Goal: Transaction & Acquisition: Obtain resource

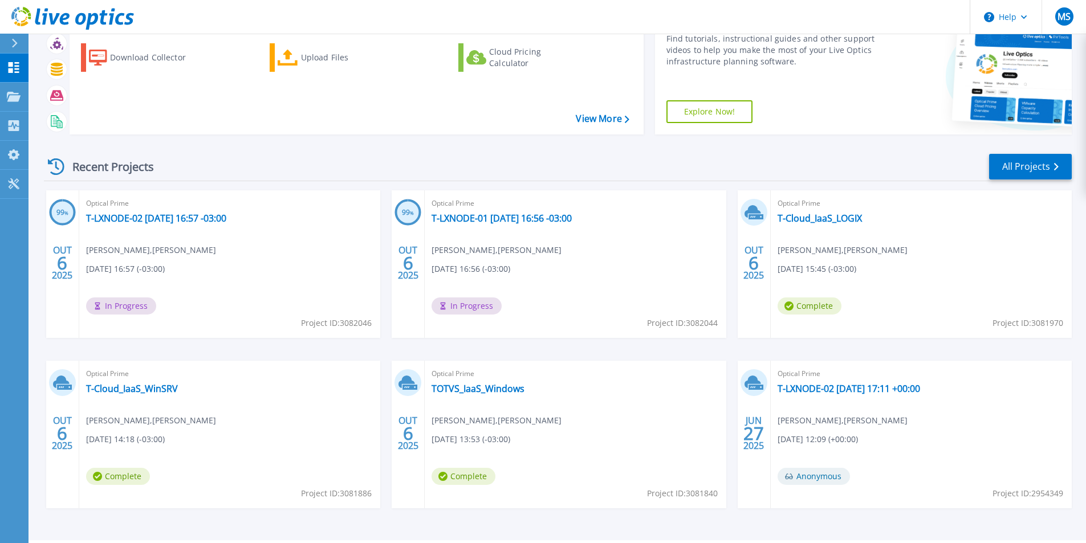
scroll to position [88, 0]
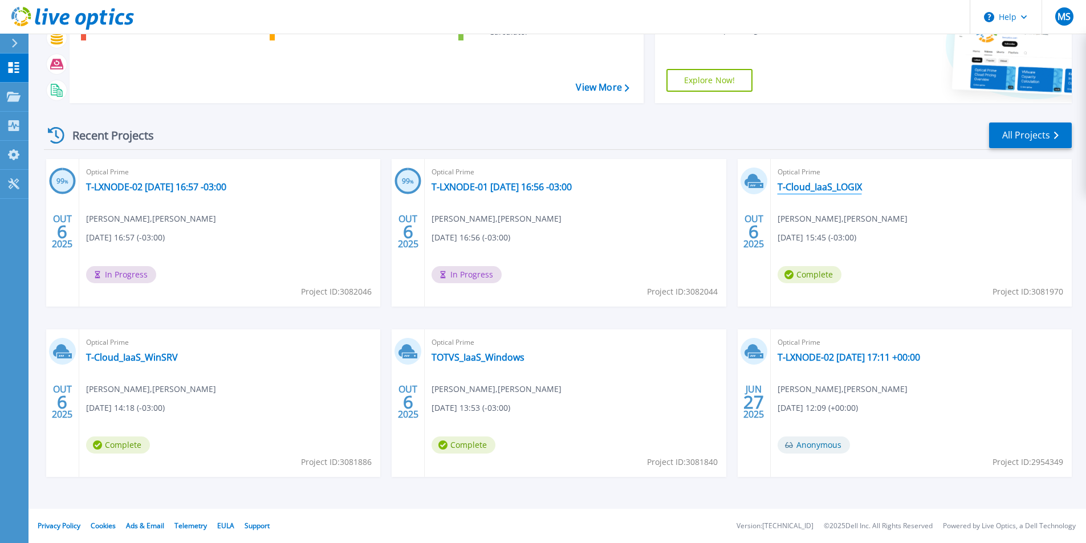
click at [827, 188] on link "T-Cloud_IaaS_LOGIX" at bounding box center [819, 186] width 84 height 11
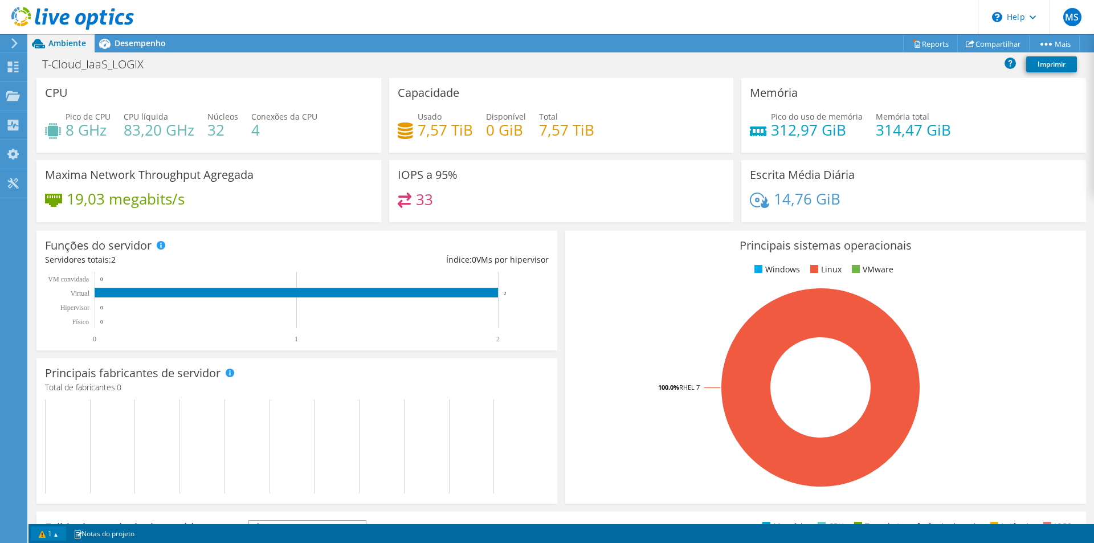
click at [59, 534] on link "1" at bounding box center [48, 534] width 35 height 14
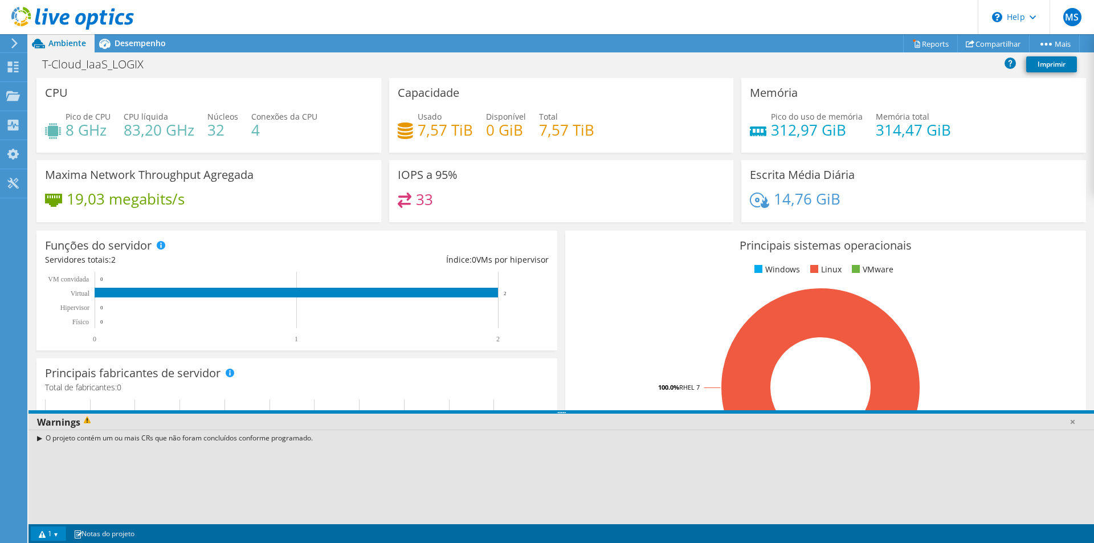
click at [37, 438] on div "O projeto contém um ou mais CRs que não foram concluídos conforme programado." at bounding box center [561, 438] width 1066 height 17
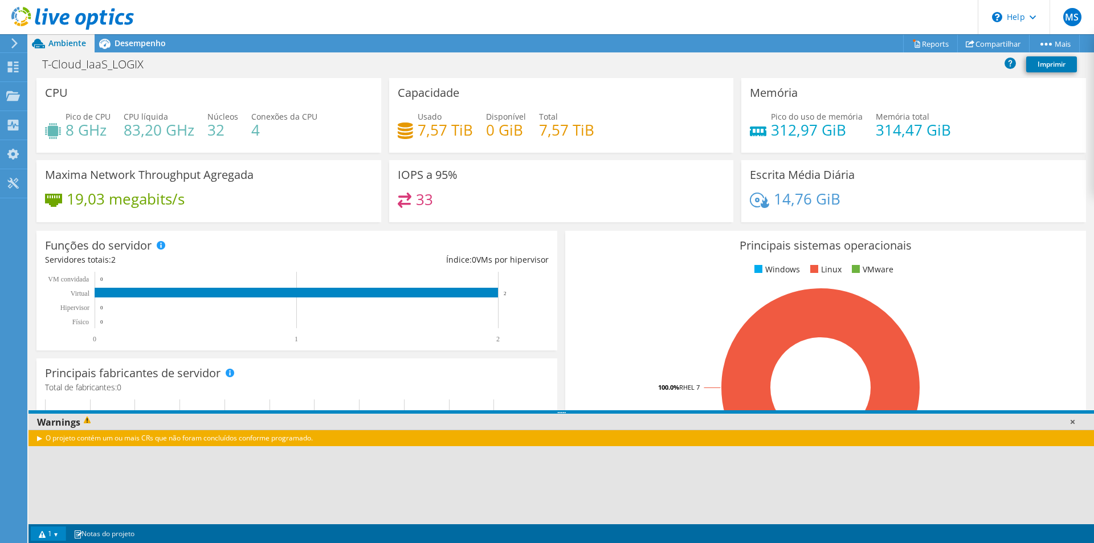
click at [1070, 419] on link at bounding box center [1072, 421] width 11 height 11
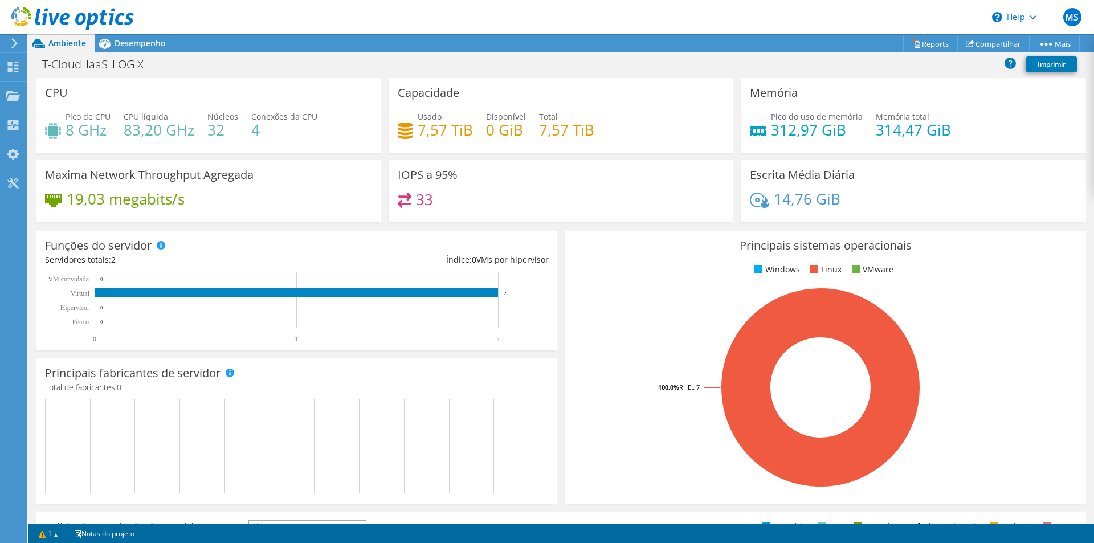
scroll to position [171, 0]
click at [140, 40] on span "Desempenho" at bounding box center [140, 43] width 51 height 11
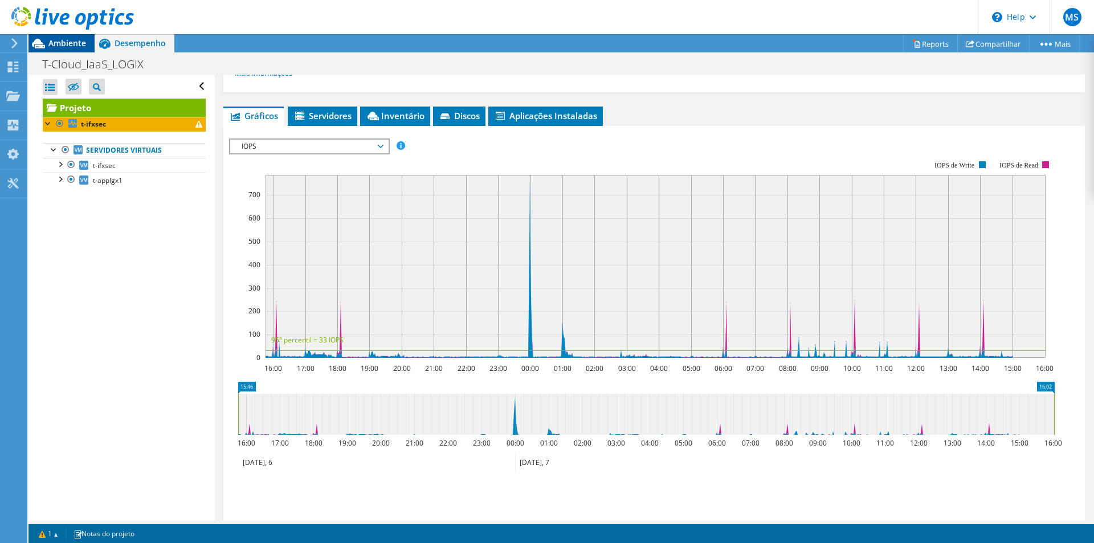
click at [80, 47] on span "Ambiente" at bounding box center [67, 43] width 38 height 11
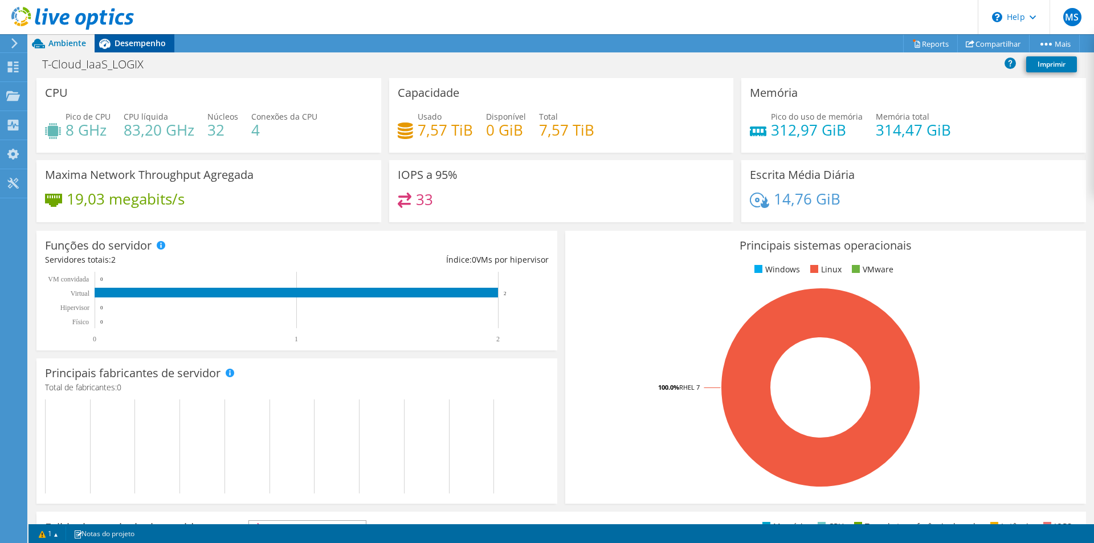
click at [125, 46] on span "Desempenho" at bounding box center [140, 43] width 51 height 11
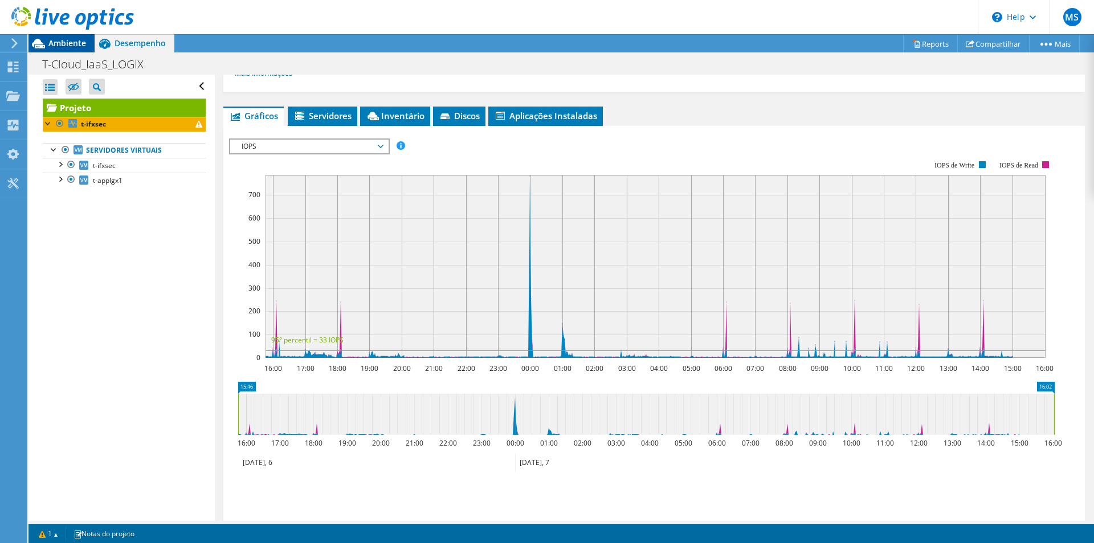
click at [69, 43] on span "Ambiente" at bounding box center [67, 43] width 38 height 11
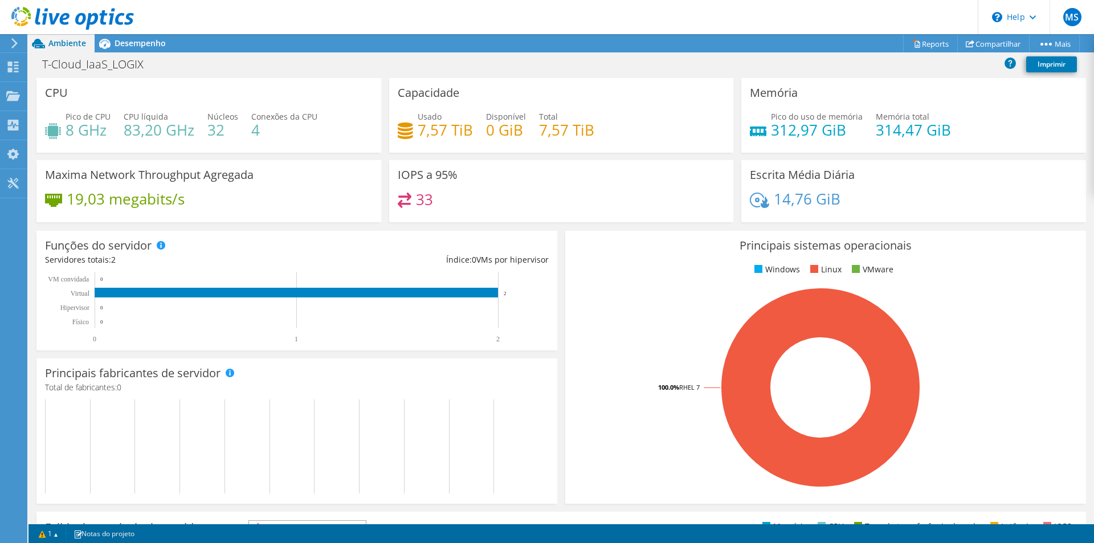
scroll to position [0, 0]
click at [58, 47] on span "Ambiente" at bounding box center [67, 43] width 38 height 11
click at [13, 43] on icon at bounding box center [14, 43] width 9 height 10
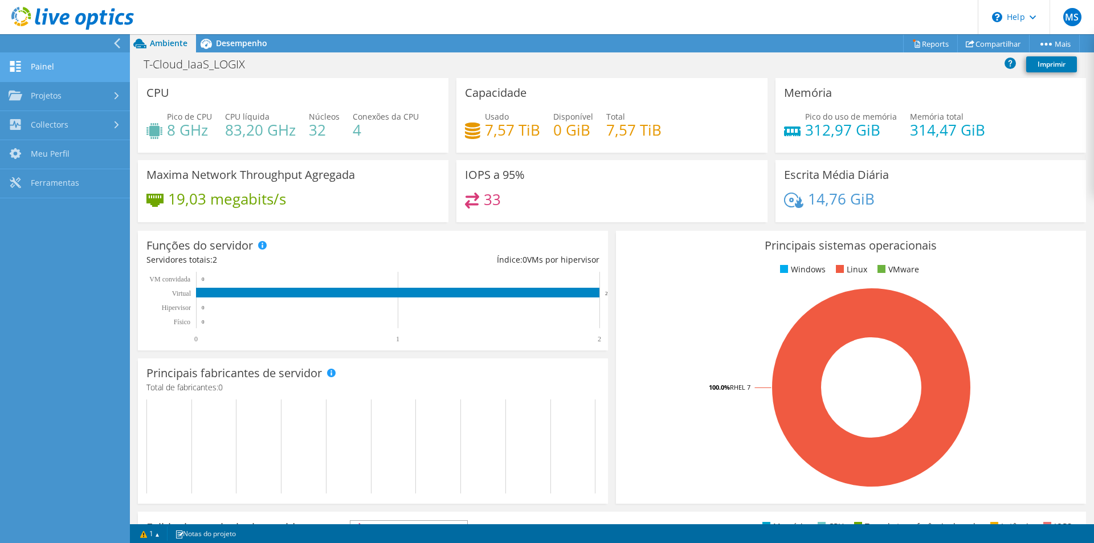
click at [43, 66] on link "Painel" at bounding box center [65, 67] width 130 height 29
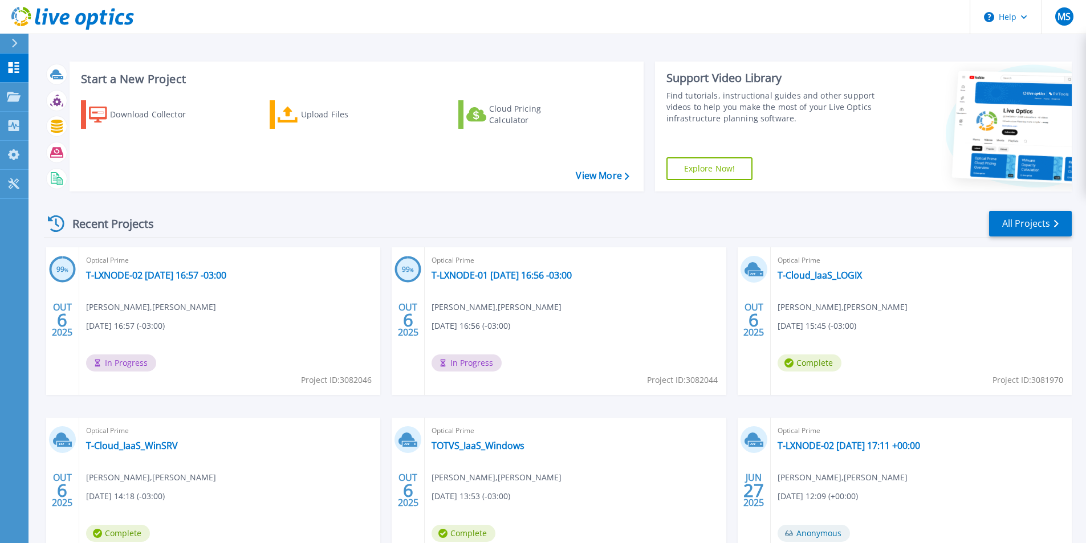
scroll to position [88, 0]
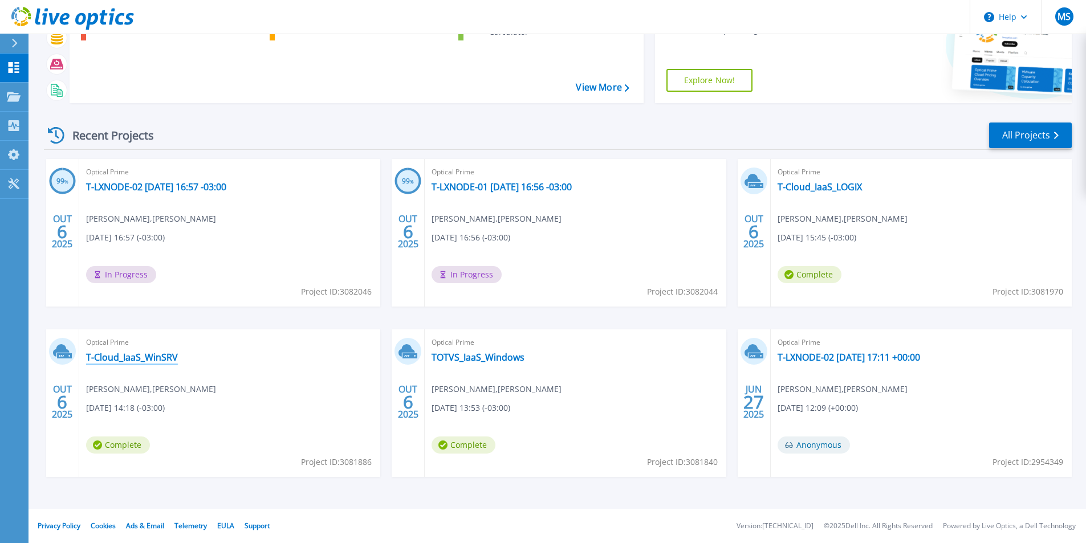
click at [131, 359] on link "T-Cloud_IaaS_WinSRV" at bounding box center [132, 357] width 92 height 11
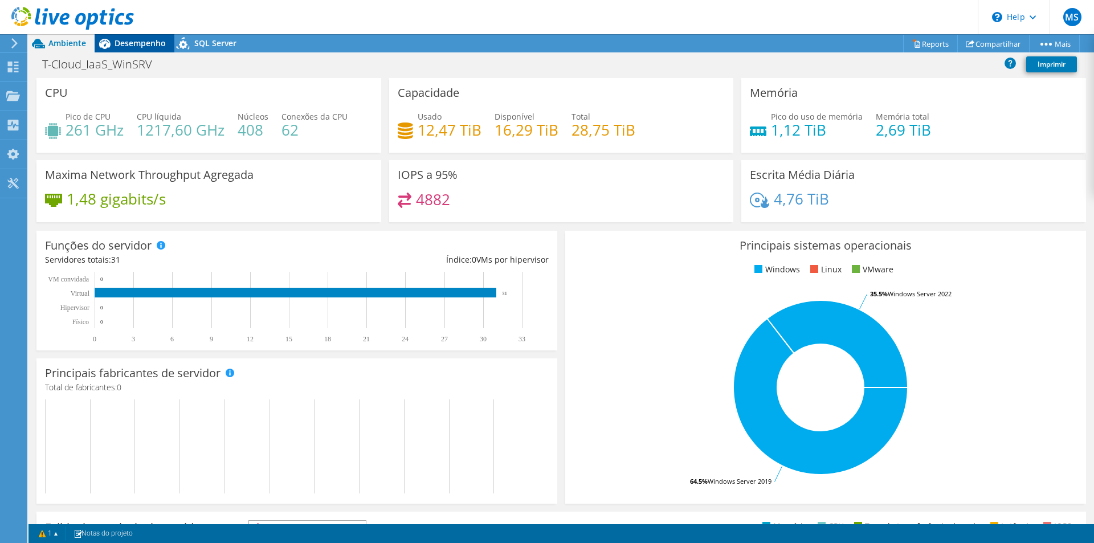
click at [127, 45] on span "Desempenho" at bounding box center [140, 43] width 51 height 11
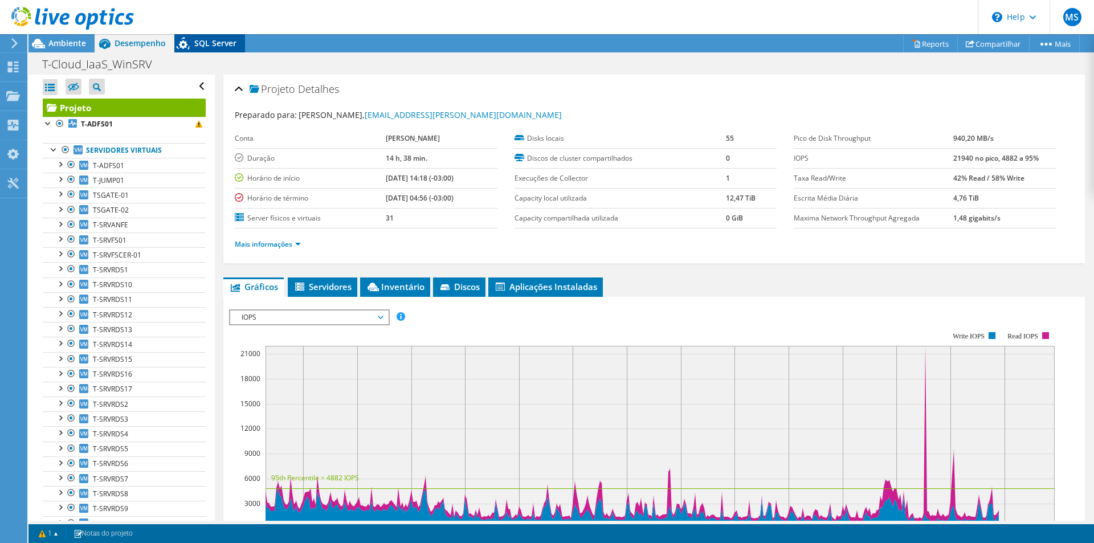
click at [218, 43] on span "SQL Server" at bounding box center [215, 43] width 42 height 11
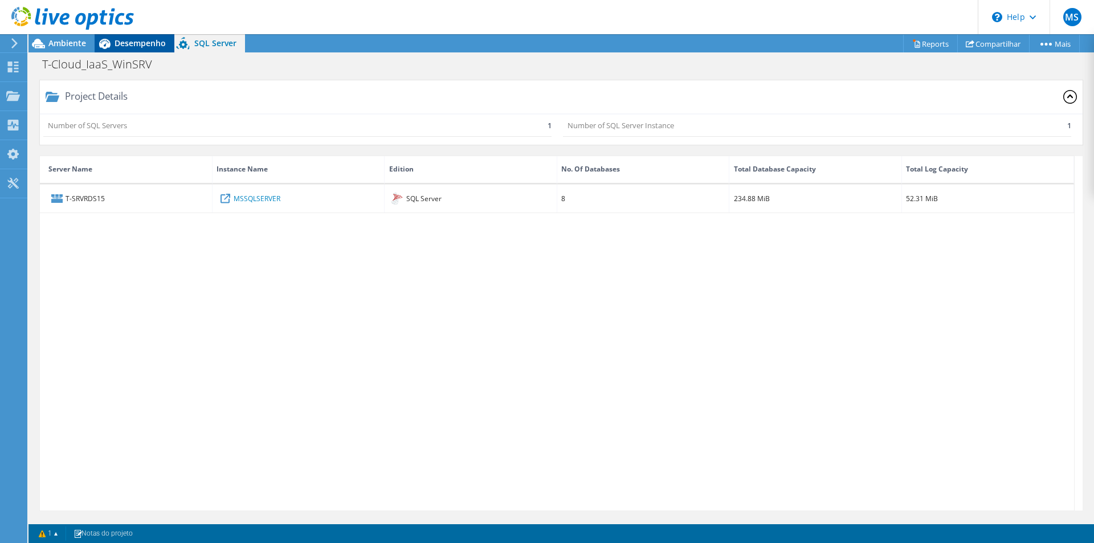
click at [150, 44] on span "Desempenho" at bounding box center [140, 43] width 51 height 11
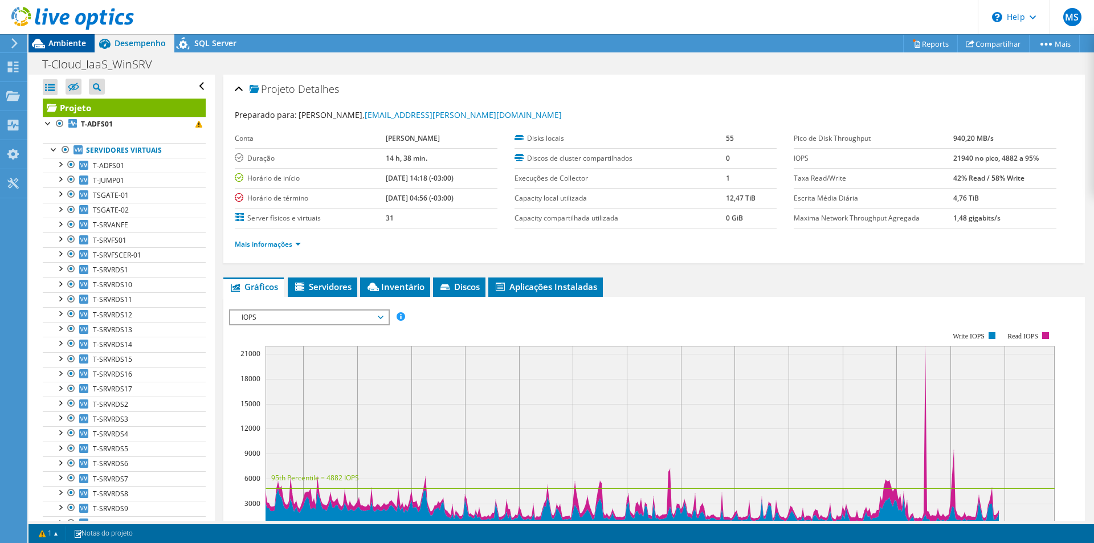
click at [77, 43] on span "Ambiente" at bounding box center [67, 43] width 38 height 11
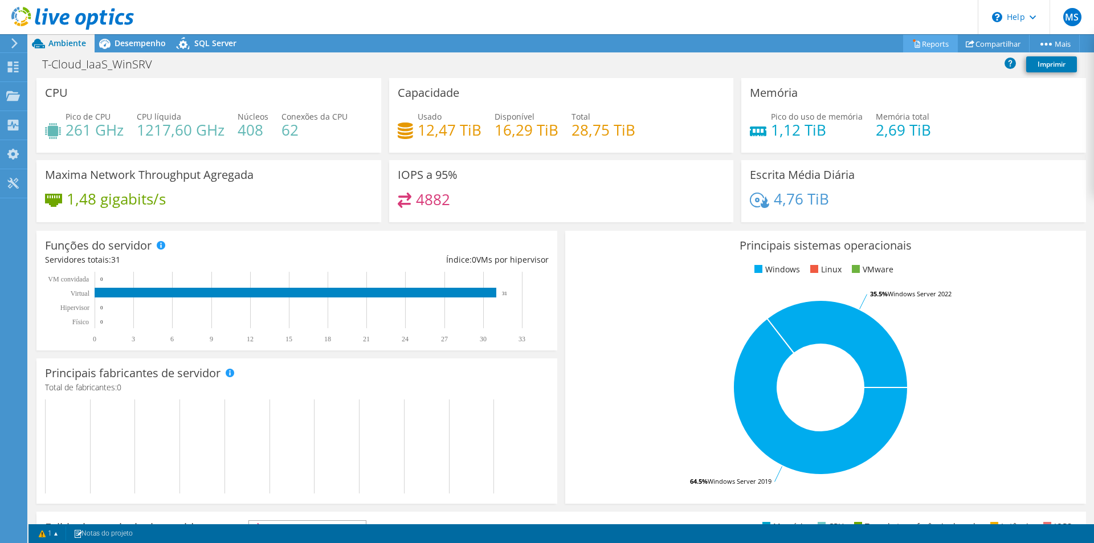
click at [919, 41] on link "Reports" at bounding box center [930, 44] width 55 height 18
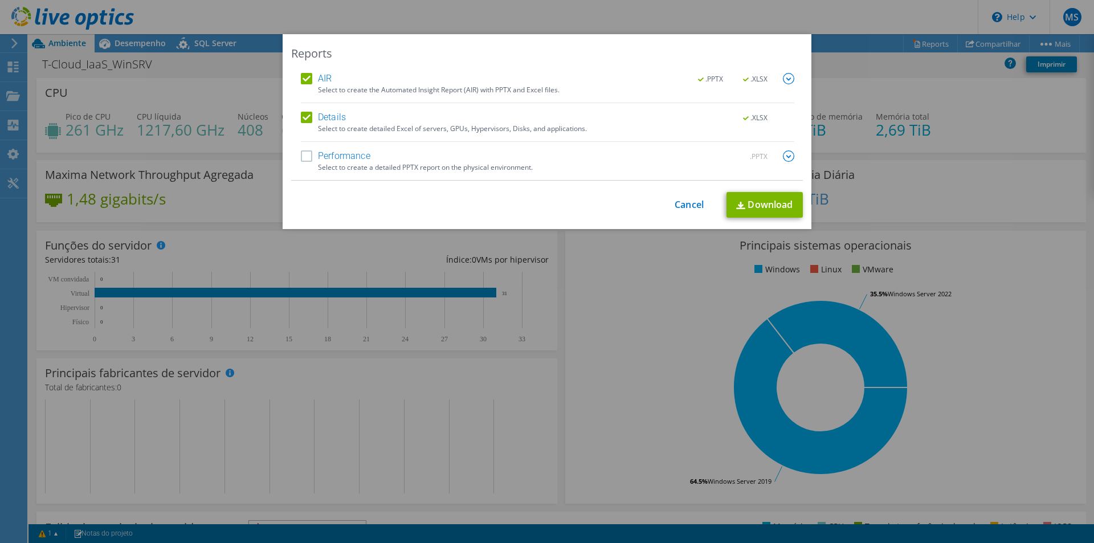
click at [304, 160] on label "Performance" at bounding box center [336, 155] width 70 height 11
click at [0, 0] on input "Performance" at bounding box center [0, 0] width 0 height 0
click at [687, 202] on link "Cancel" at bounding box center [689, 204] width 29 height 11
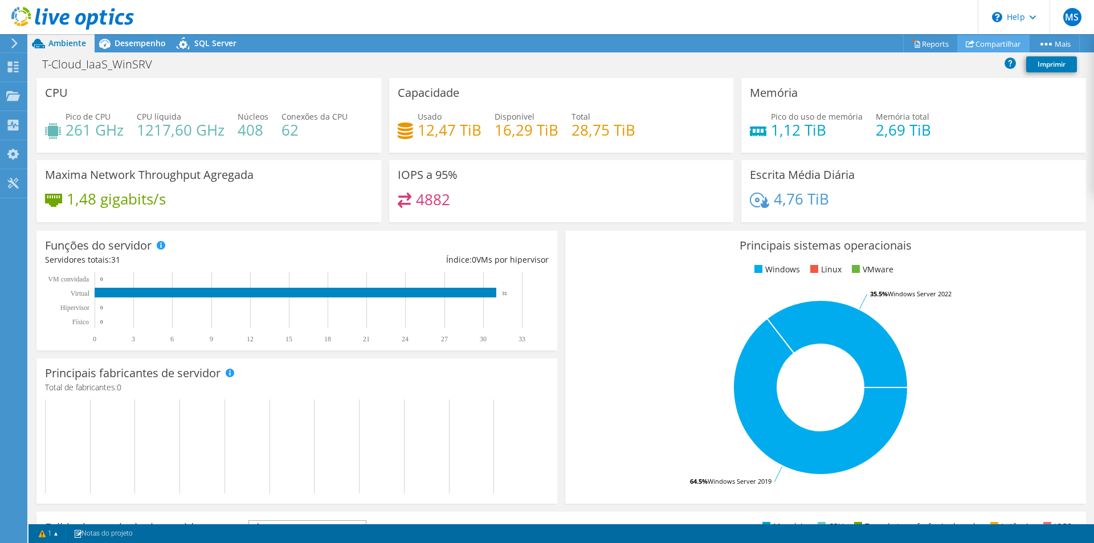
click at [993, 42] on link "Compartilhar" at bounding box center [993, 44] width 72 height 18
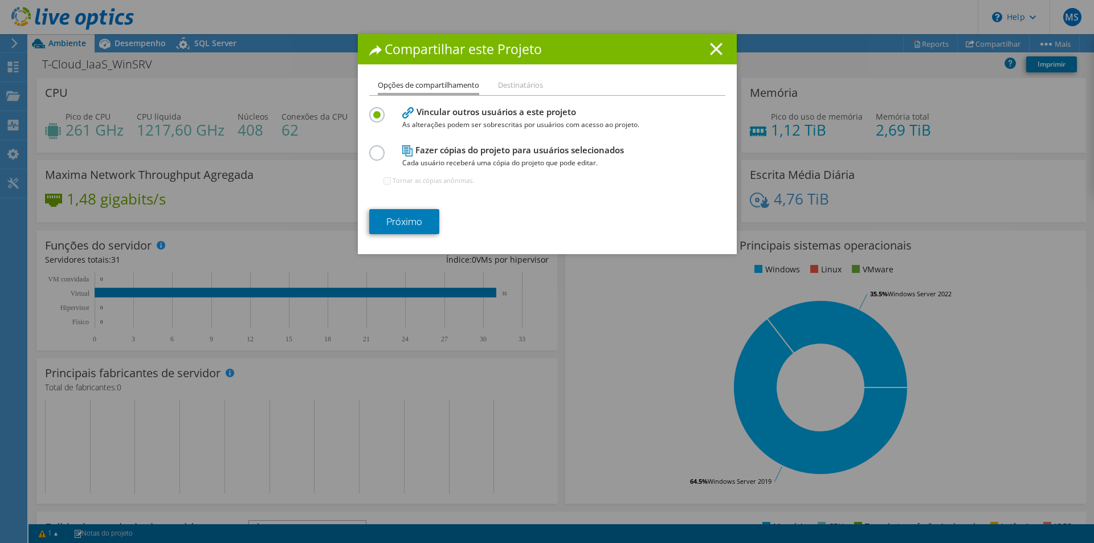
click at [715, 48] on icon at bounding box center [716, 49] width 13 height 13
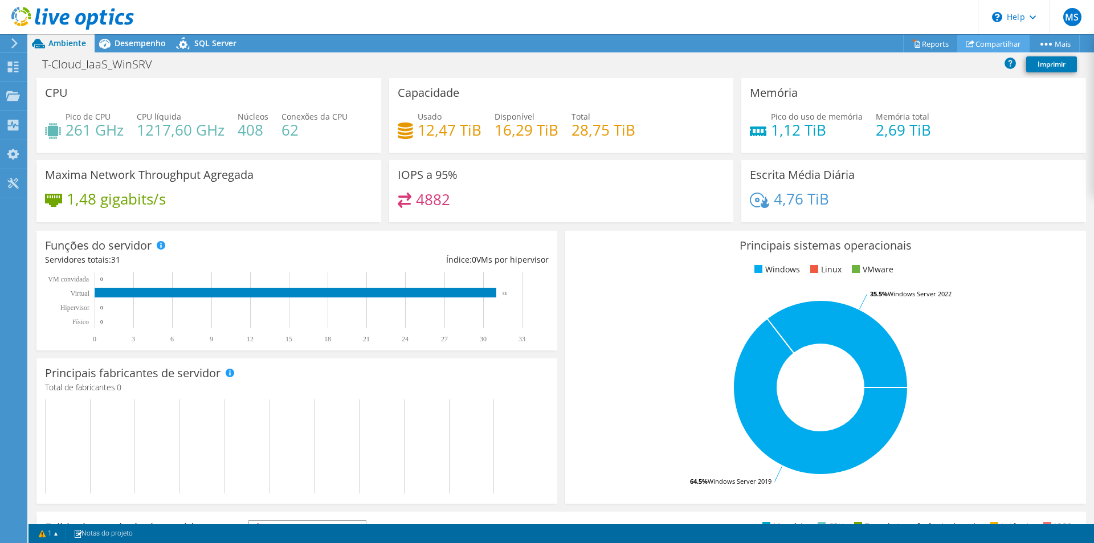
click at [970, 42] on link "Compartilhar" at bounding box center [993, 44] width 72 height 18
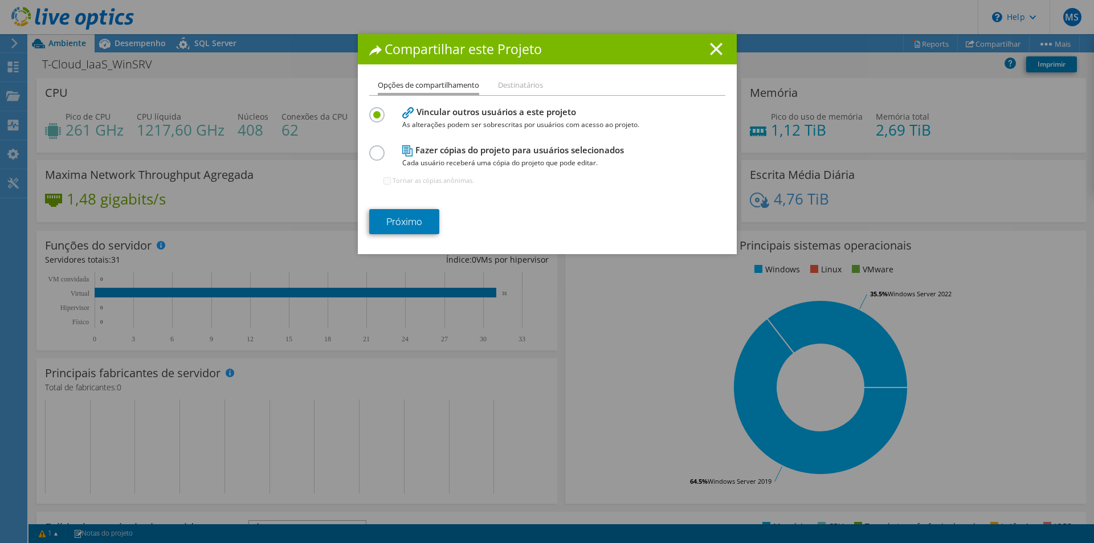
click at [710, 48] on icon at bounding box center [716, 49] width 13 height 13
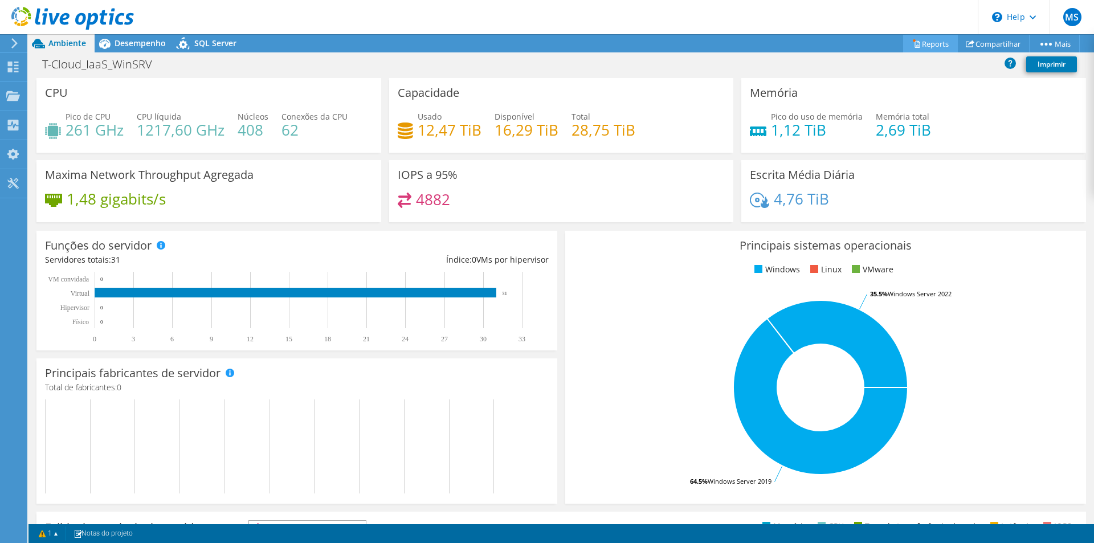
click at [914, 41] on link "Reports" at bounding box center [930, 44] width 55 height 18
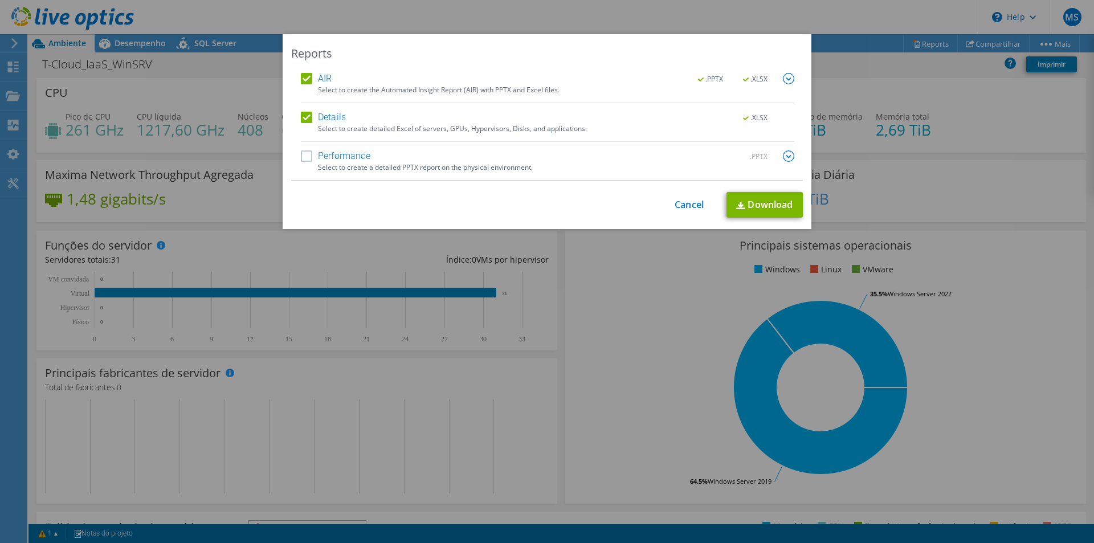
click at [784, 155] on img at bounding box center [788, 155] width 11 height 11
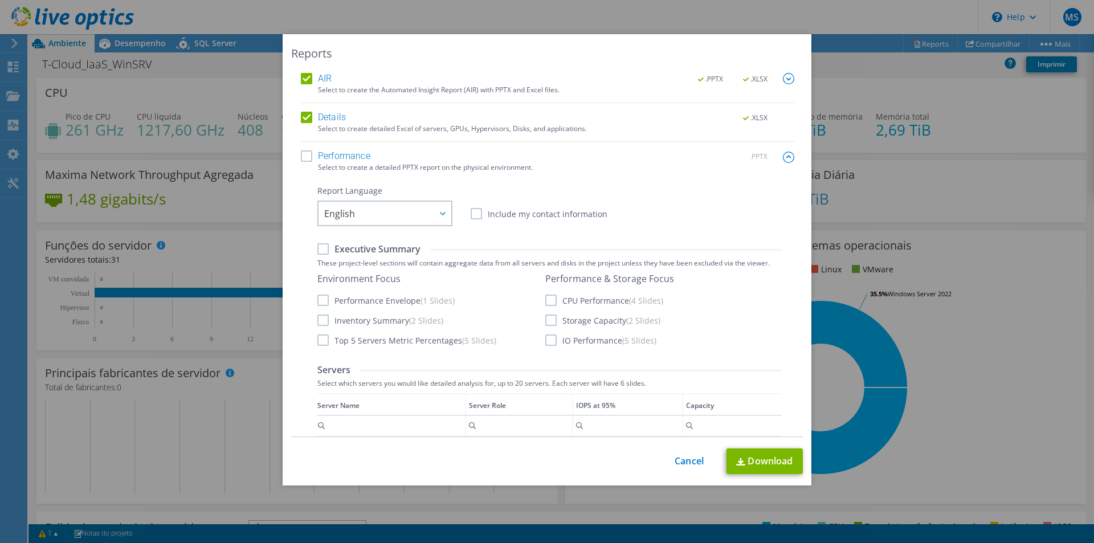
click at [303, 157] on label "Performance" at bounding box center [336, 155] width 70 height 11
click at [0, 0] on input "Performance" at bounding box center [0, 0] width 0 height 0
click at [549, 300] on label "CPU Performance (4 Slides)" at bounding box center [604, 300] width 118 height 11
click at [0, 0] on input "CPU Performance (4 Slides)" at bounding box center [0, 0] width 0 height 0
click at [546, 319] on label "Storage Capacity (2 Slides)" at bounding box center [602, 320] width 115 height 11
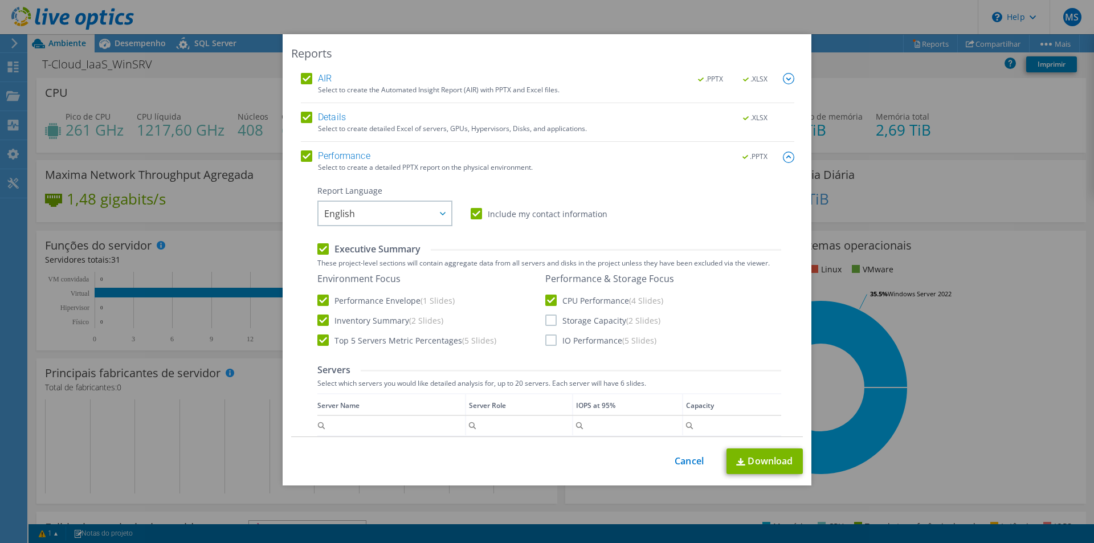
click at [0, 0] on input "Storage Capacity (2 Slides)" at bounding box center [0, 0] width 0 height 0
click at [548, 341] on label "IO Performance (5 Slides)" at bounding box center [600, 339] width 111 height 11
click at [0, 0] on input "IO Performance (5 Slides)" at bounding box center [0, 0] width 0 height 0
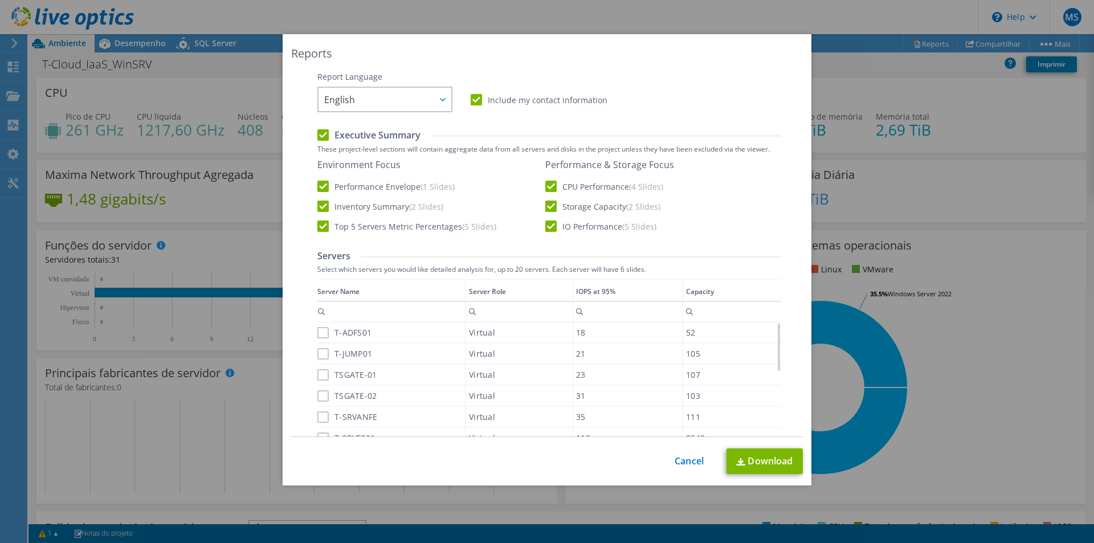
click at [320, 334] on label "T-ADFS01" at bounding box center [344, 332] width 54 height 11
click at [0, 0] on input "T-ADFS01" at bounding box center [0, 0] width 0 height 0
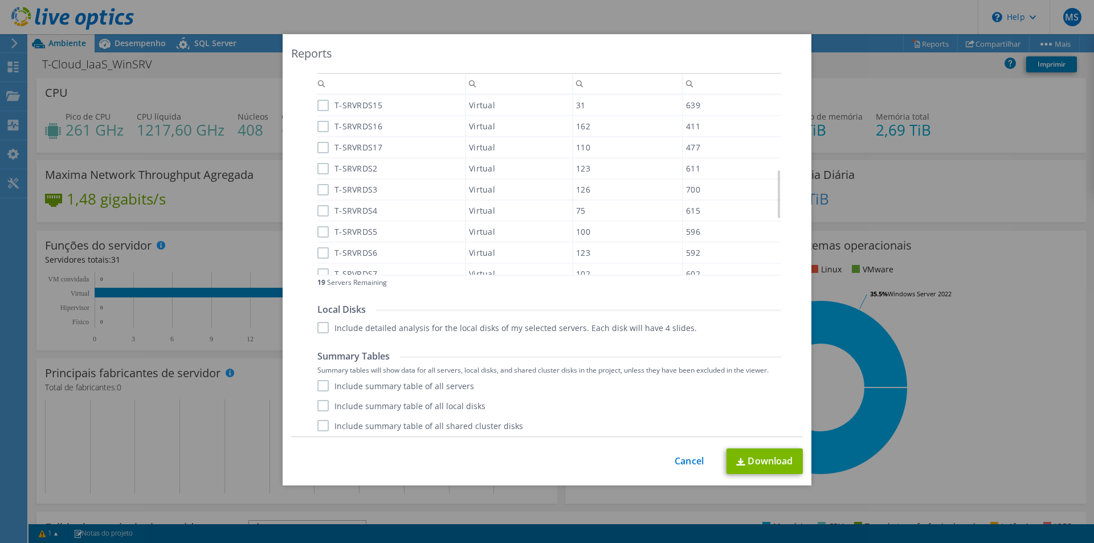
scroll to position [345, 0]
click at [680, 466] on link "Cancel" at bounding box center [689, 461] width 29 height 11
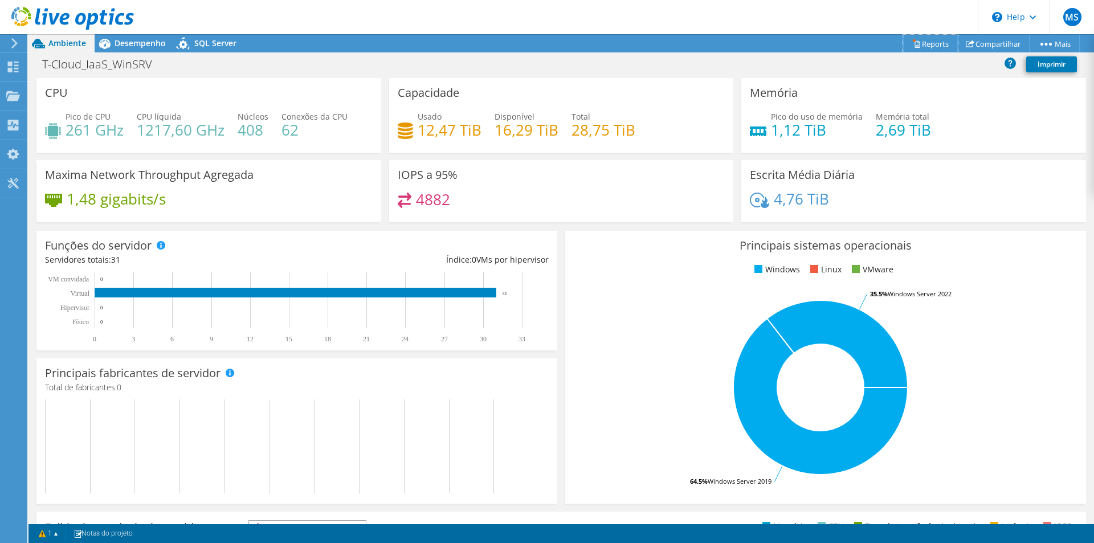
click at [937, 42] on link "Reports" at bounding box center [930, 44] width 55 height 18
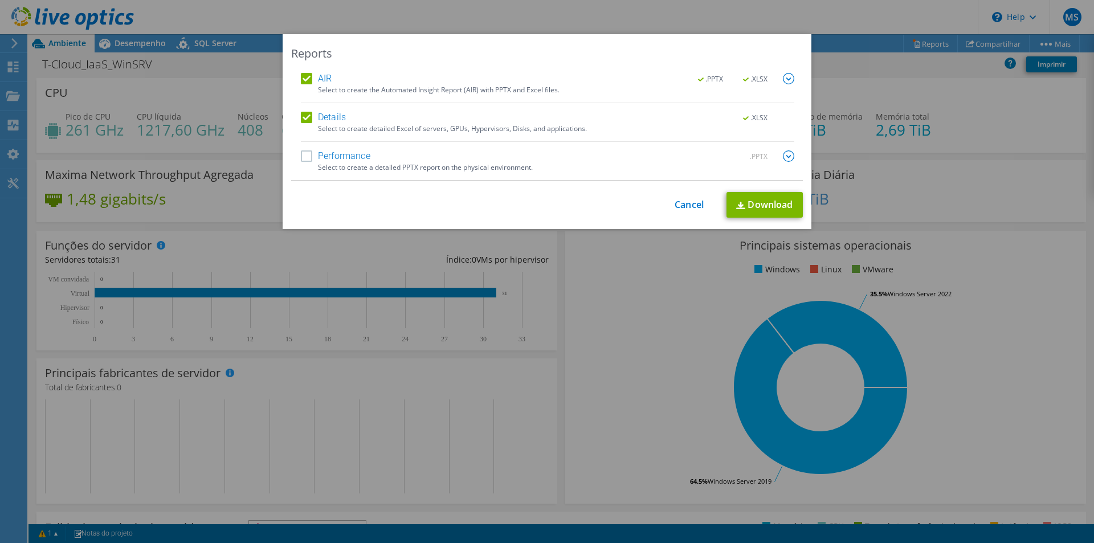
click at [301, 158] on label "Performance" at bounding box center [336, 155] width 70 height 11
click at [0, 0] on input "Performance" at bounding box center [0, 0] width 0 height 0
click at [691, 202] on link "Cancel" at bounding box center [689, 204] width 29 height 11
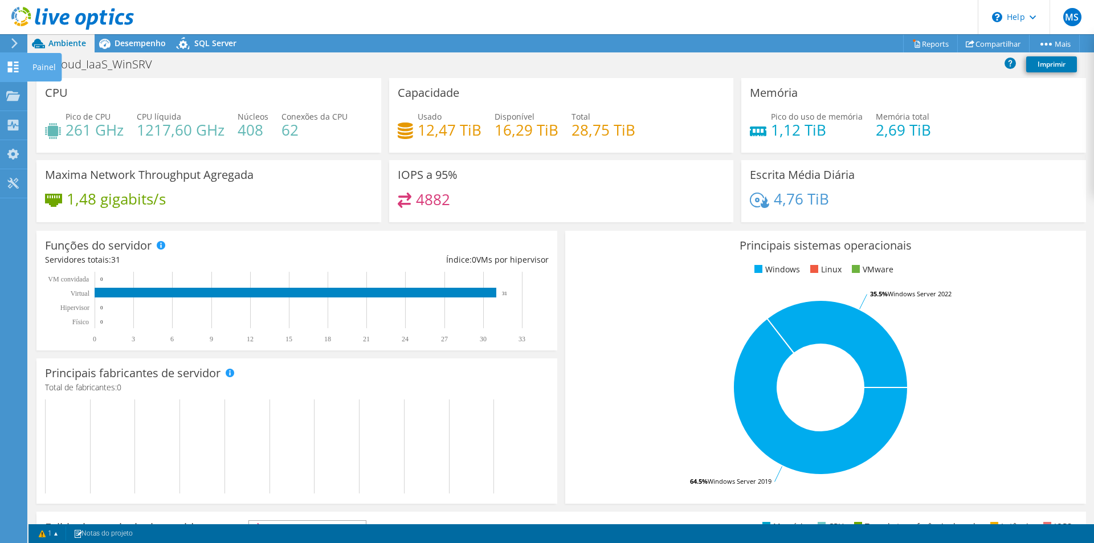
click at [17, 68] on use at bounding box center [13, 67] width 11 height 11
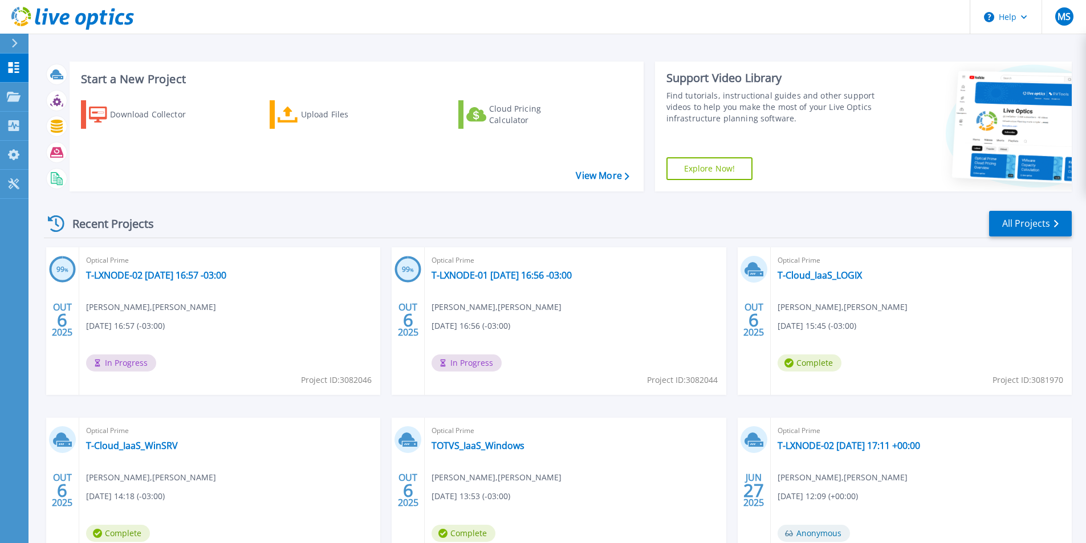
scroll to position [88, 0]
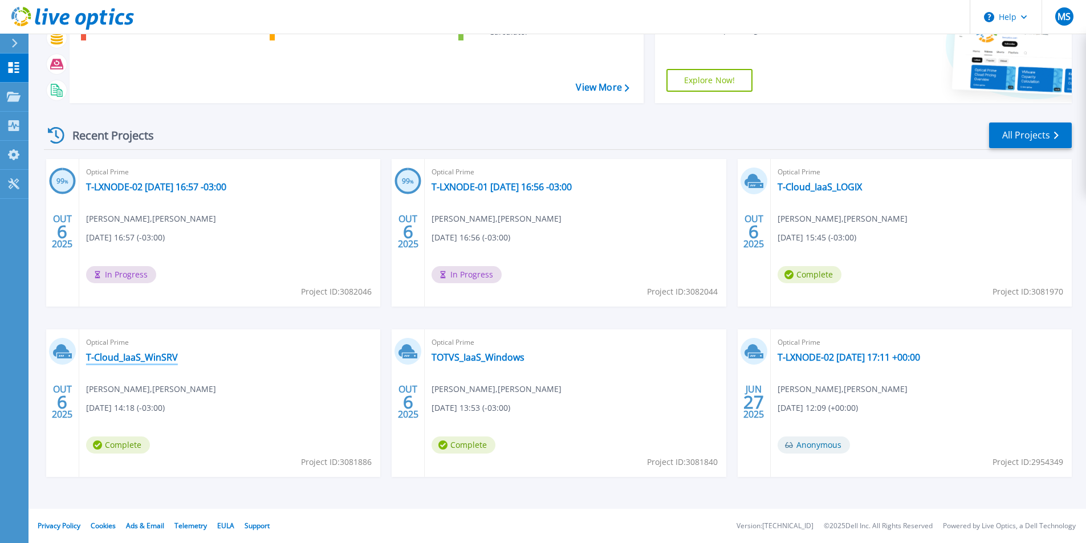
click at [170, 356] on link "T-Cloud_IaaS_WinSRV" at bounding box center [132, 357] width 92 height 11
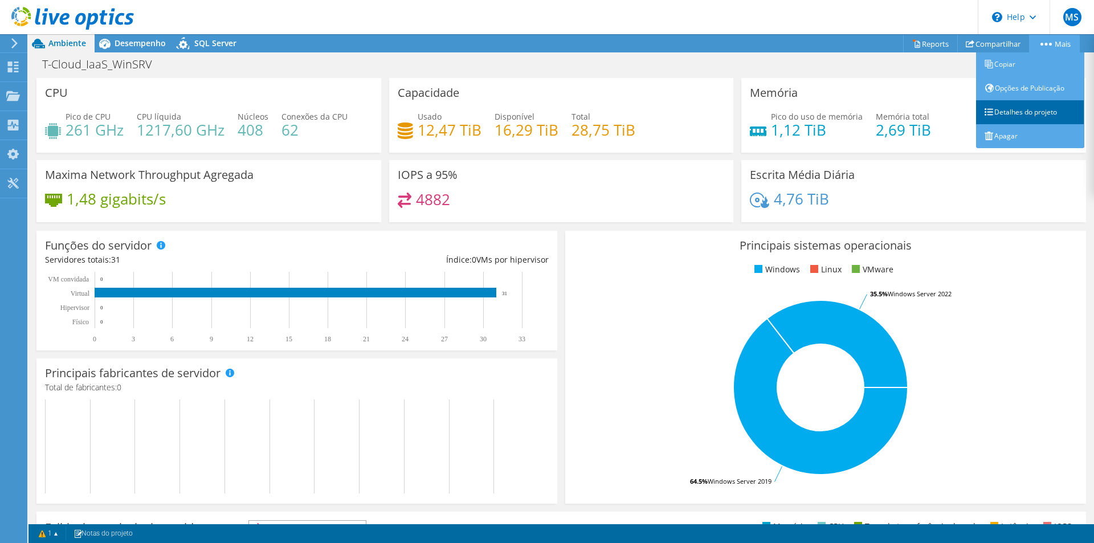
click at [994, 111] on link "Detalhes do projeto" at bounding box center [1030, 112] width 108 height 24
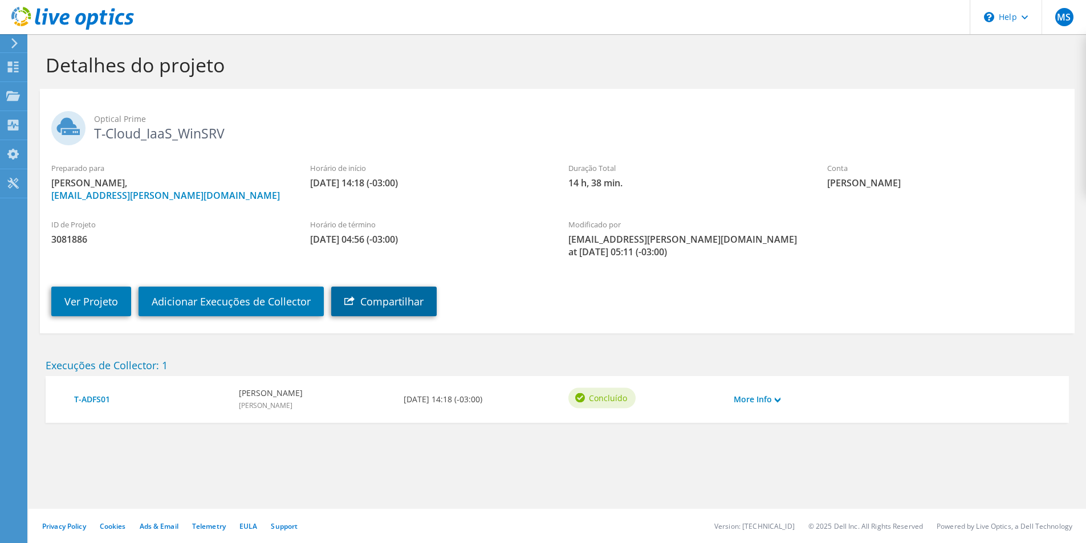
click at [385, 303] on link "Compartilhar" at bounding box center [383, 302] width 105 height 30
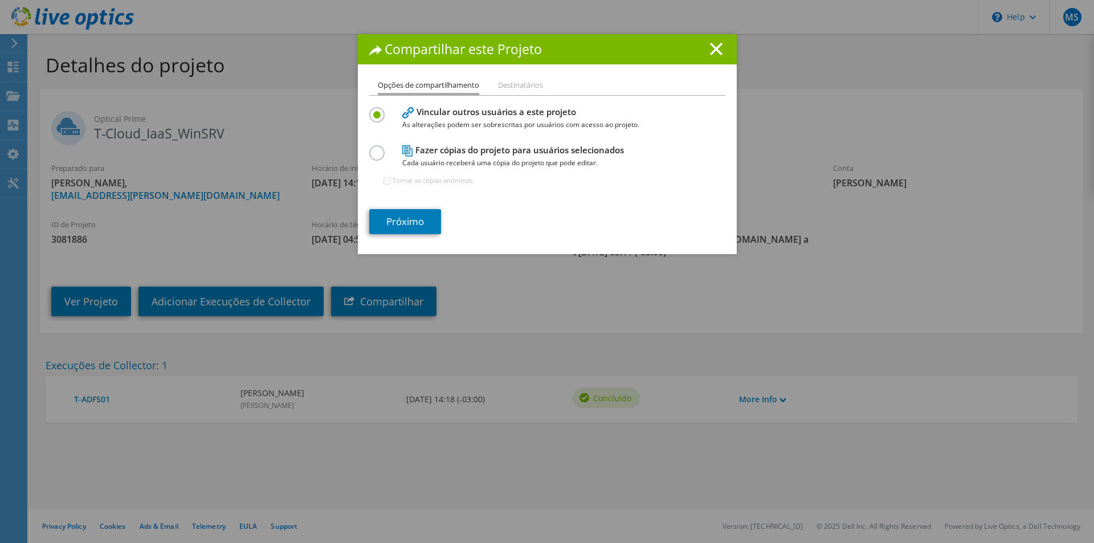
click at [509, 86] on li "Destinatários" at bounding box center [520, 86] width 45 height 14
click at [374, 148] on label at bounding box center [379, 146] width 20 height 3
click at [0, 0] on input "radio" at bounding box center [0, 0] width 0 height 0
click at [384, 180] on input "Tornar as cópias anônimas." at bounding box center [387, 180] width 7 height 7
checkbox input "true"
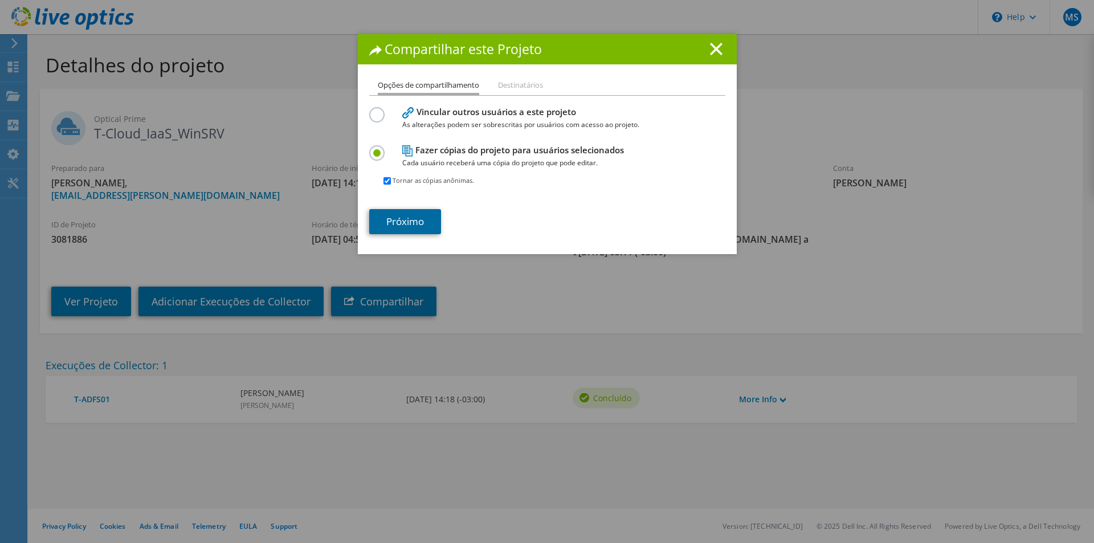
click at [419, 226] on link "Próximo" at bounding box center [405, 221] width 72 height 25
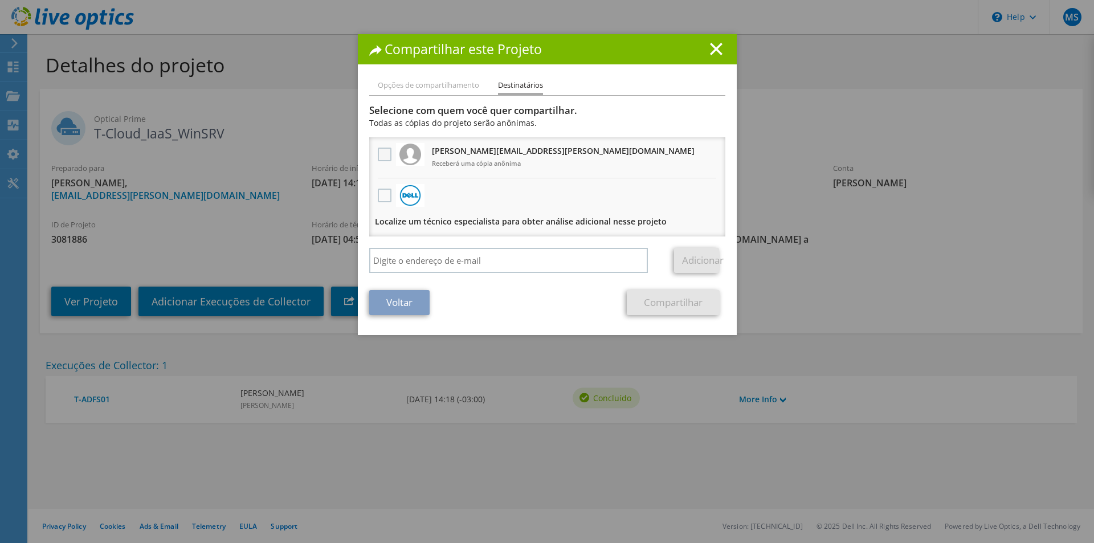
click at [379, 156] on label at bounding box center [386, 155] width 17 height 14
click at [0, 0] on input "checkbox" at bounding box center [0, 0] width 0 height 0
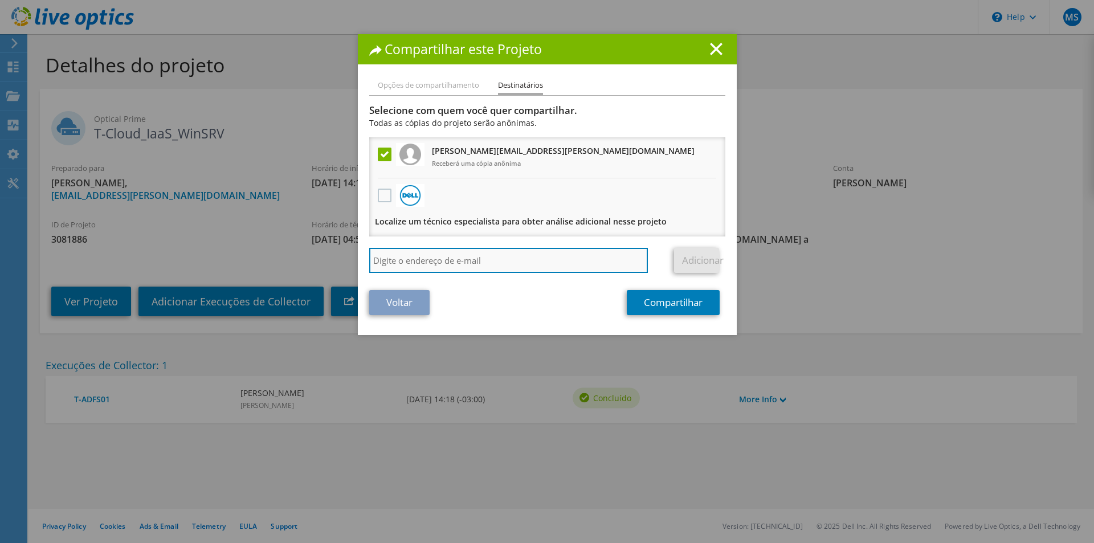
click at [474, 251] on input "search" at bounding box center [508, 260] width 279 height 25
type input "[EMAIL_ADDRESS][DOMAIN_NAME]"
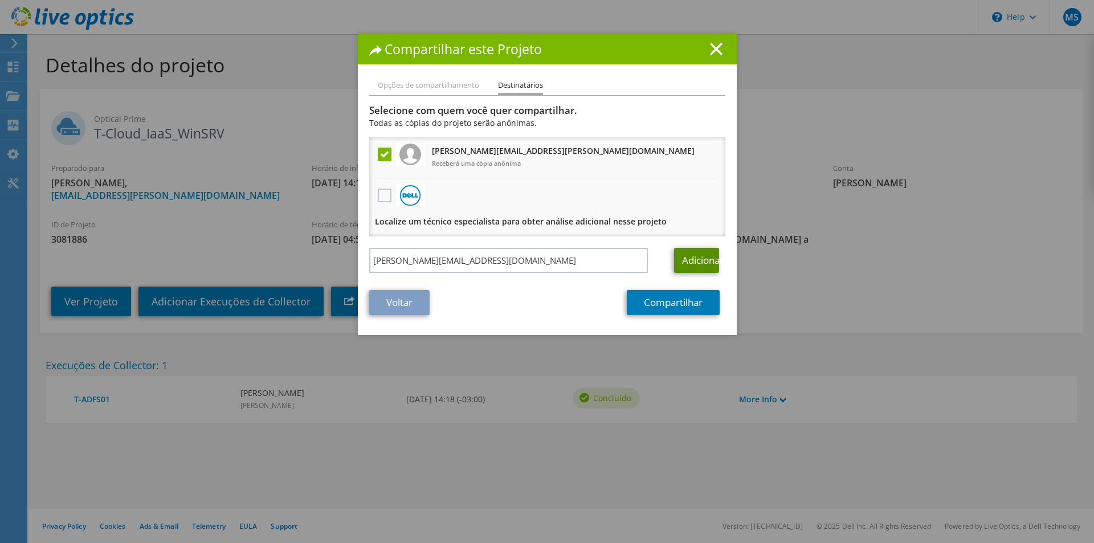
click at [683, 258] on link "Adicionar" at bounding box center [696, 260] width 45 height 25
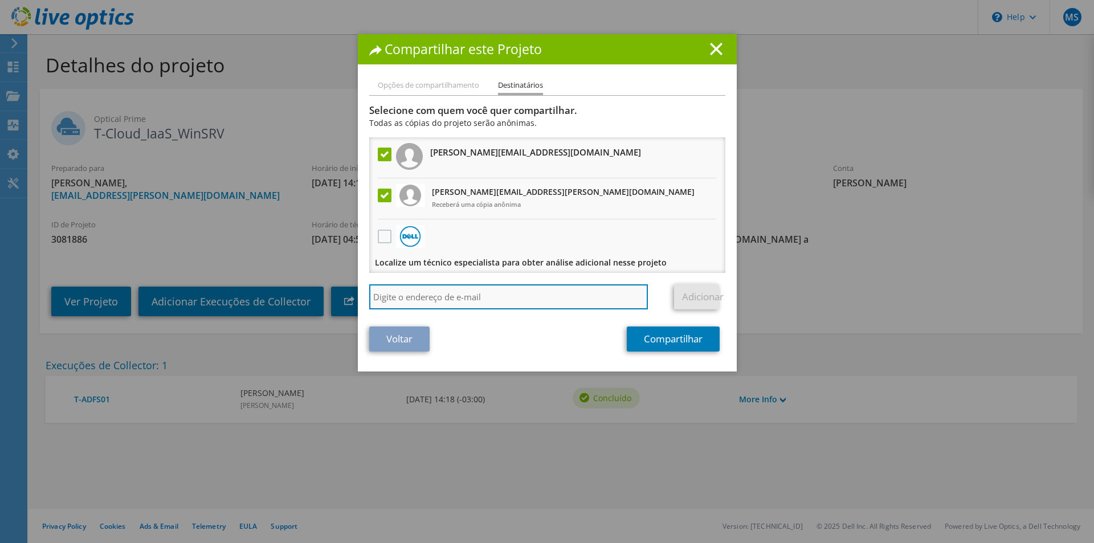
click at [501, 292] on input "search" at bounding box center [508, 296] width 279 height 25
type input "[EMAIL_ADDRESS][DOMAIN_NAME]"
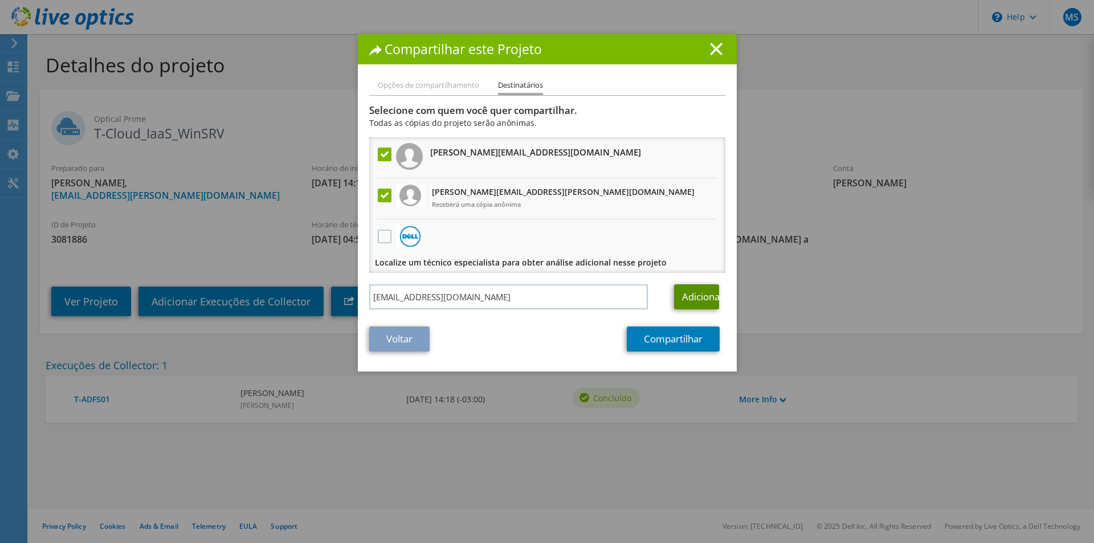
click at [697, 292] on link "Adicionar" at bounding box center [696, 296] width 45 height 25
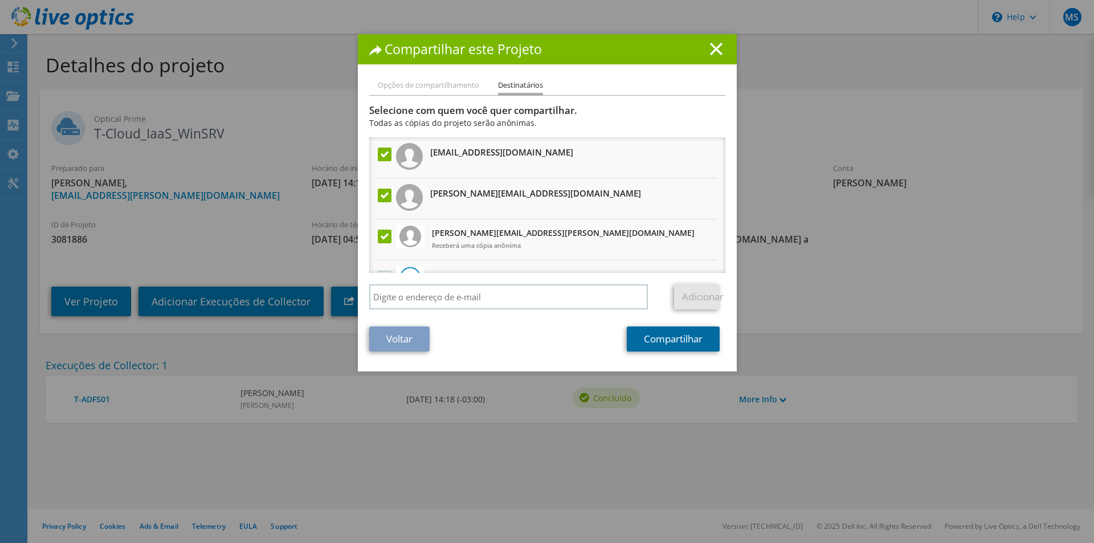
click at [659, 343] on link "Compartilhar" at bounding box center [673, 339] width 93 height 25
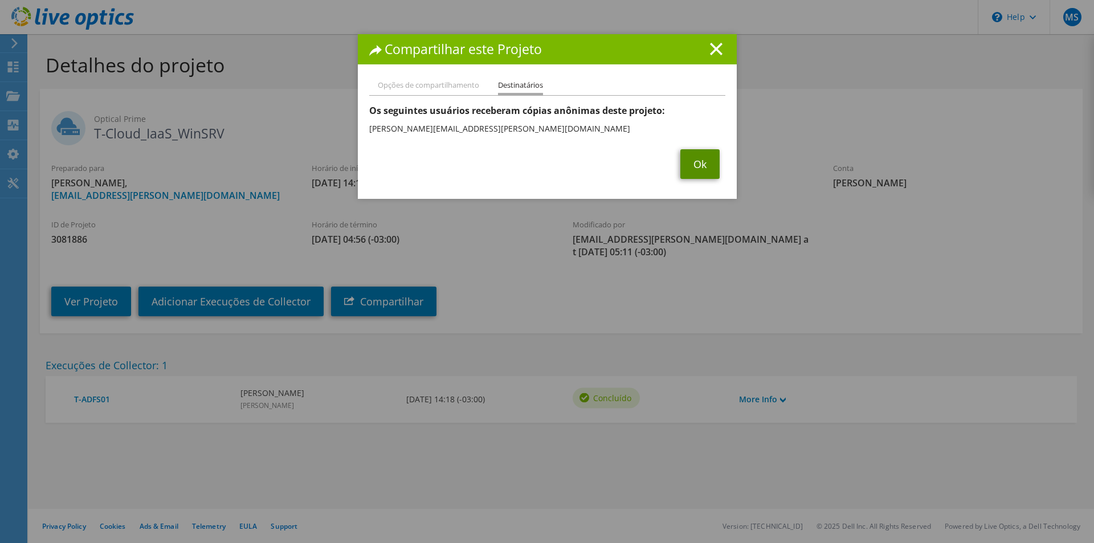
click at [696, 165] on link "Ok" at bounding box center [699, 164] width 39 height 30
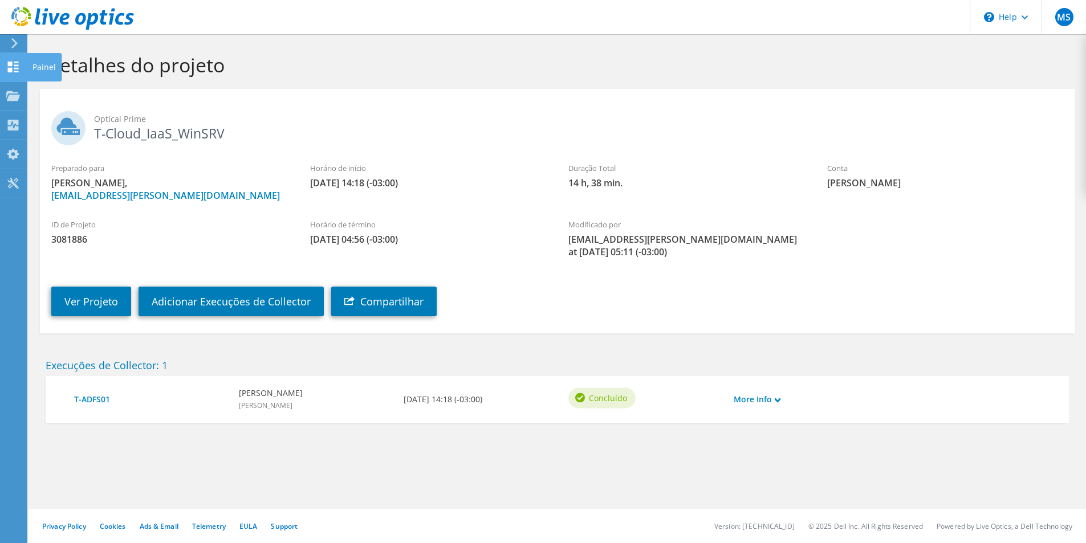
click at [27, 68] on div "Painel" at bounding box center [44, 67] width 35 height 28
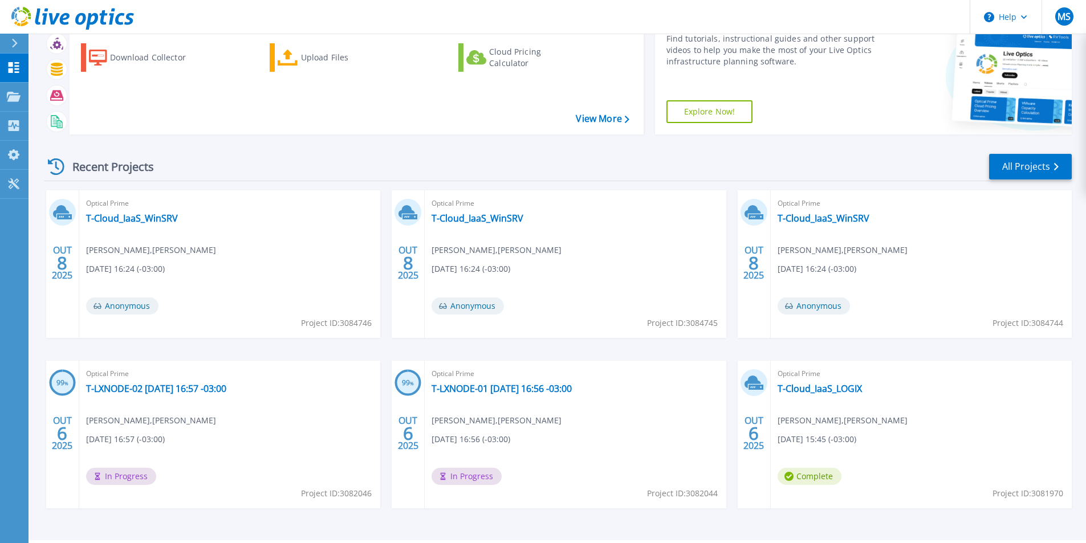
scroll to position [88, 0]
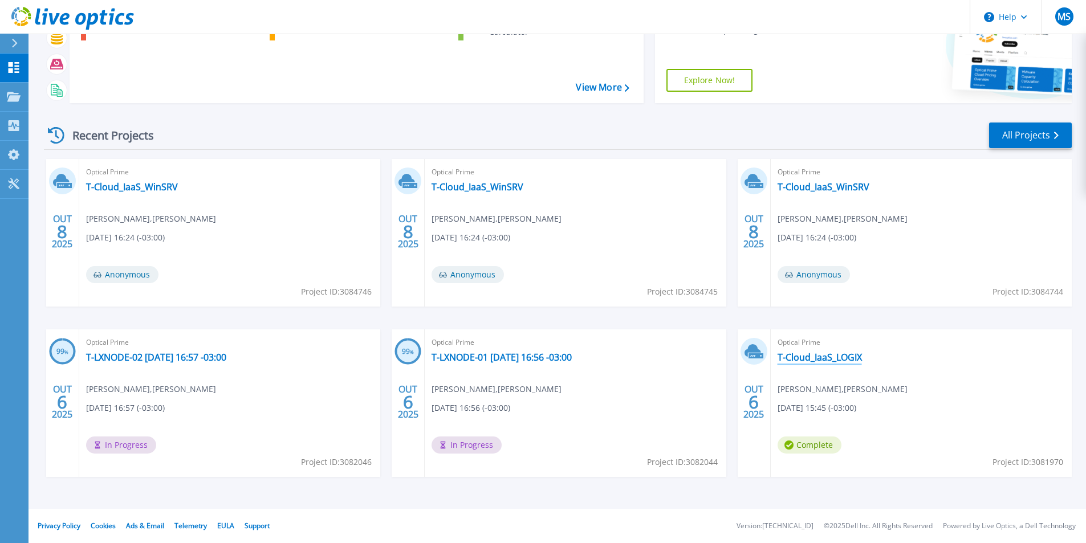
click at [813, 355] on link "T-Cloud_IaaS_LOGIX" at bounding box center [819, 357] width 84 height 11
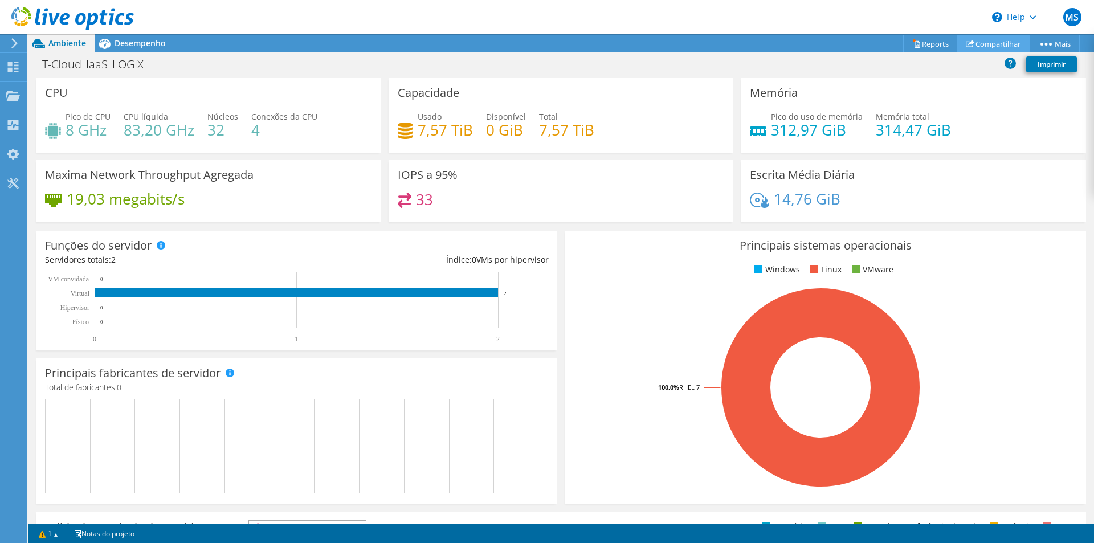
click at [974, 44] on link "Compartilhar" at bounding box center [993, 44] width 72 height 18
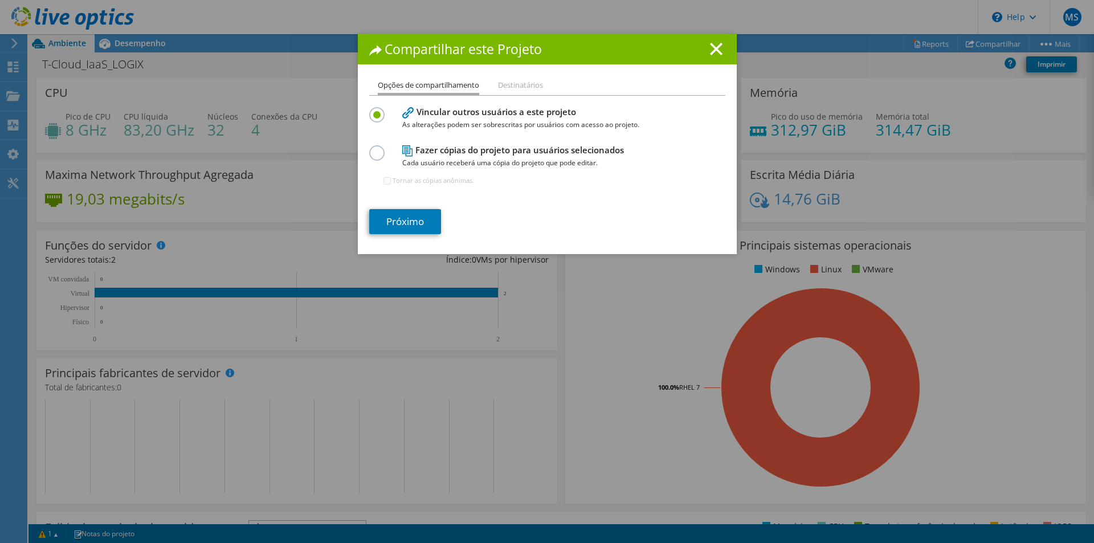
click at [369, 148] on label at bounding box center [379, 146] width 20 height 3
click at [0, 0] on input "radio" at bounding box center [0, 0] width 0 height 0
click at [384, 181] on input "Tornar as cópias anônimas." at bounding box center [387, 180] width 7 height 7
click at [384, 183] on input "Tornar as cópias anônimas." at bounding box center [387, 180] width 7 height 7
click at [384, 184] on input "Tornar as cópias anônimas." at bounding box center [387, 180] width 7 height 7
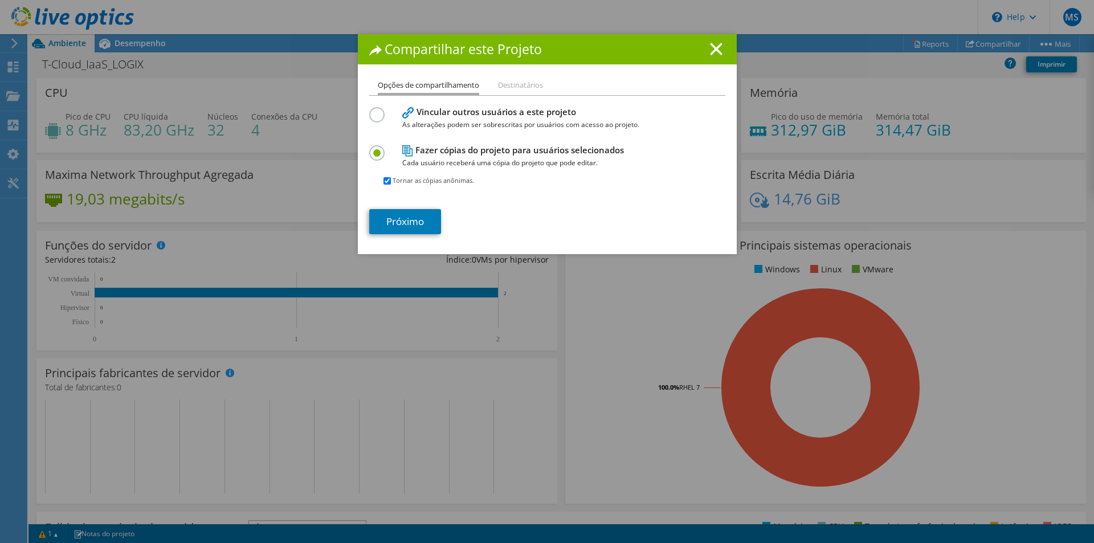
click at [384, 183] on input "Tornar as cópias anônimas." at bounding box center [387, 180] width 7 height 7
checkbox input "false"
click at [405, 221] on link "Próximo" at bounding box center [405, 221] width 72 height 25
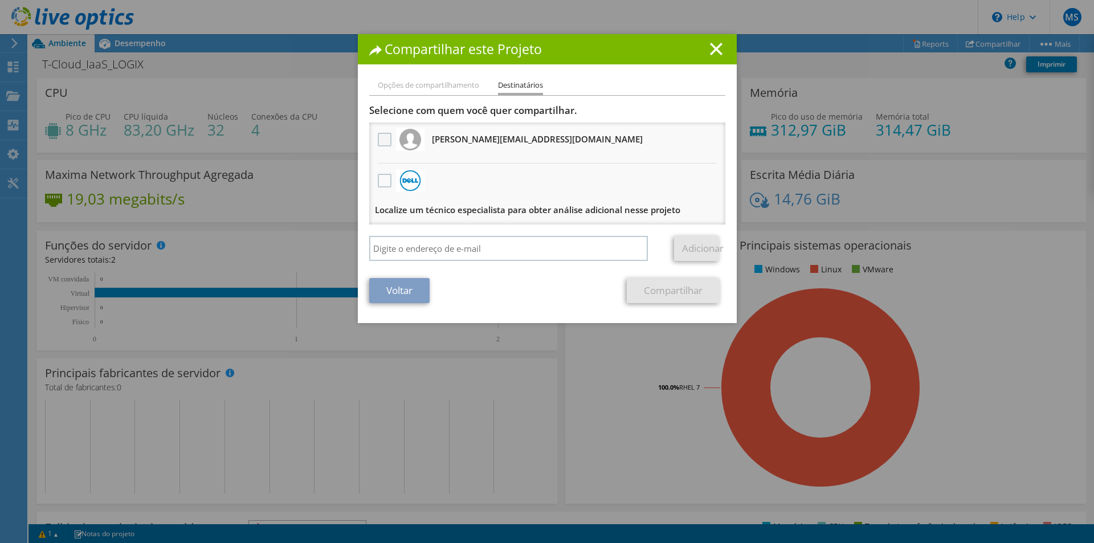
click at [385, 138] on label at bounding box center [386, 140] width 17 height 14
click at [0, 0] on input "checkbox" at bounding box center [0, 0] width 0 height 0
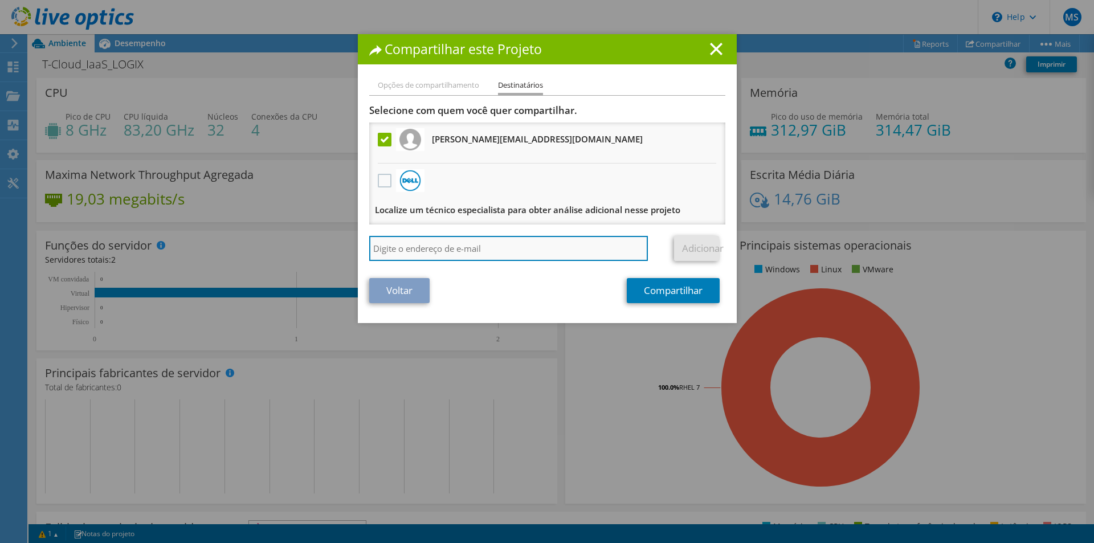
click at [410, 244] on input "search" at bounding box center [508, 248] width 279 height 25
type input "[EMAIL_ADDRESS][DOMAIN_NAME]"
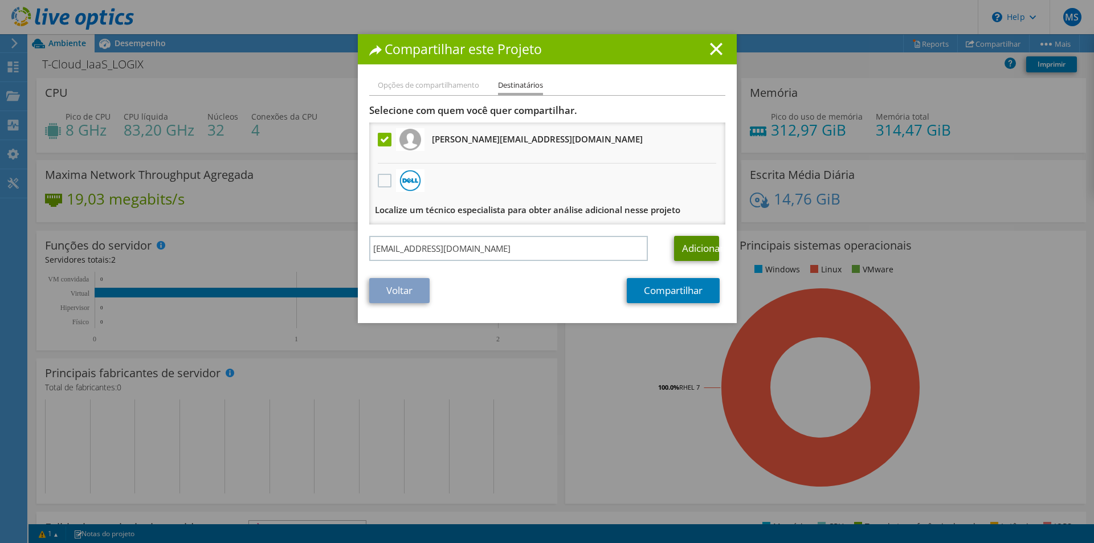
click at [681, 247] on link "Adicionar" at bounding box center [696, 248] width 45 height 25
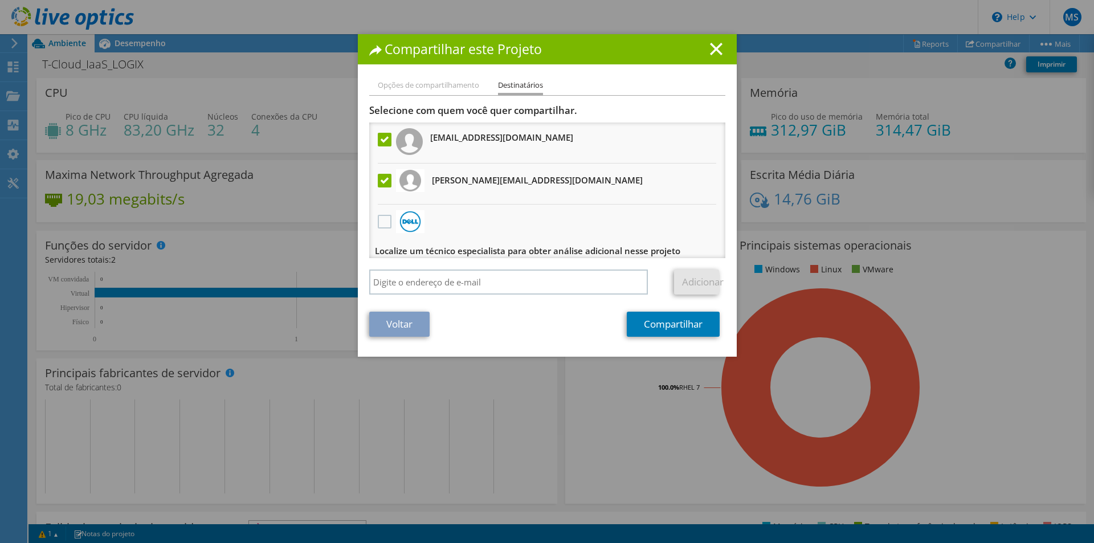
click at [548, 253] on h3 "Localize um técnico especialista para obter análise adicional nesse projeto" at bounding box center [527, 251] width 305 height 18
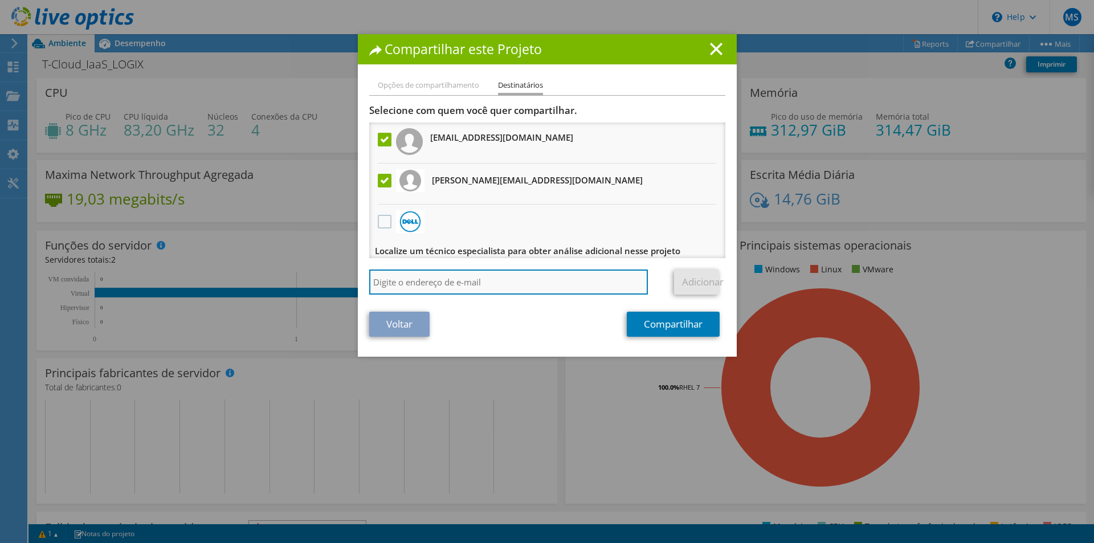
click at [511, 276] on input "search" at bounding box center [508, 282] width 279 height 25
type input "[EMAIL_ADDRESS][DOMAIN_NAME]"
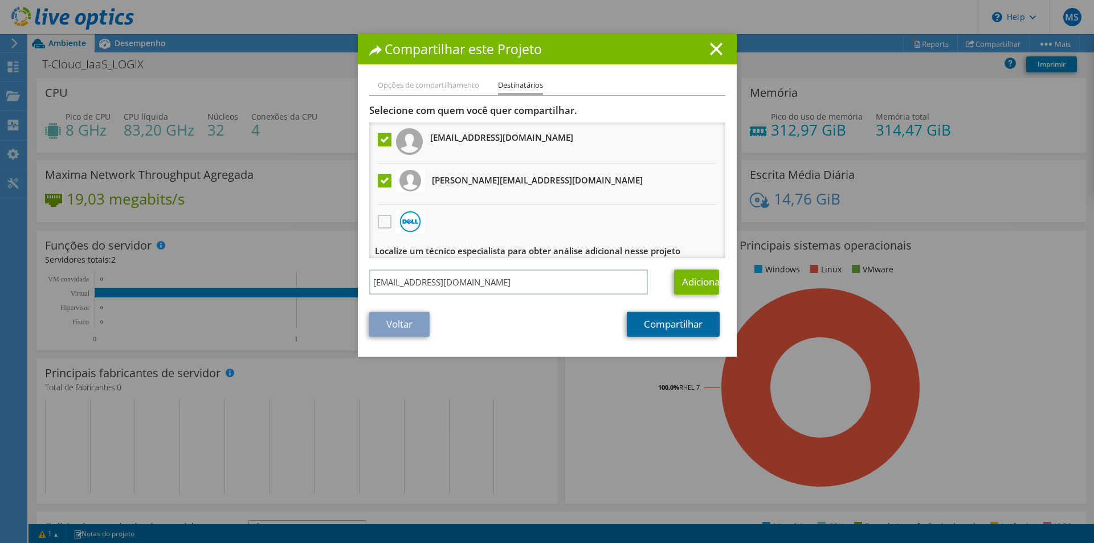
click at [670, 323] on link "Compartilhar" at bounding box center [673, 324] width 93 height 25
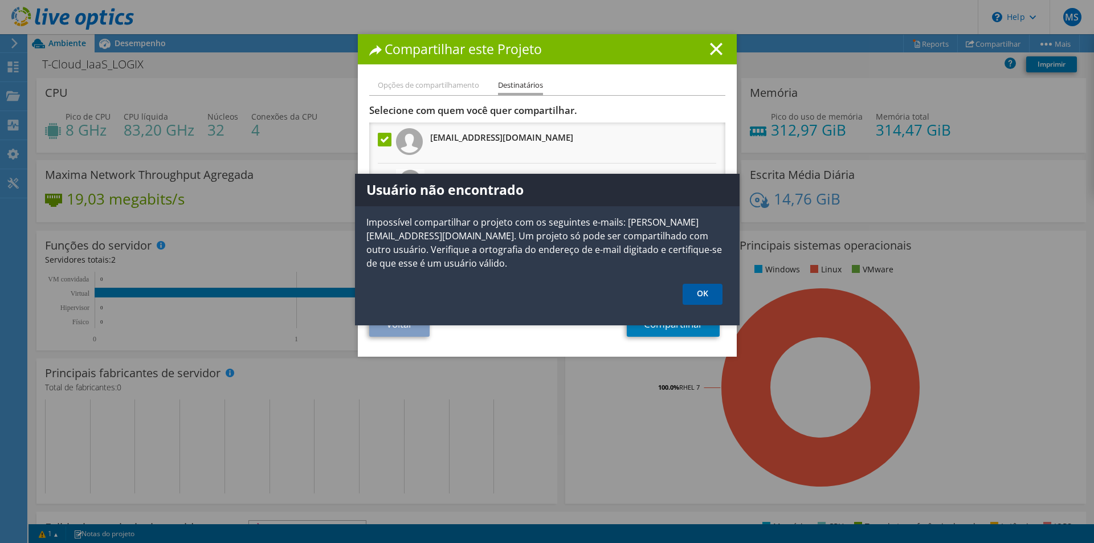
click at [701, 298] on link "OK" at bounding box center [703, 294] width 40 height 21
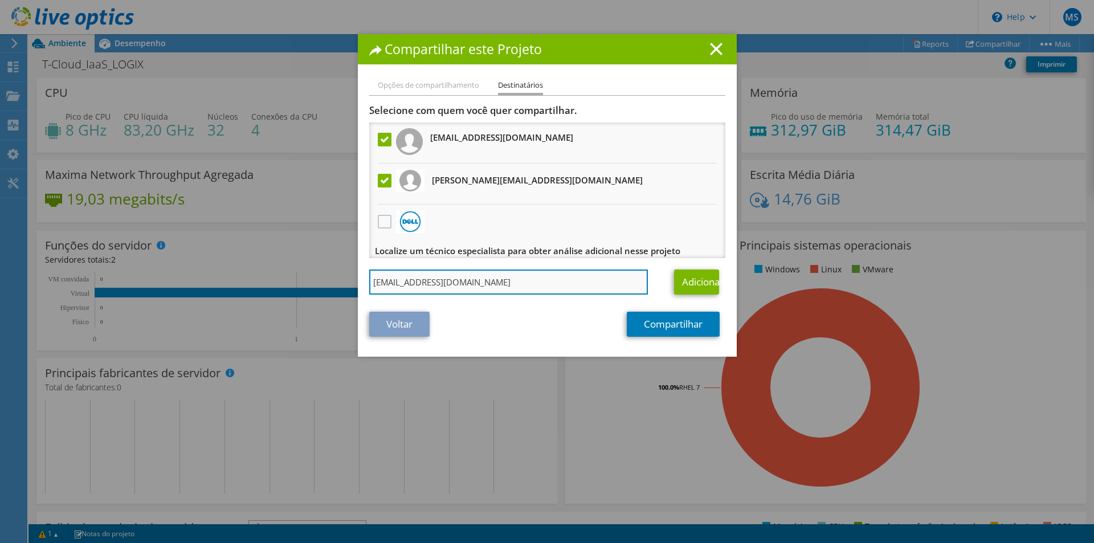
click at [511, 283] on input "[EMAIL_ADDRESS][DOMAIN_NAME]" at bounding box center [508, 282] width 279 height 25
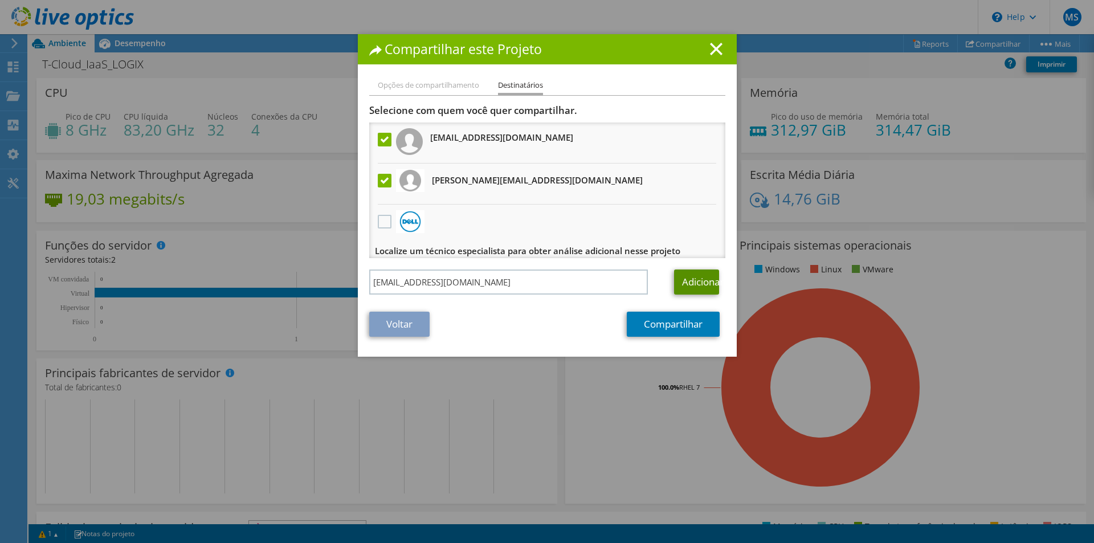
click at [675, 280] on link "Adicionar" at bounding box center [696, 282] width 45 height 25
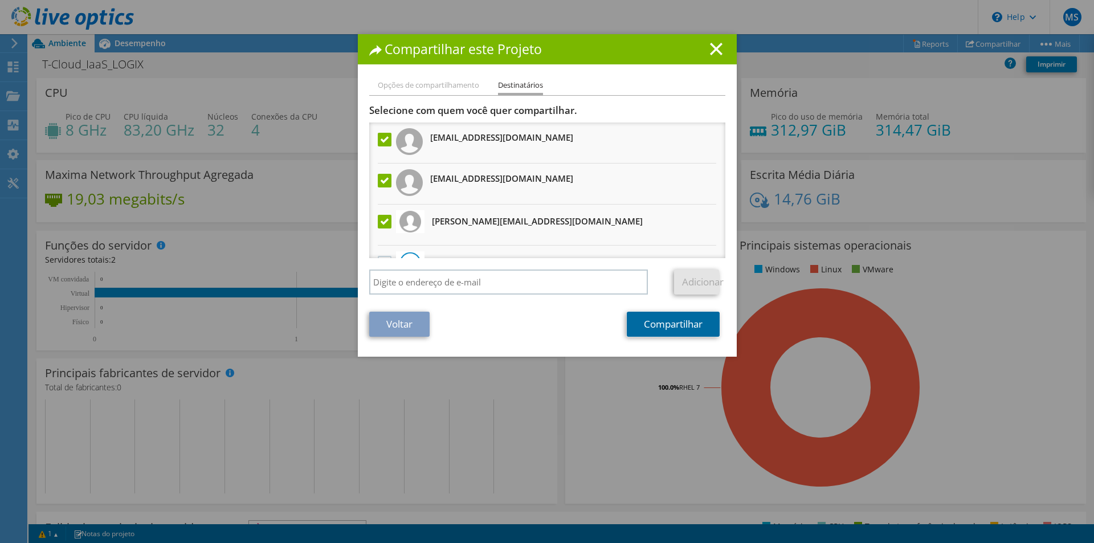
scroll to position [48, 0]
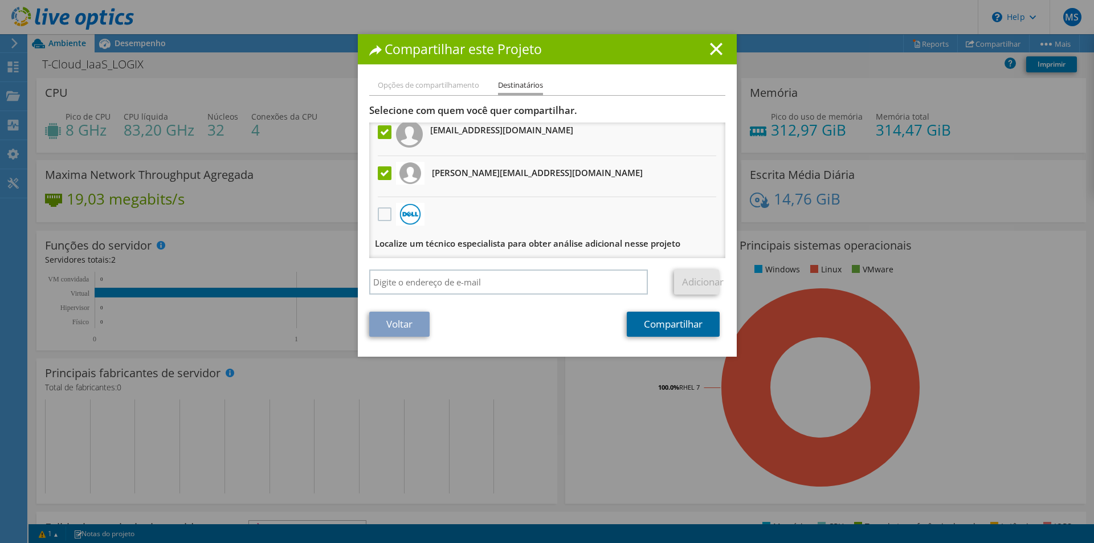
click at [677, 327] on link "Compartilhar" at bounding box center [673, 324] width 93 height 25
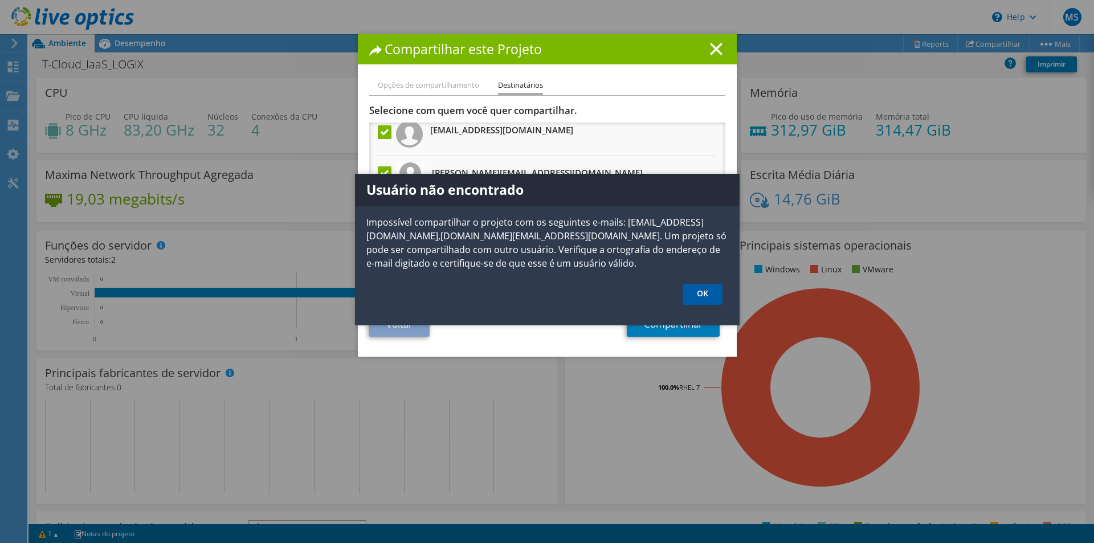
click at [702, 294] on link "OK" at bounding box center [703, 294] width 40 height 21
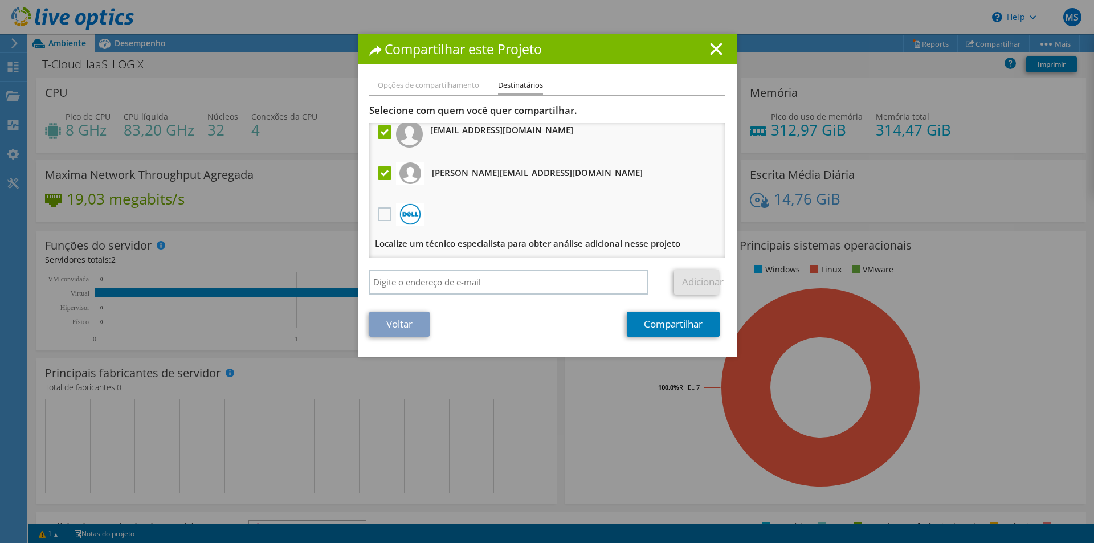
click at [379, 132] on label at bounding box center [386, 132] width 17 height 14
click at [0, 0] on input "checkbox" at bounding box center [0, 0] width 0 height 0
click at [664, 327] on link "Compartilhar" at bounding box center [673, 324] width 93 height 25
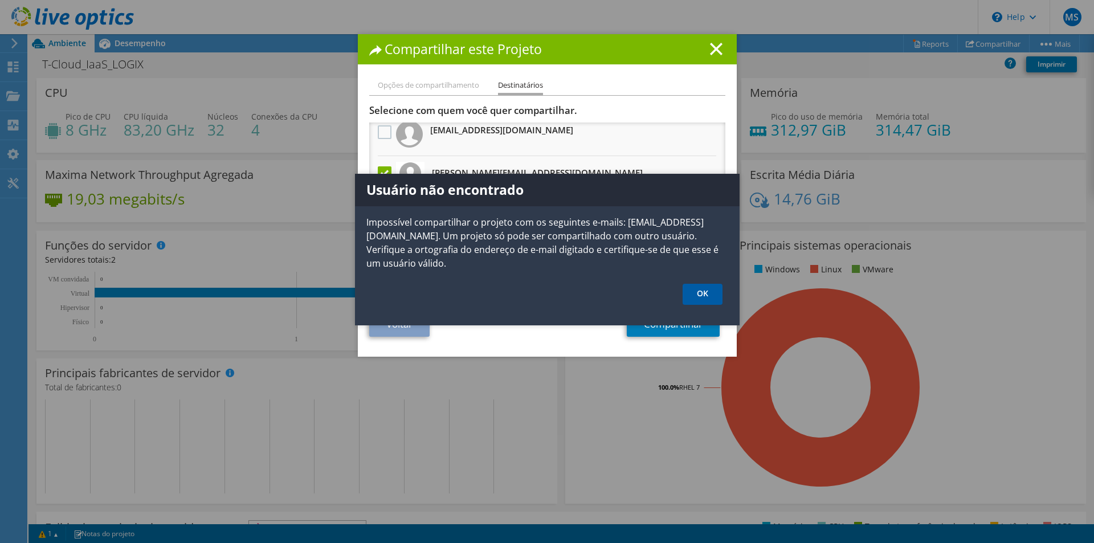
click at [700, 284] on link "OK" at bounding box center [703, 294] width 40 height 21
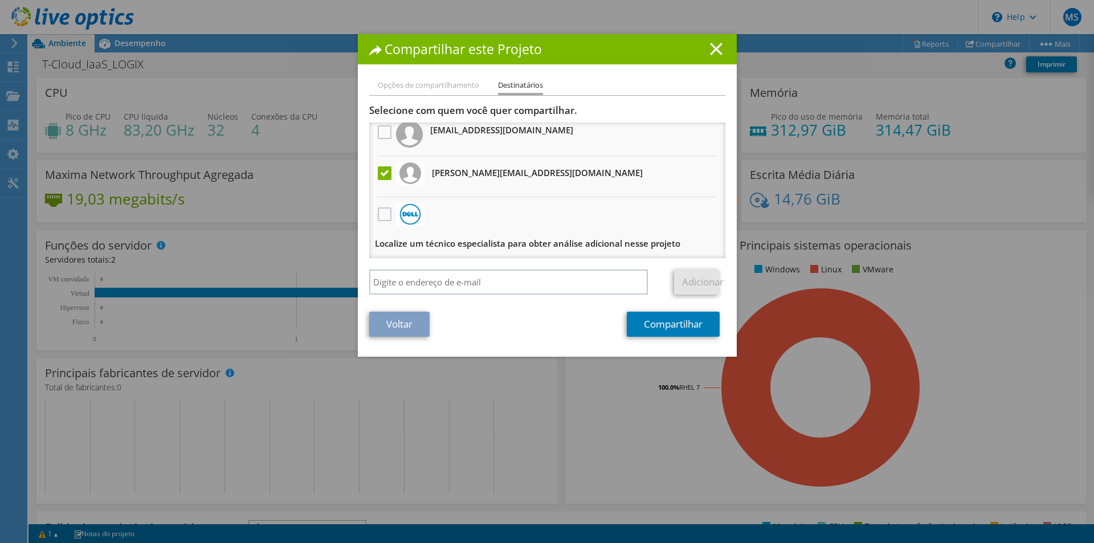
click at [711, 48] on line at bounding box center [716, 48] width 11 height 11
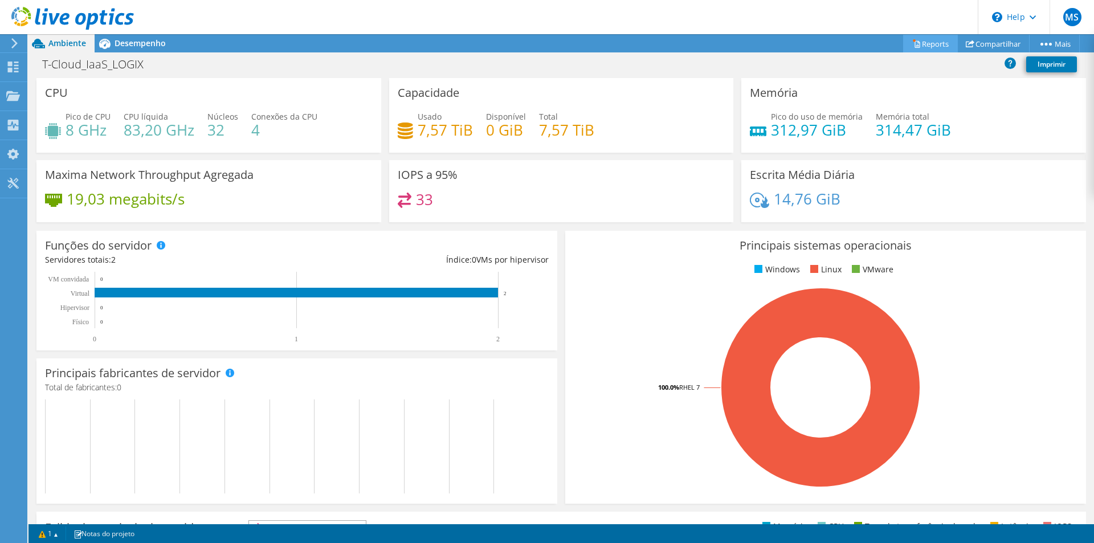
click at [919, 41] on link "Reports" at bounding box center [930, 44] width 55 height 18
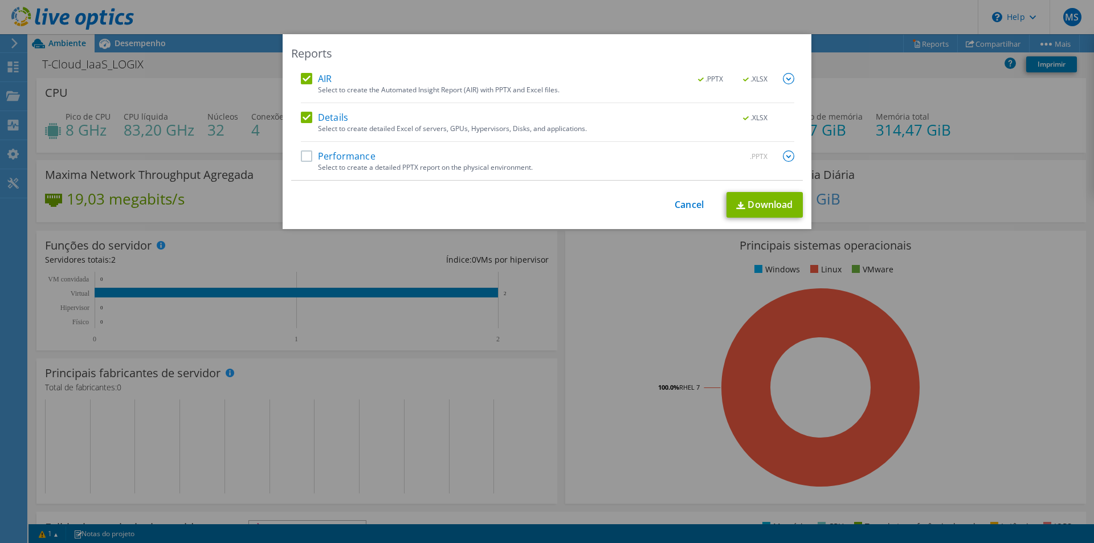
click at [323, 156] on label "Performance" at bounding box center [338, 155] width 75 height 11
click at [0, 0] on input "Performance" at bounding box center [0, 0] width 0 height 0
click at [755, 204] on link "Download" at bounding box center [765, 205] width 76 height 26
click at [296, 16] on div "Reports AIR .PPTX .XLSX Select to create the Automated Insight Report (AIR) wit…" at bounding box center [547, 271] width 1094 height 543
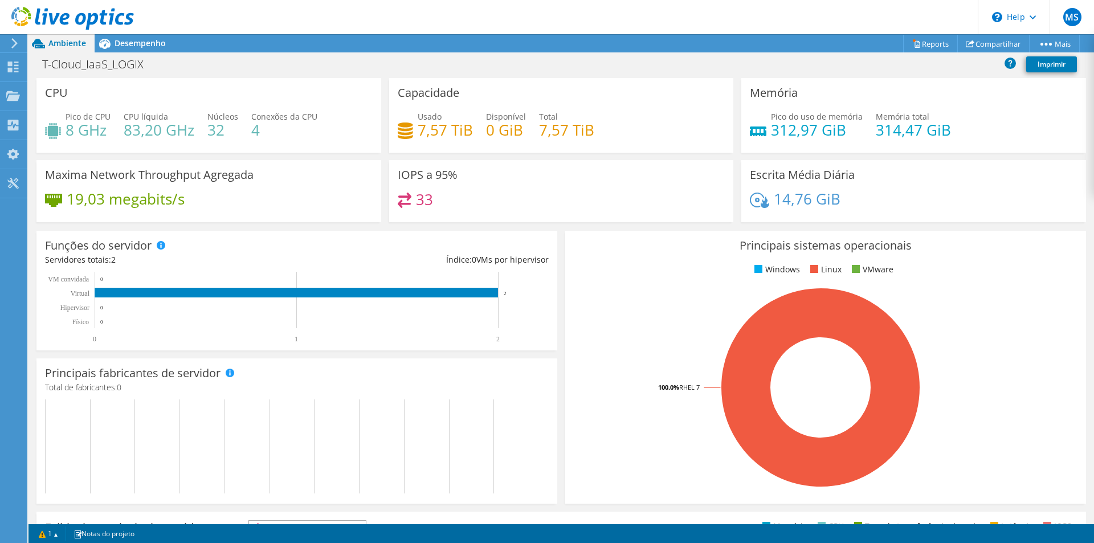
click at [7, 43] on div at bounding box center [12, 43] width 13 height 10
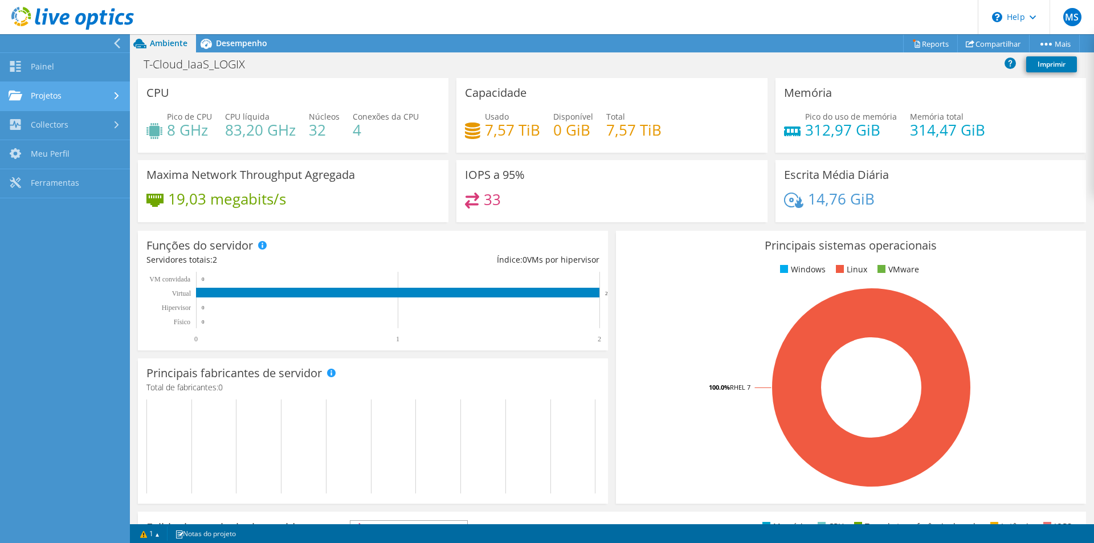
click at [44, 94] on link "Projetos" at bounding box center [65, 96] width 130 height 29
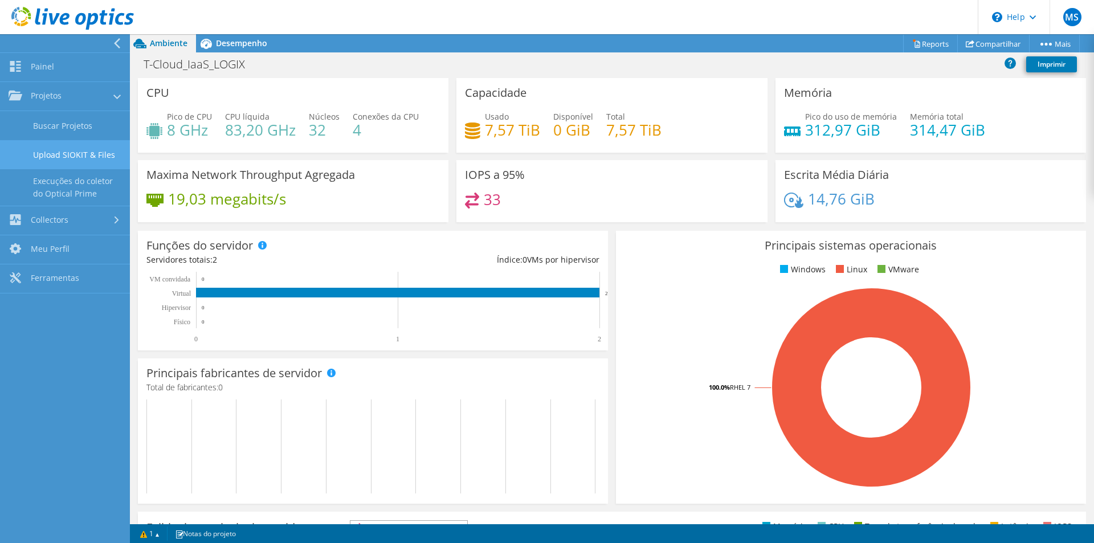
click at [57, 150] on link "Upload SIOKIT & Files" at bounding box center [65, 154] width 130 height 29
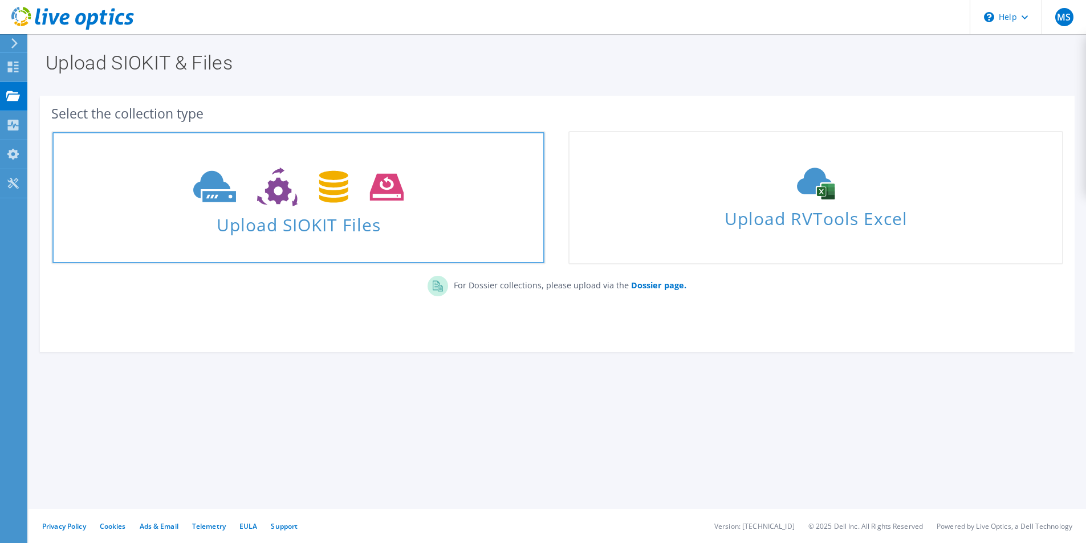
click at [302, 195] on icon at bounding box center [298, 187] width 210 height 39
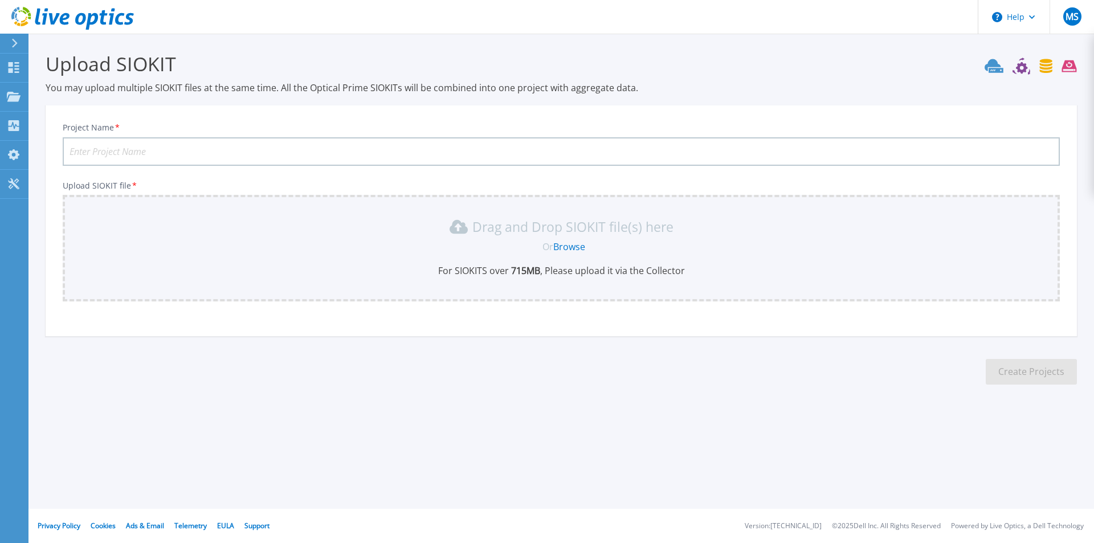
click at [324, 154] on input "Project Name *" at bounding box center [561, 151] width 997 height 28
click at [43, 68] on p "Dashboard" at bounding box center [51, 69] width 42 height 30
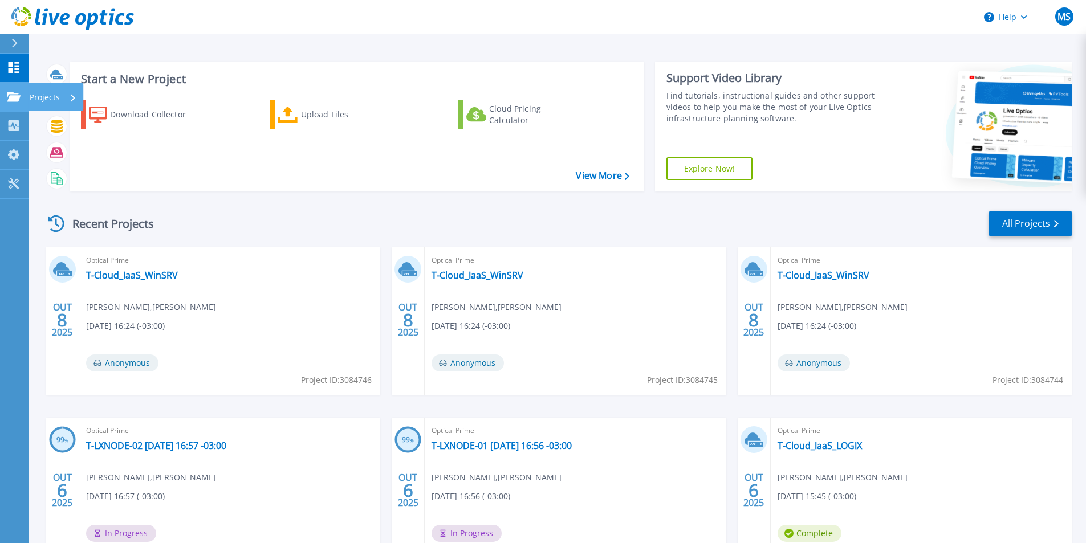
click at [44, 97] on p "Projects" at bounding box center [45, 98] width 30 height 30
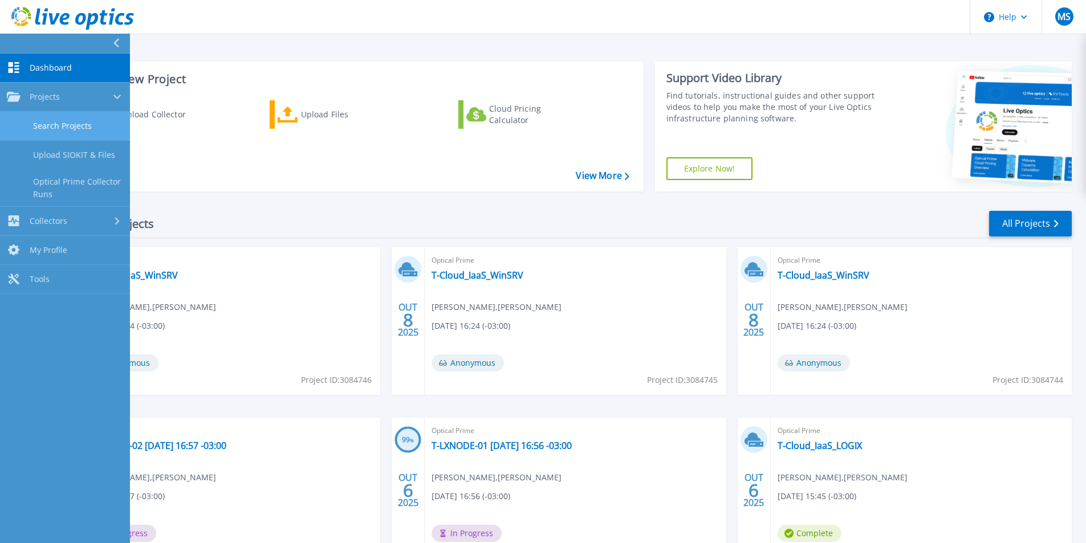
click at [87, 125] on link "Search Projects" at bounding box center [65, 126] width 130 height 29
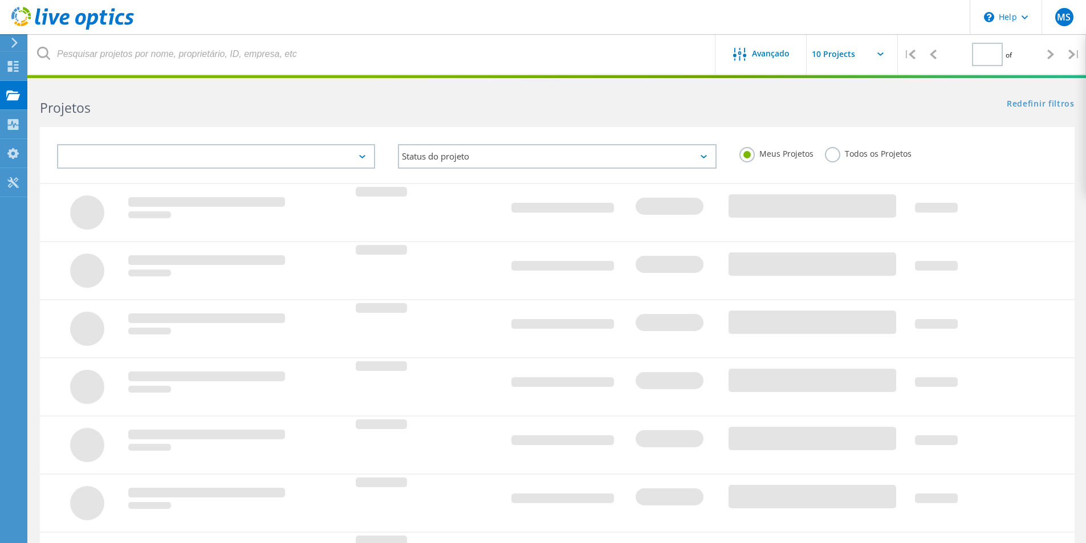
type input "1"
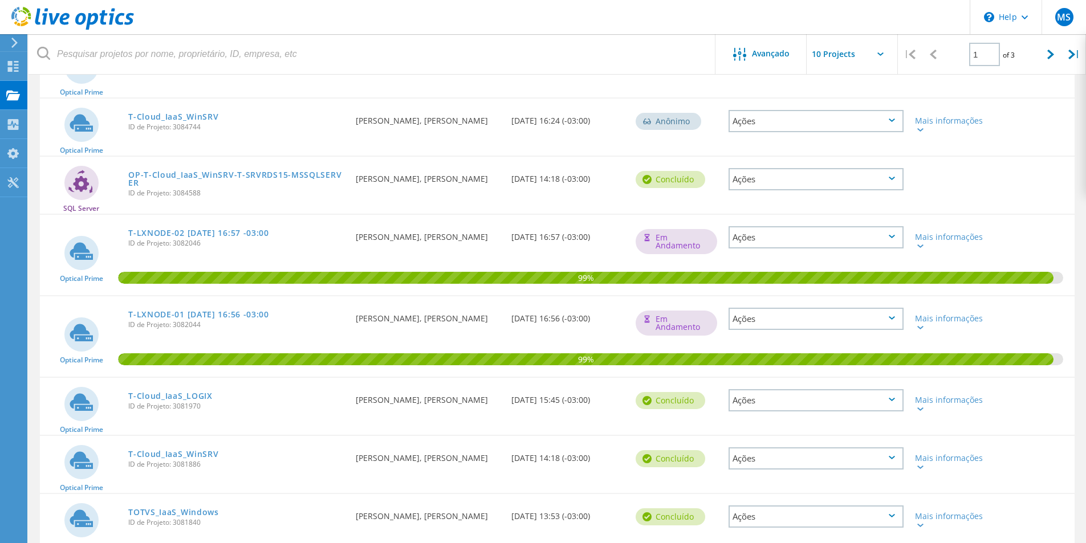
scroll to position [285, 0]
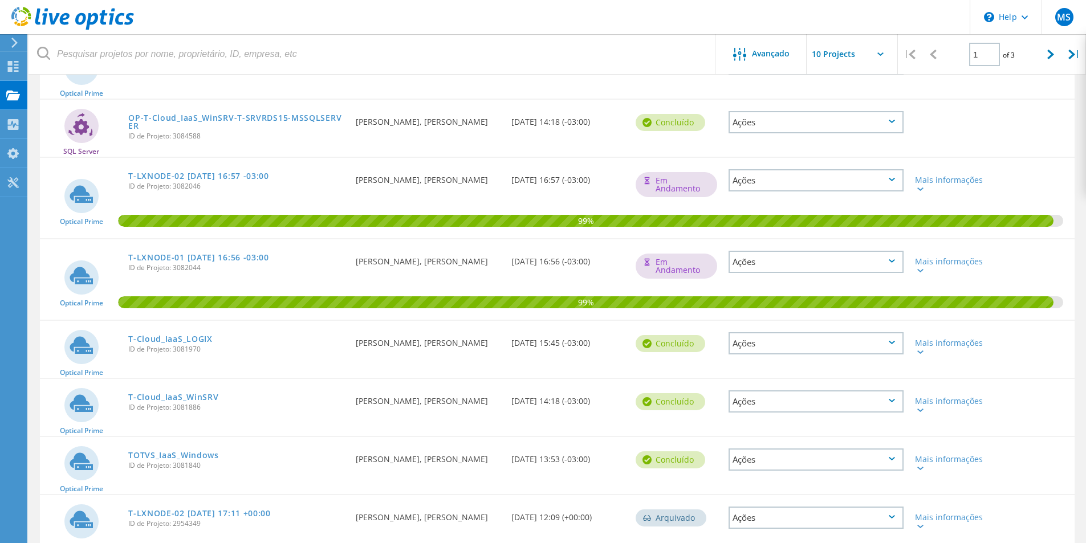
click at [886, 341] on div "Ações" at bounding box center [815, 343] width 175 height 22
click at [962, 329] on div "Mais informações" at bounding box center [950, 344] width 83 height 46
click at [919, 346] on div "Mais informações" at bounding box center [950, 347] width 71 height 16
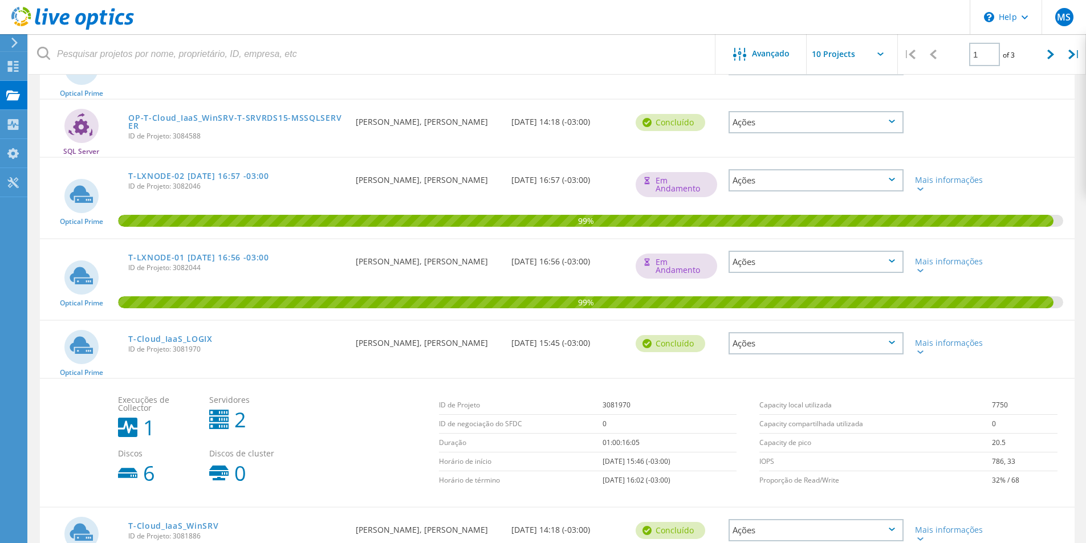
click at [827, 344] on div "Ações" at bounding box center [815, 343] width 175 height 22
click at [781, 320] on div "Ver Projeto" at bounding box center [815, 317] width 173 height 18
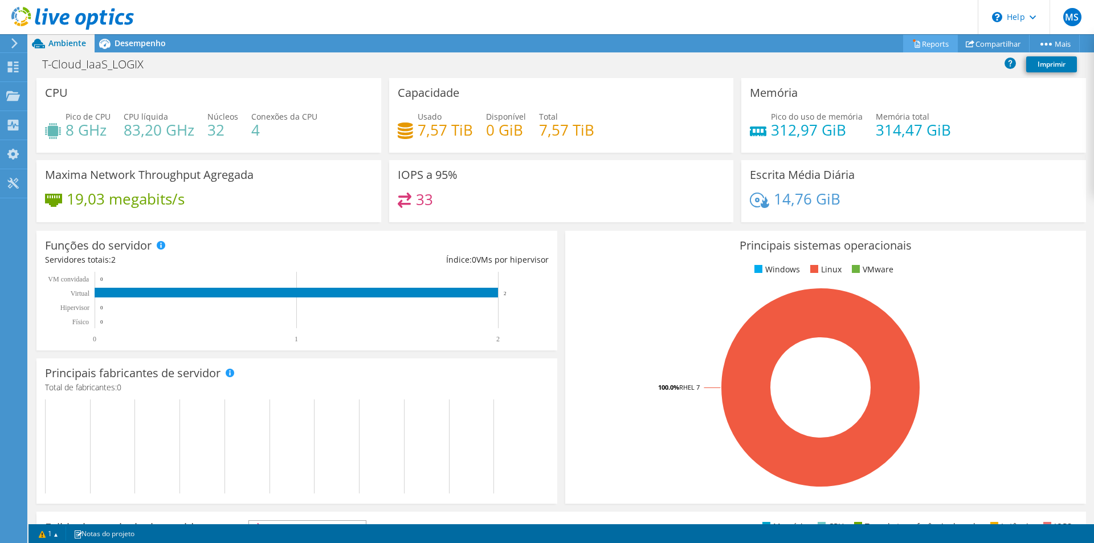
click at [930, 44] on link "Reports" at bounding box center [930, 44] width 55 height 18
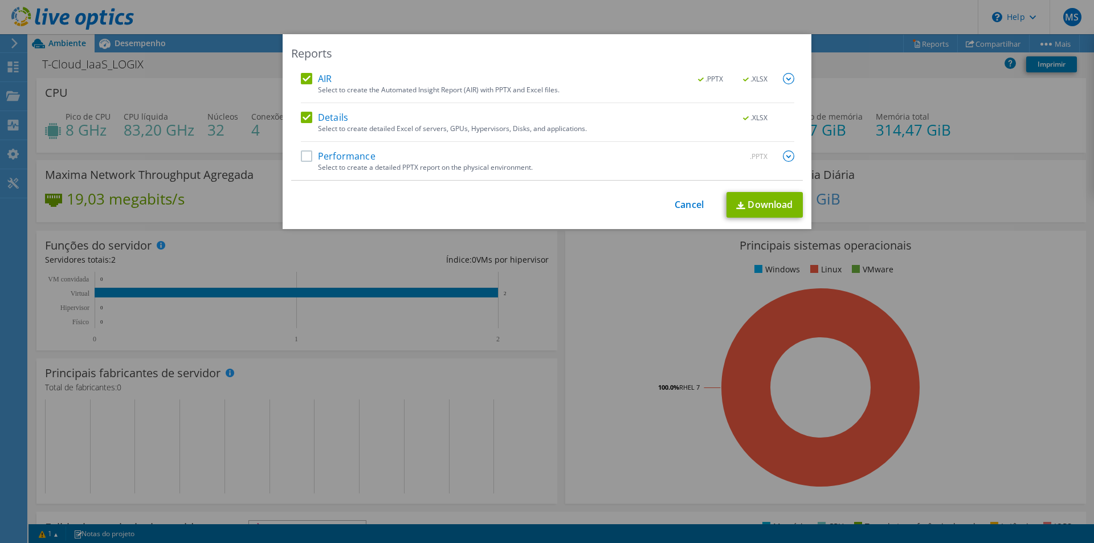
click at [342, 157] on label "Performance" at bounding box center [338, 155] width 75 height 11
click at [0, 0] on input "Performance" at bounding box center [0, 0] width 0 height 0
click at [763, 203] on link "Download" at bounding box center [765, 205] width 76 height 26
click at [910, 14] on div "Reports AIR .PPTX .XLSX Select to create the Automated Insight Report (AIR) wit…" at bounding box center [547, 271] width 1094 height 543
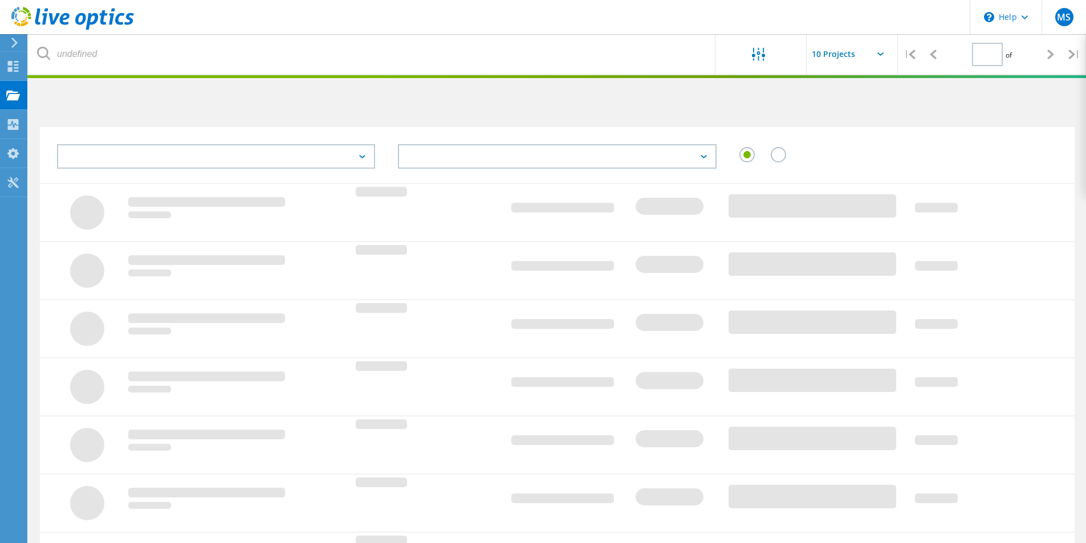
type input "1"
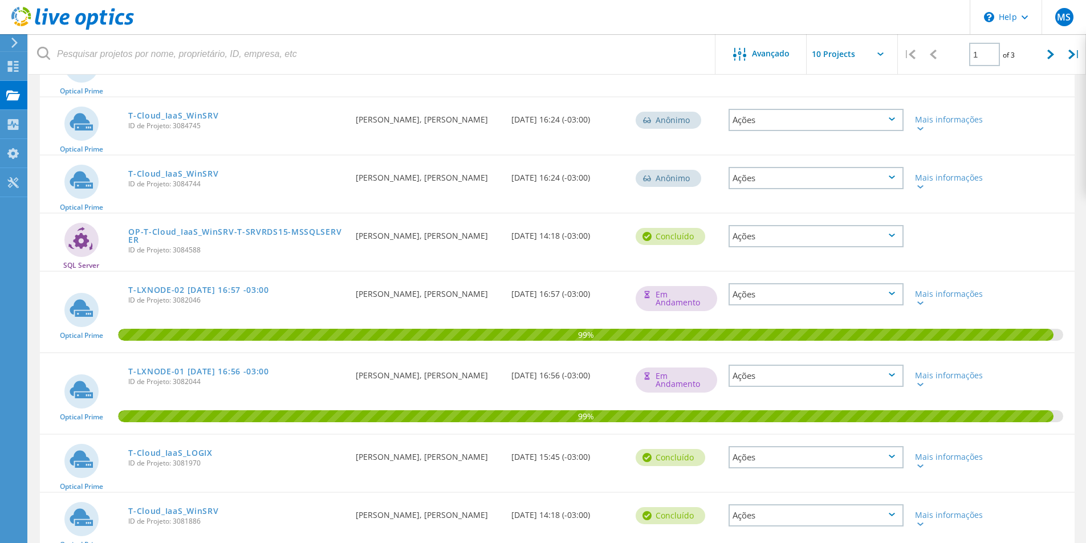
scroll to position [340, 0]
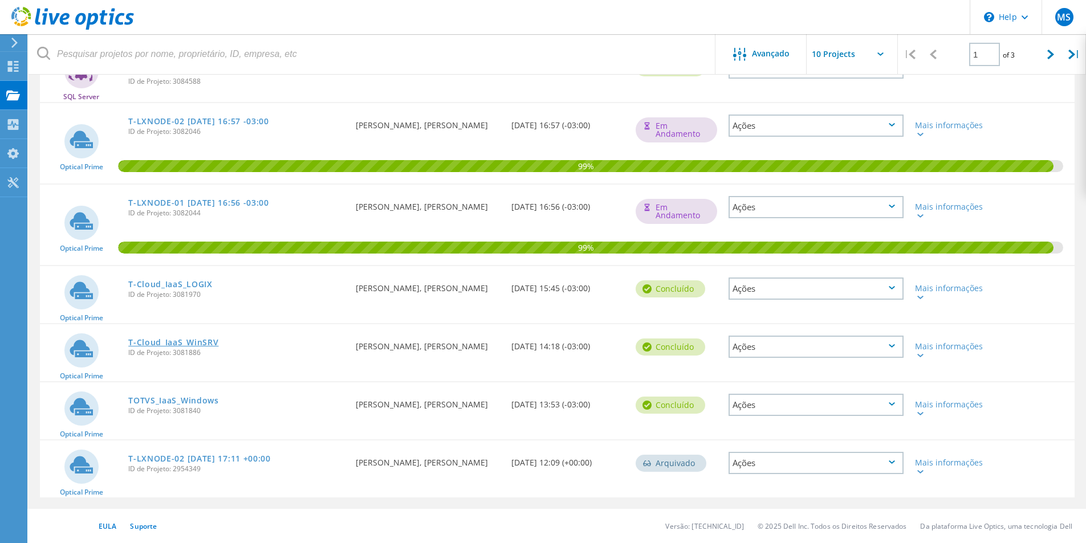
click at [168, 340] on link "T-Cloud_IaaS_WinSRV" at bounding box center [173, 342] width 90 height 8
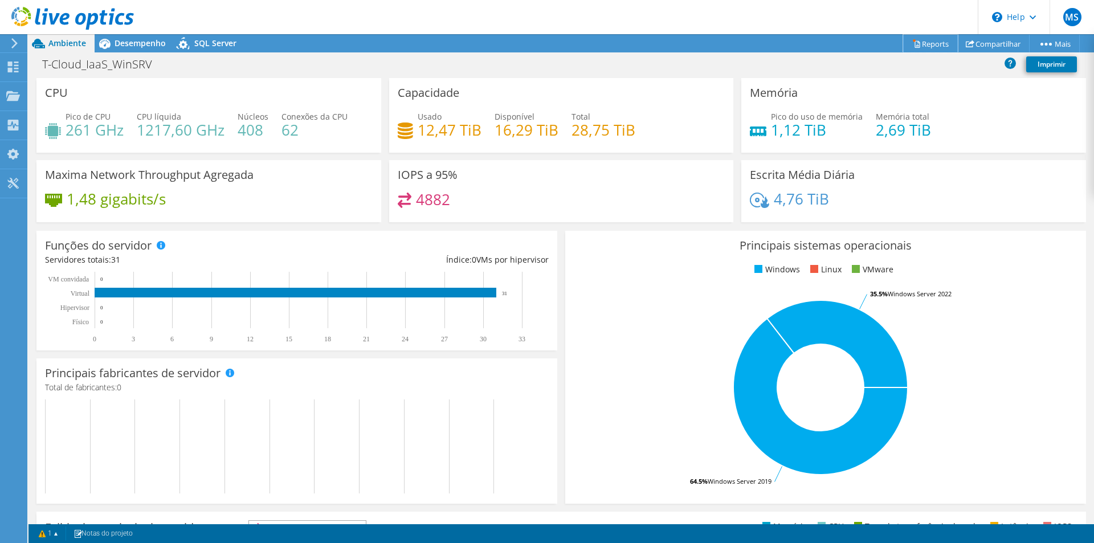
click at [920, 42] on link "Reports" at bounding box center [930, 44] width 55 height 18
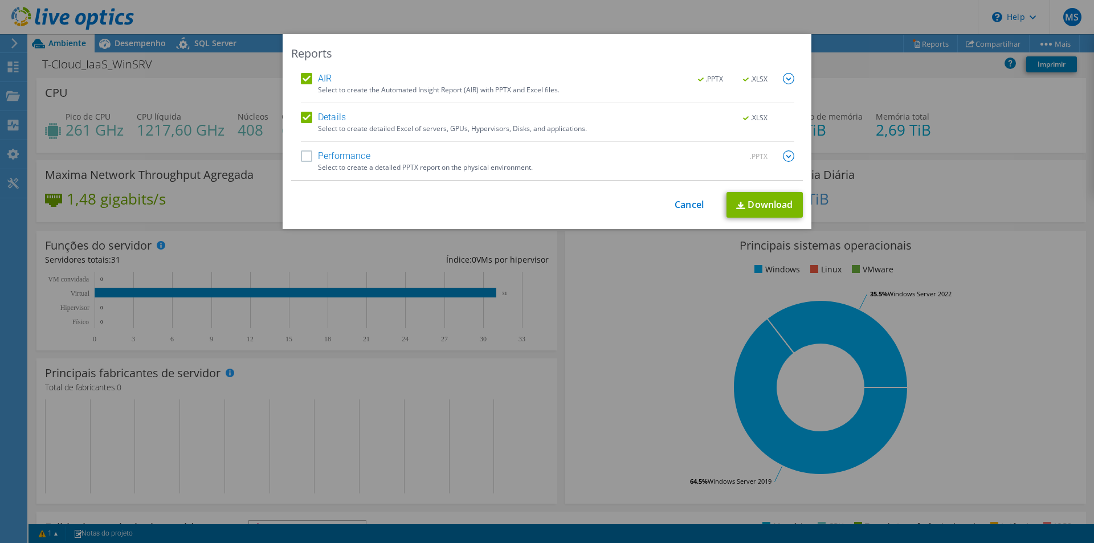
click at [307, 154] on label "Performance" at bounding box center [336, 155] width 70 height 11
click at [0, 0] on input "Performance" at bounding box center [0, 0] width 0 height 0
click at [738, 201] on link "Download" at bounding box center [765, 205] width 76 height 26
click at [761, 9] on div "Reports AIR .PPTX .XLSX Select to create the Automated Insight Report (AIR) wit…" at bounding box center [547, 271] width 1094 height 543
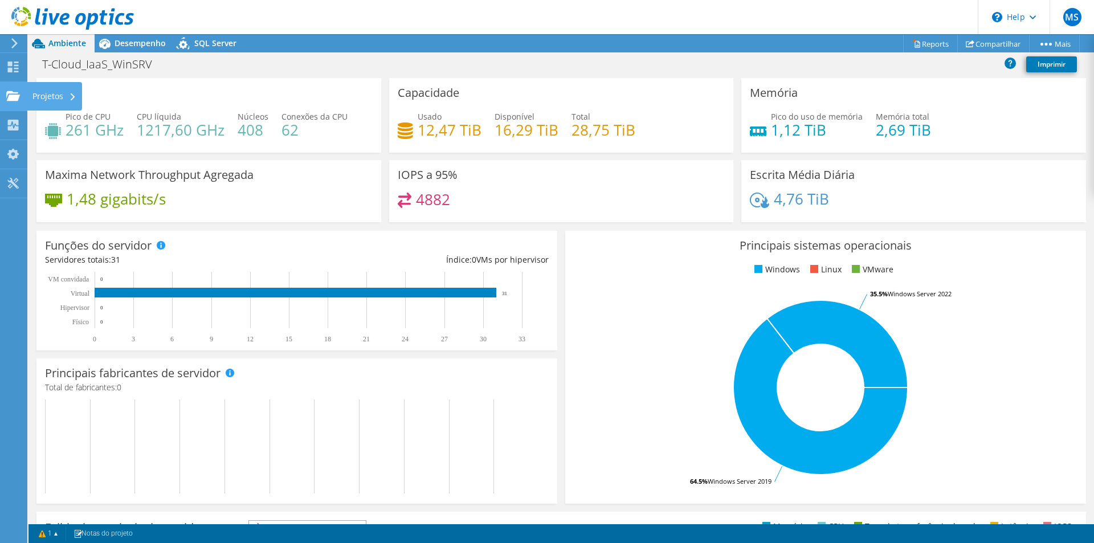
click at [52, 97] on div "Projetos" at bounding box center [54, 96] width 55 height 28
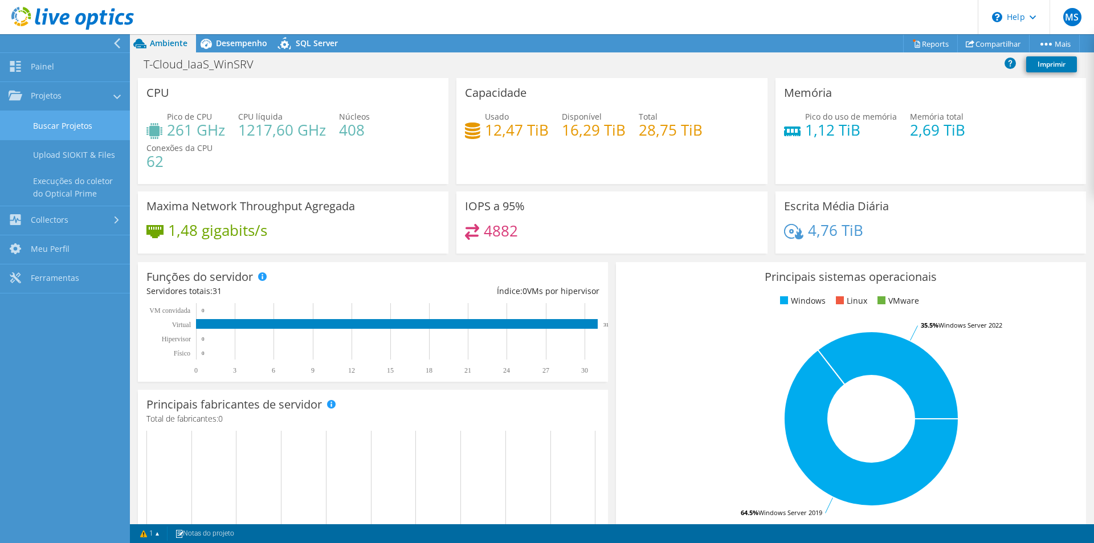
click at [76, 127] on link "Buscar Projetos" at bounding box center [65, 125] width 130 height 29
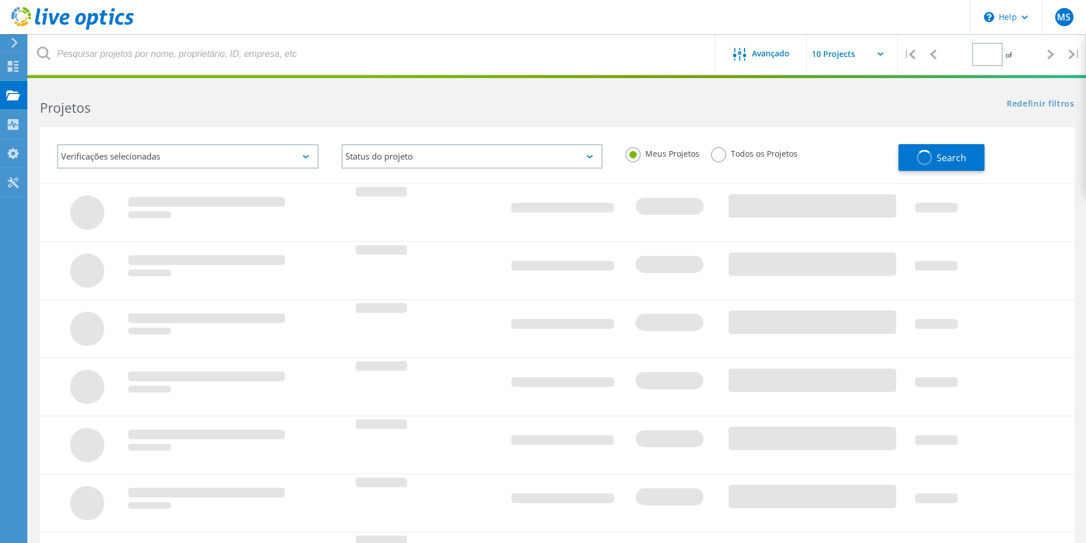
type input "1"
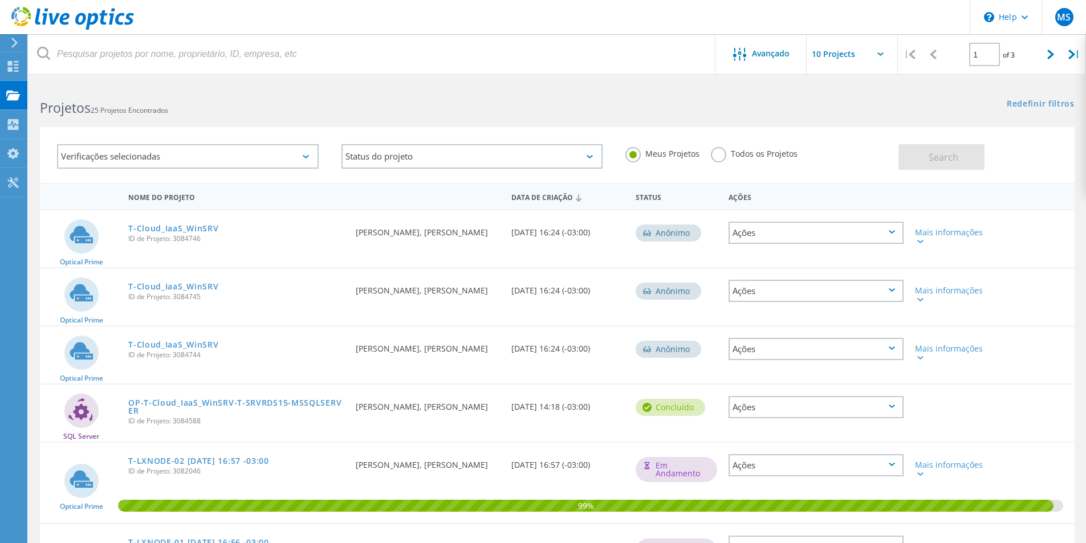
scroll to position [171, 0]
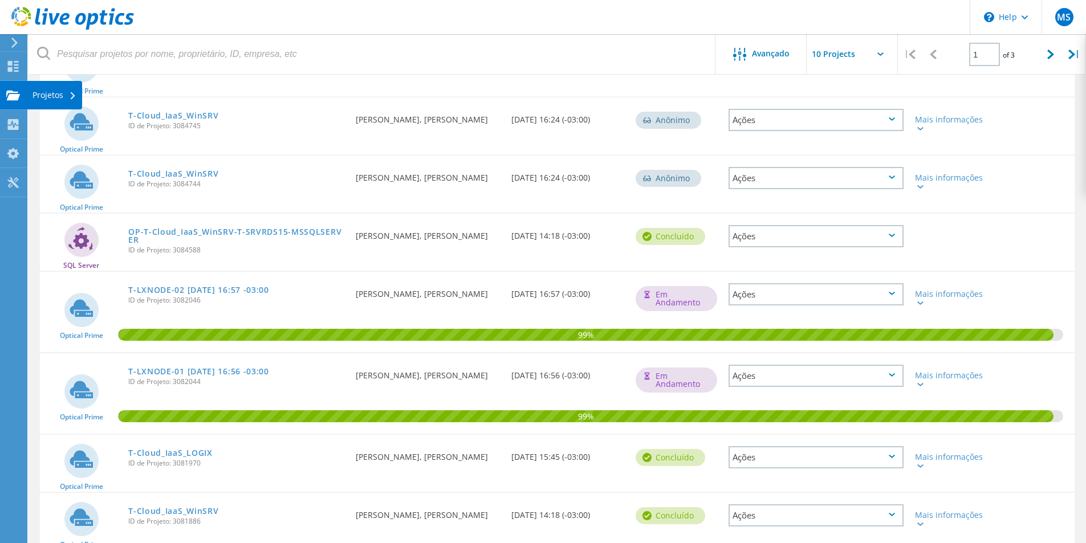
click at [55, 95] on div "Projetos" at bounding box center [54, 95] width 44 height 8
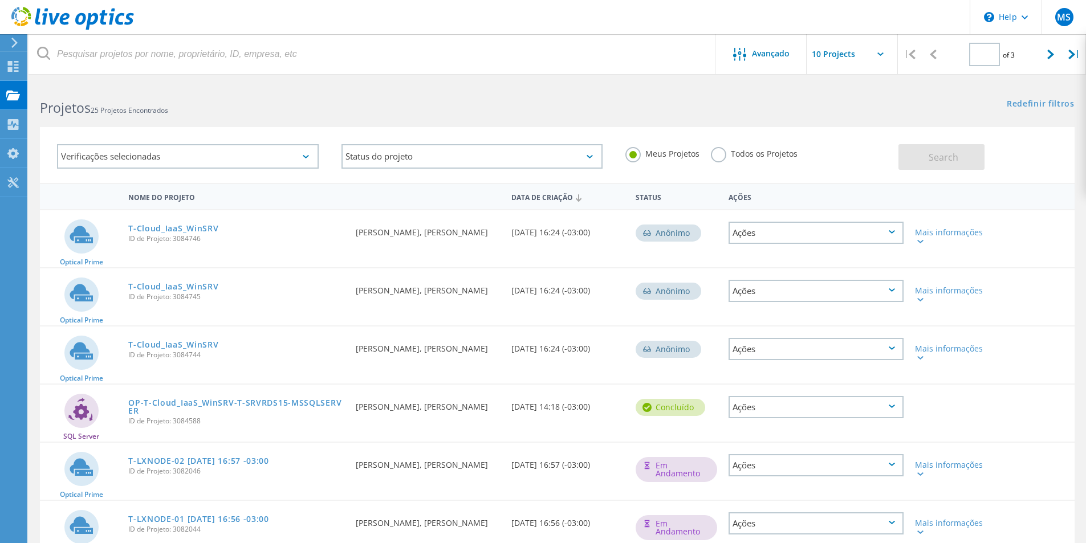
type input "1"
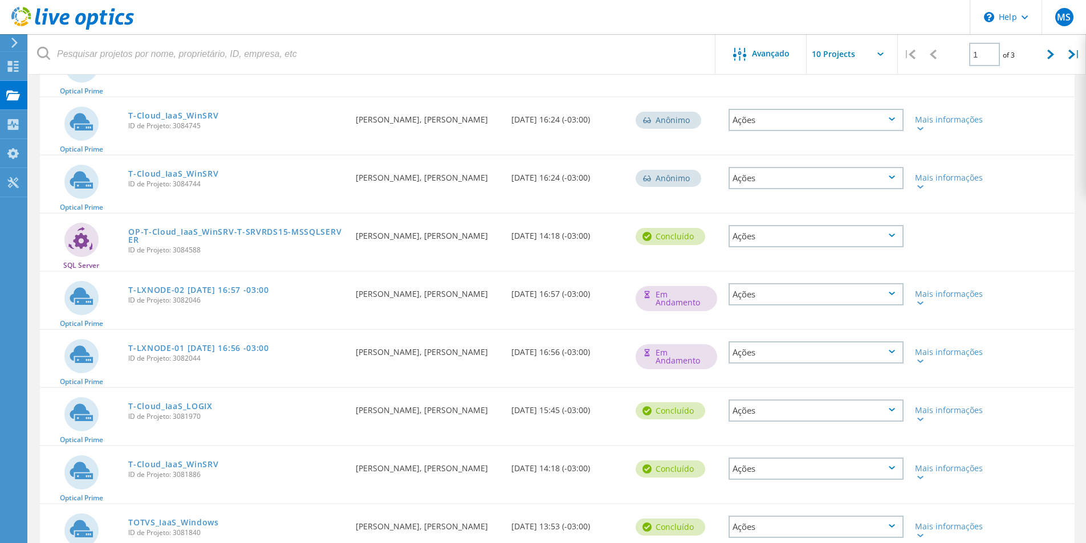
scroll to position [285, 0]
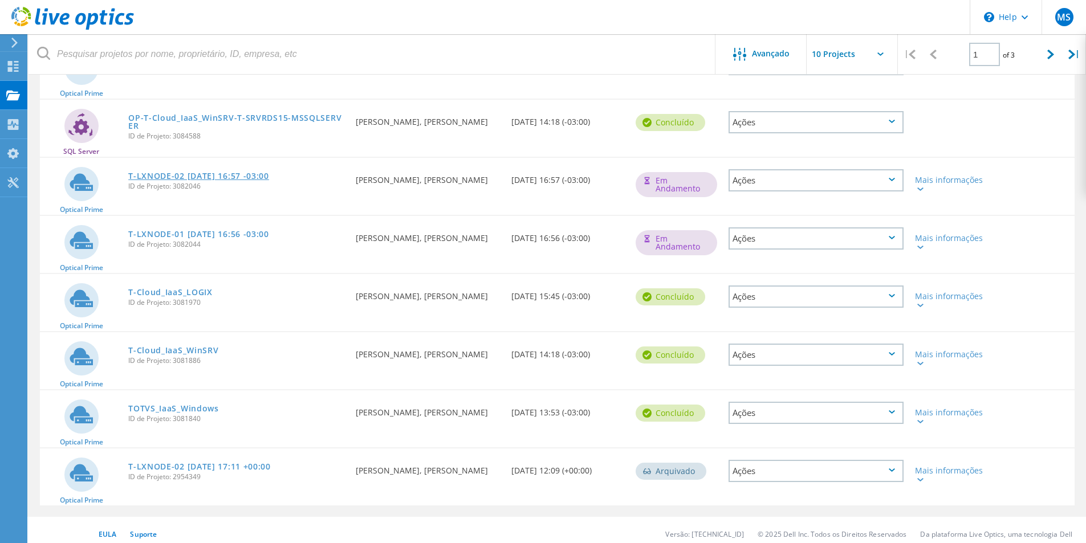
click at [210, 173] on link "T-LXNODE-02 [DATE] 16:57 -03:00" at bounding box center [198, 176] width 141 height 8
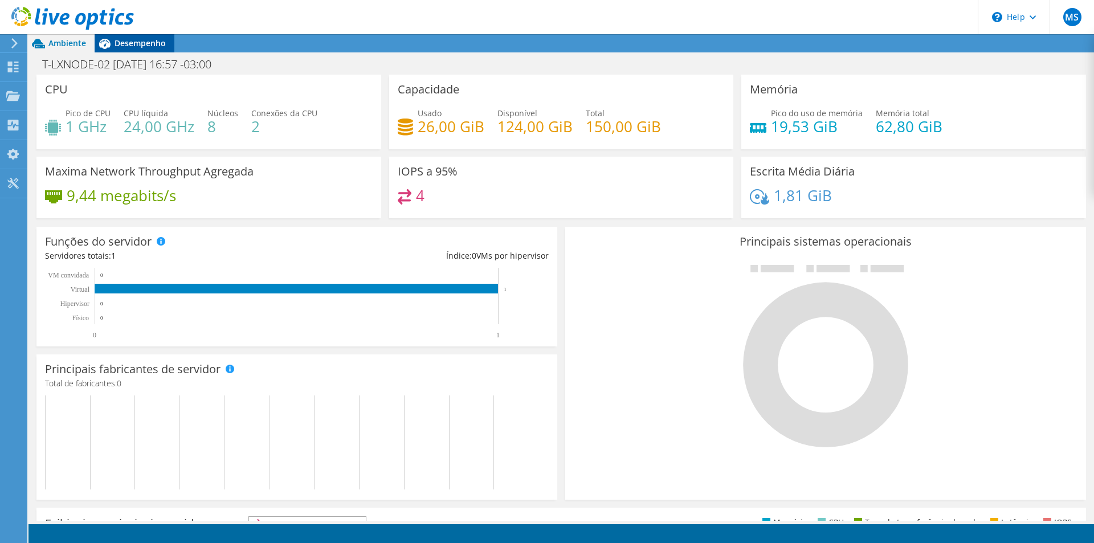
click at [142, 46] on span "Desempenho" at bounding box center [140, 43] width 51 height 11
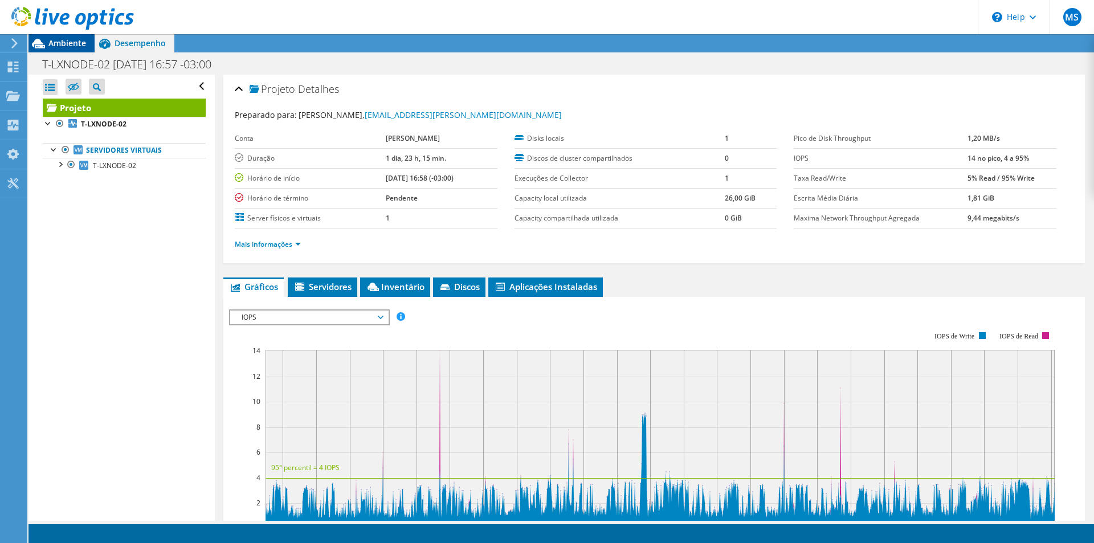
click at [59, 39] on span "Ambiente" at bounding box center [67, 43] width 38 height 11
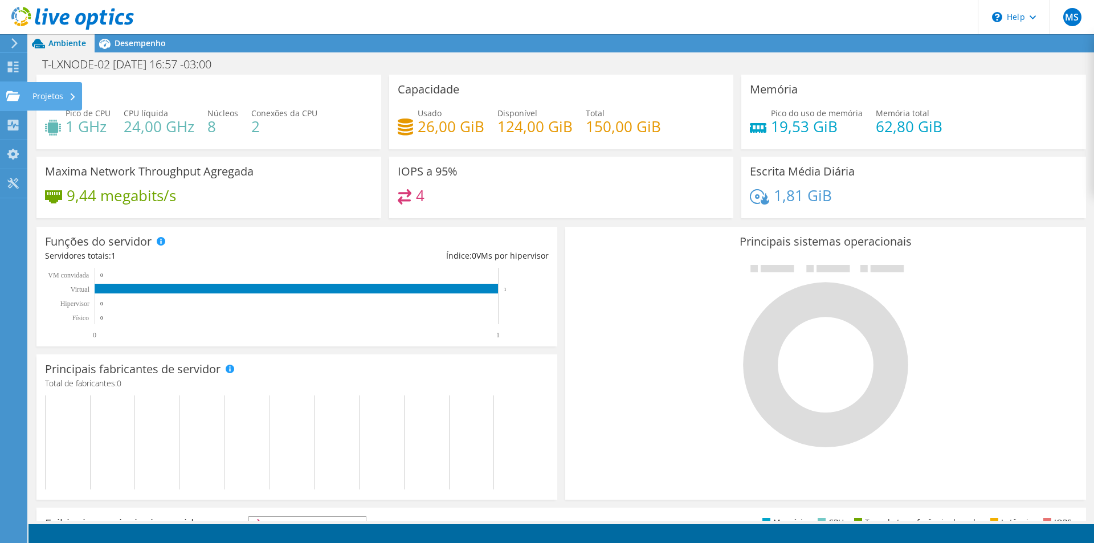
click at [37, 96] on div "Projetos" at bounding box center [54, 96] width 55 height 28
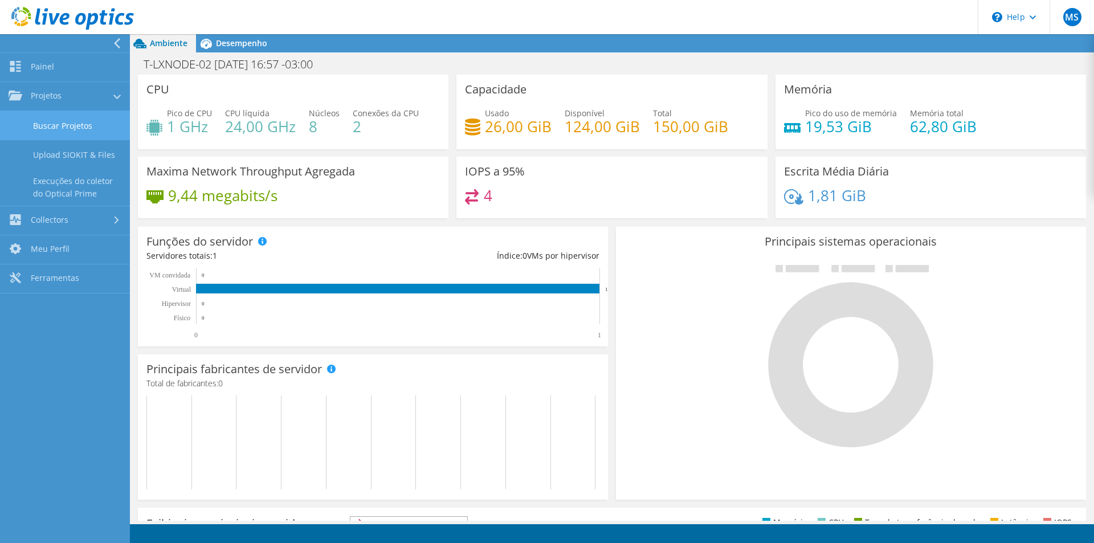
click at [63, 121] on link "Buscar Projetos" at bounding box center [65, 125] width 130 height 29
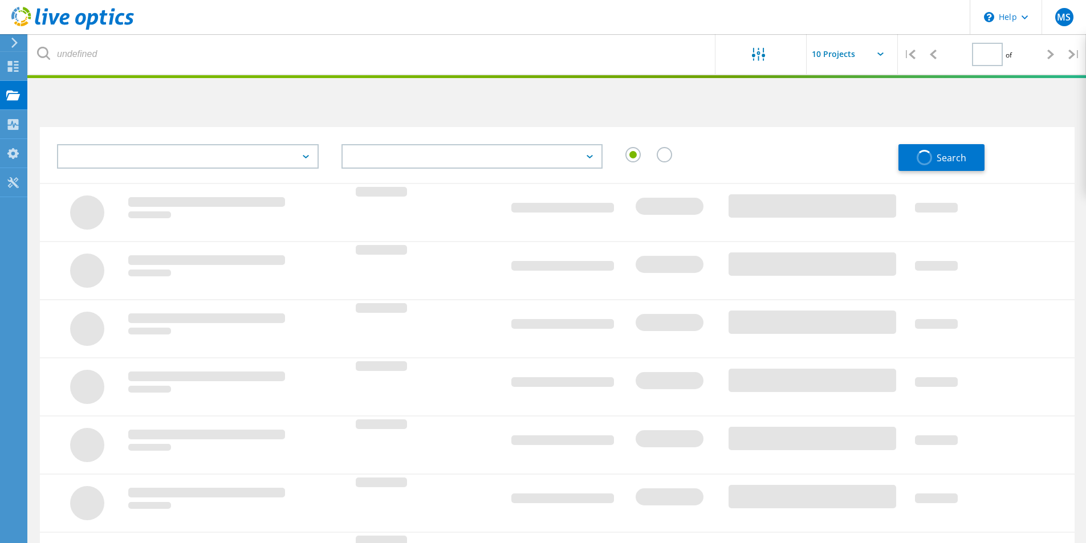
type input "1"
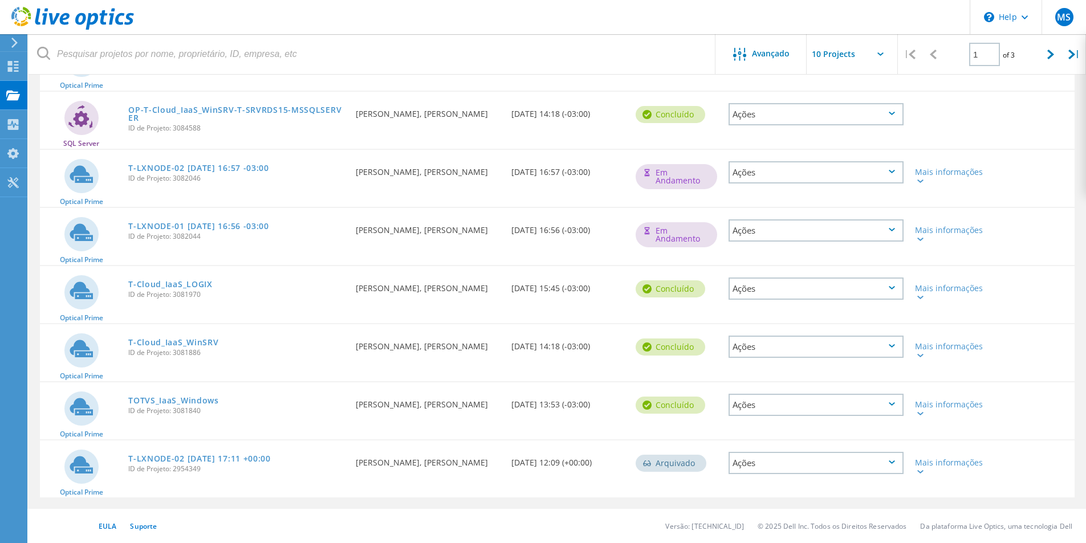
scroll to position [122, 0]
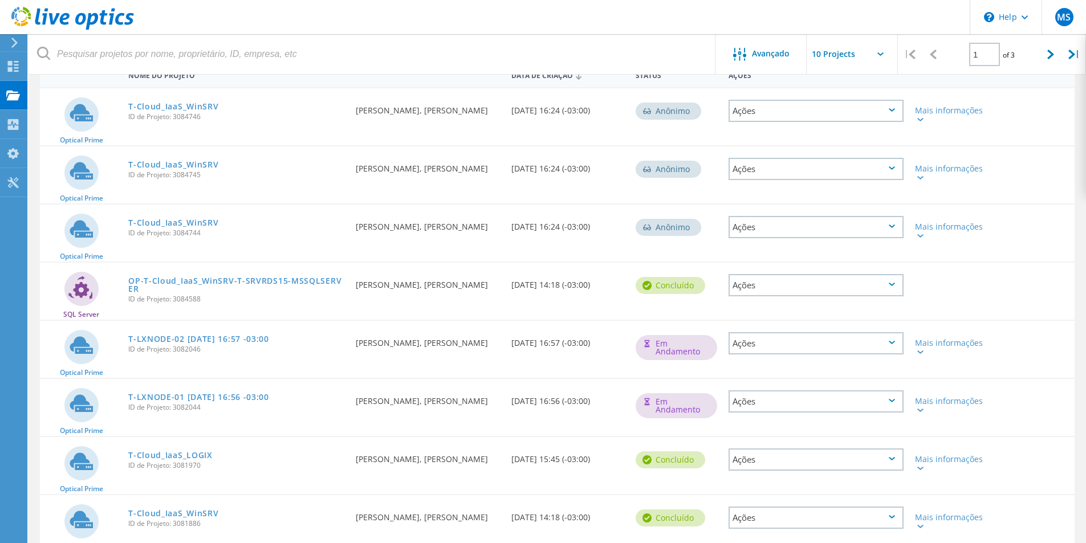
click at [898, 341] on div "Ações" at bounding box center [815, 343] width 175 height 22
click at [799, 318] on div "Ver Projeto" at bounding box center [815, 317] width 173 height 18
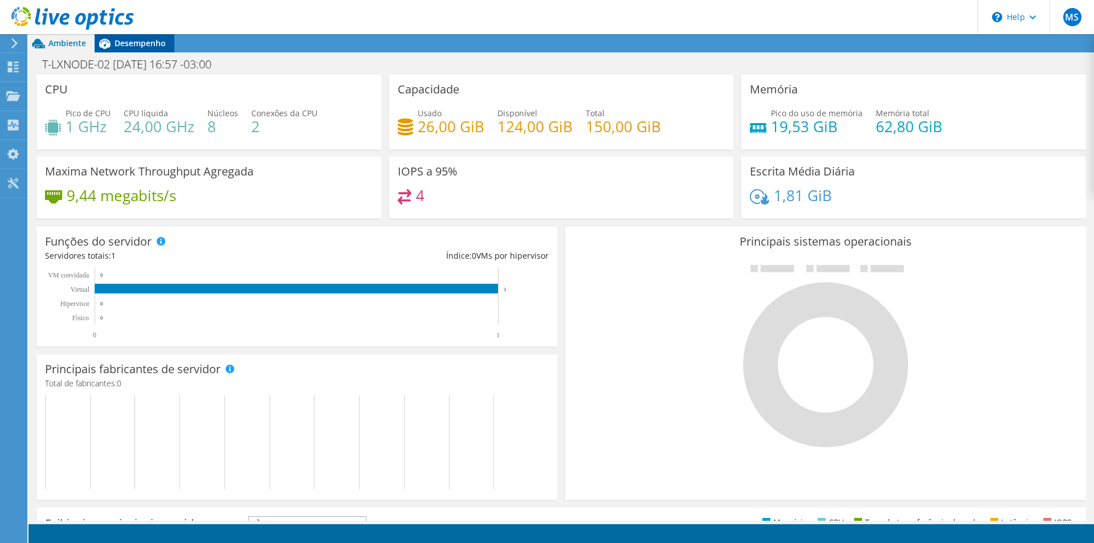
click at [148, 46] on span "Desempenho" at bounding box center [140, 43] width 51 height 11
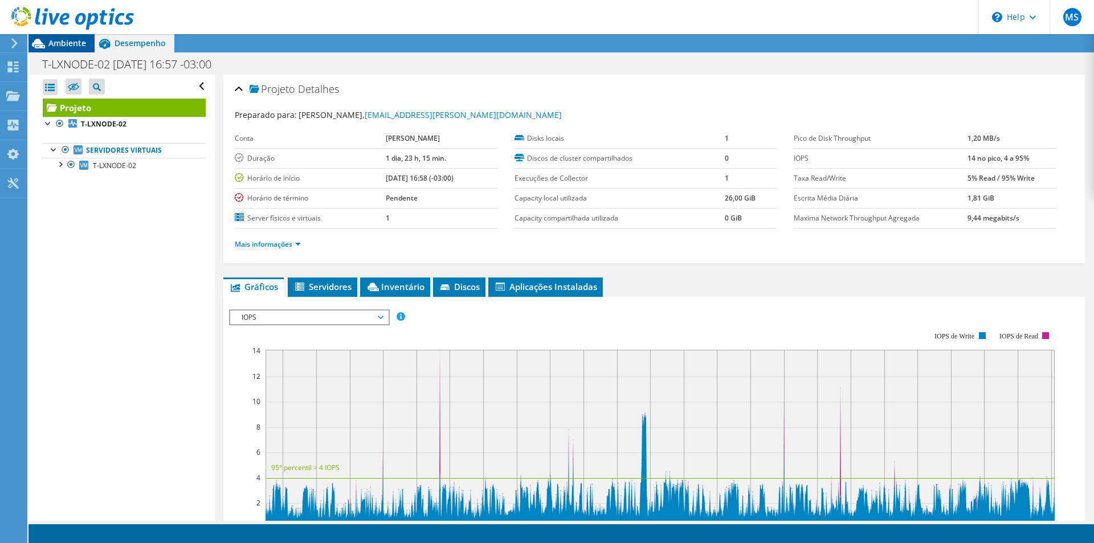
click at [75, 47] on span "Ambiente" at bounding box center [67, 43] width 38 height 11
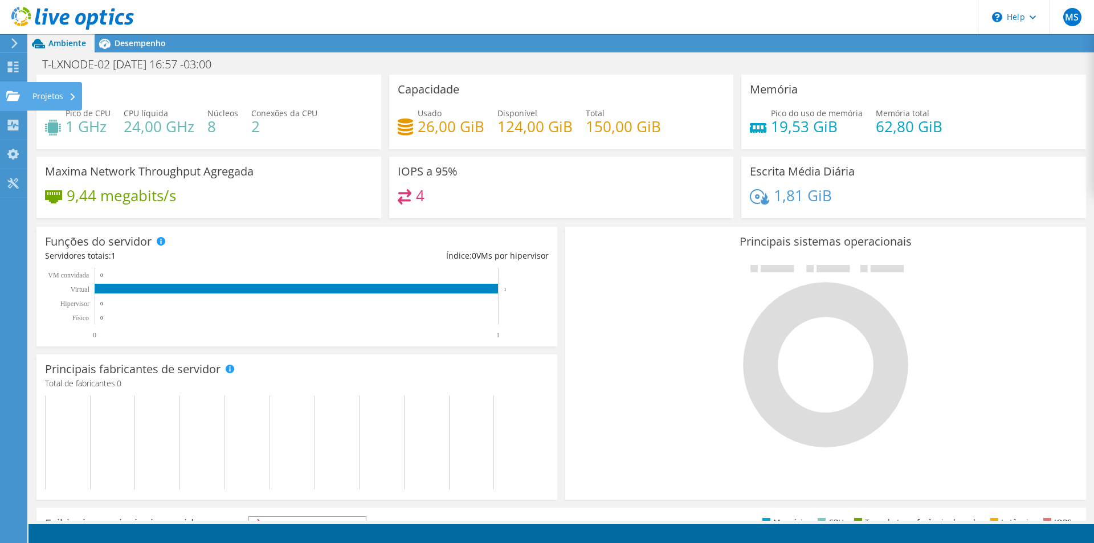
click at [51, 97] on div "Projetos" at bounding box center [54, 96] width 55 height 28
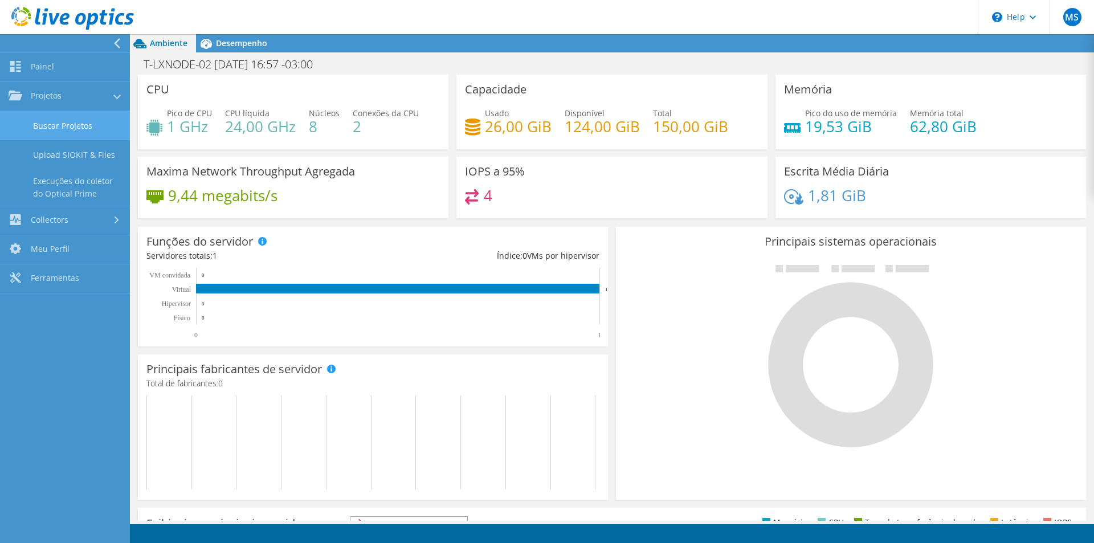
drag, startPoint x: 35, startPoint y: 124, endPoint x: 46, endPoint y: 127, distance: 11.2
click at [35, 124] on link "Buscar Projetos" at bounding box center [65, 125] width 130 height 29
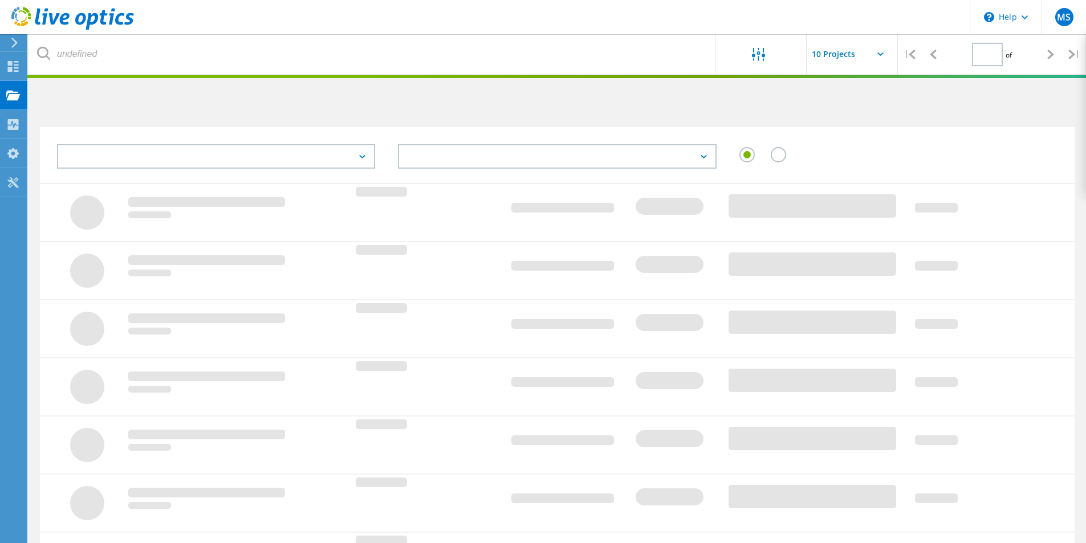
type input "1"
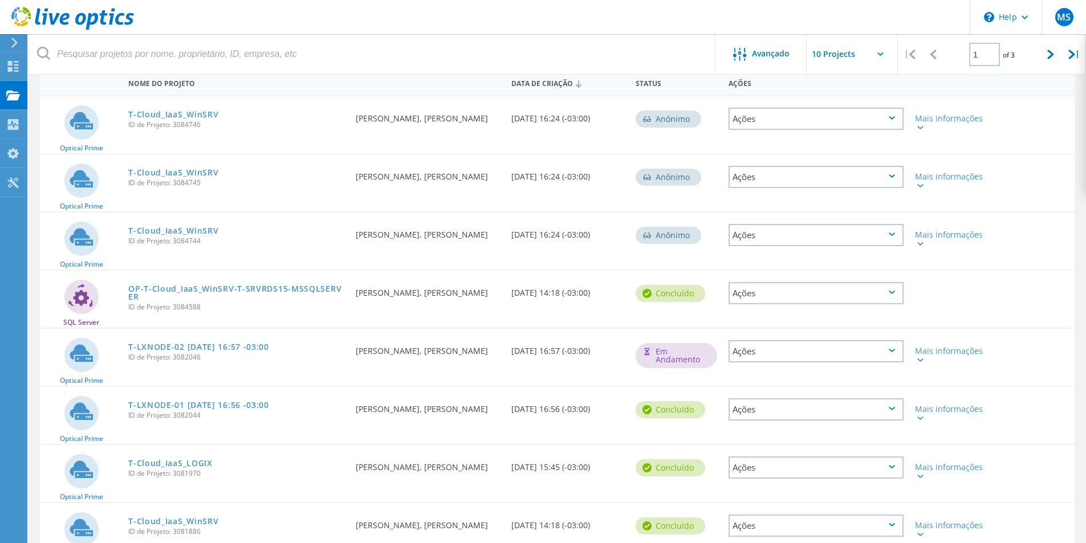
scroll to position [285, 0]
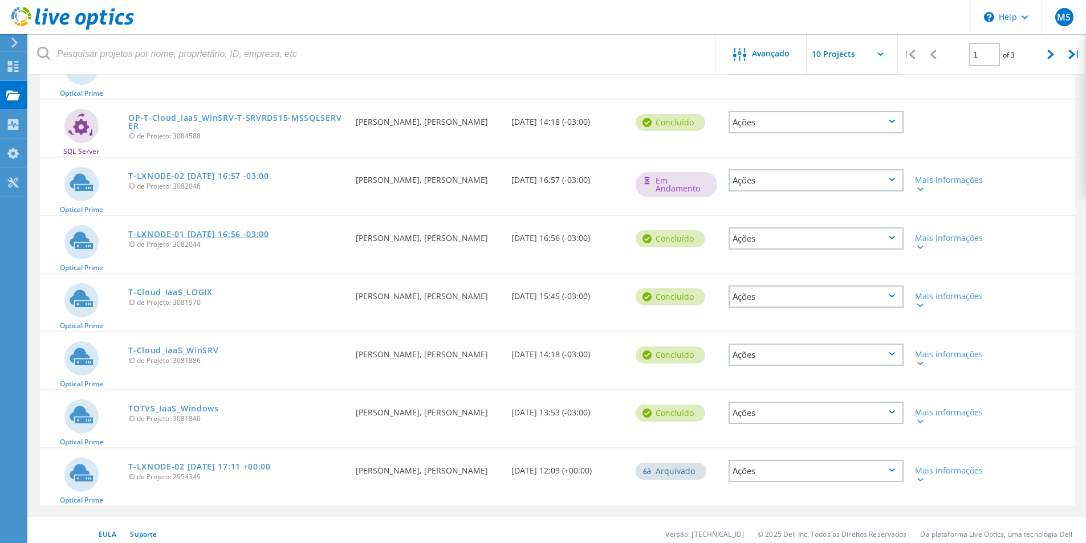
click at [227, 231] on link "T-LXNODE-01 [DATE] 16:56 -03:00" at bounding box center [198, 234] width 141 height 8
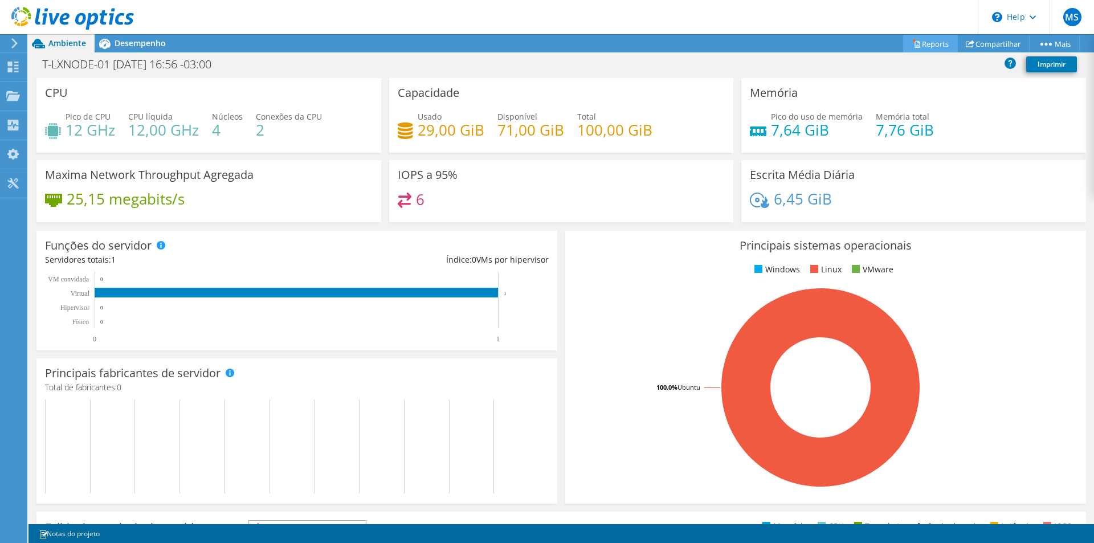
click at [924, 43] on link "Reports" at bounding box center [930, 44] width 55 height 18
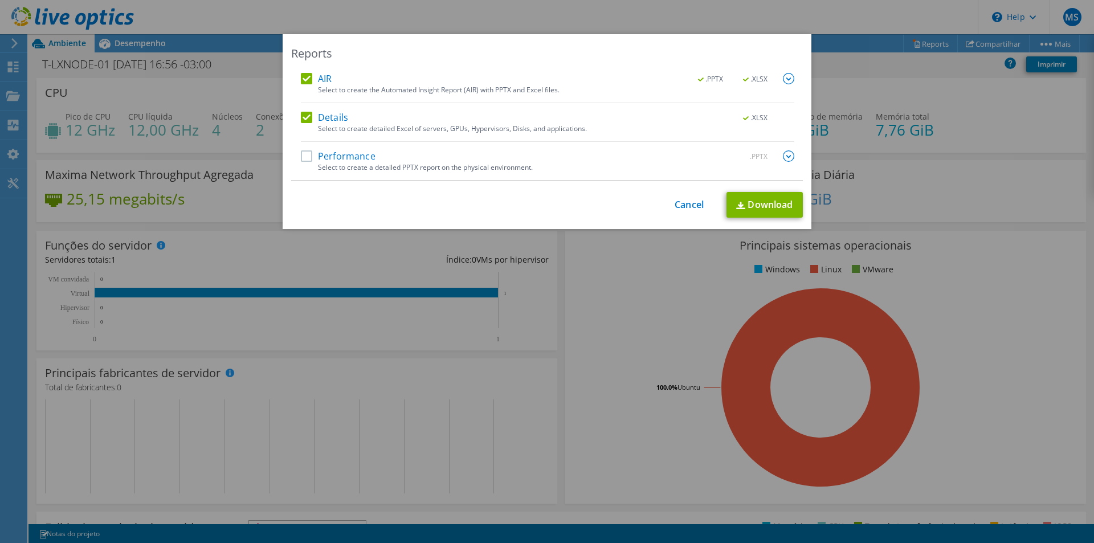
click at [305, 157] on label "Performance" at bounding box center [338, 155] width 75 height 11
click at [0, 0] on input "Performance" at bounding box center [0, 0] width 0 height 0
click at [760, 203] on link "Download" at bounding box center [765, 205] width 76 height 26
click at [747, 9] on div "Reports AIR .PPTX .XLSX Select to create the Automated Insight Report (AIR) wit…" at bounding box center [547, 271] width 1094 height 543
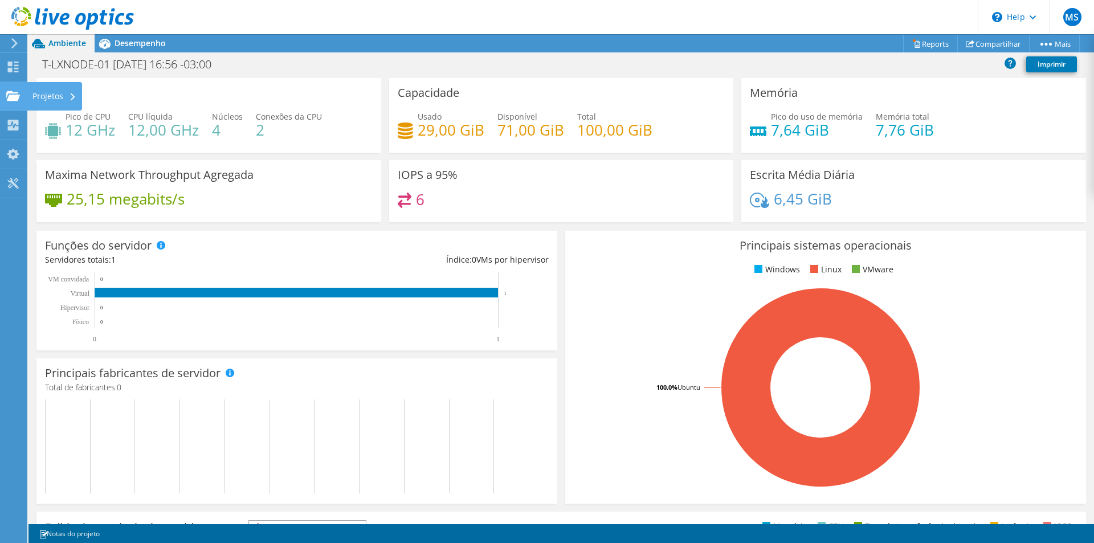
click at [52, 96] on div "Projetos" at bounding box center [54, 96] width 55 height 28
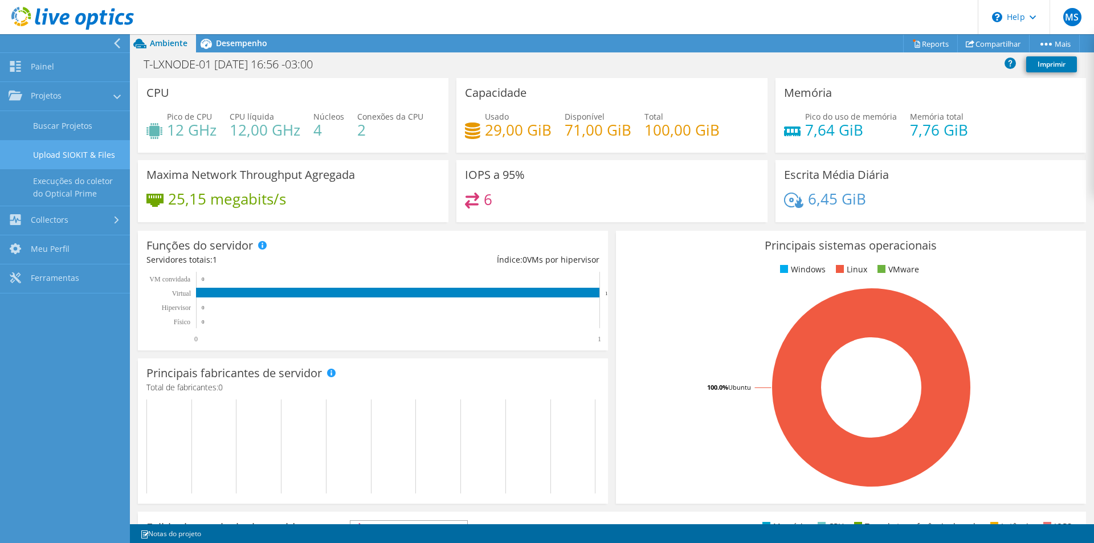
click at [71, 152] on link "Upload SIOKIT & Files" at bounding box center [65, 154] width 130 height 29
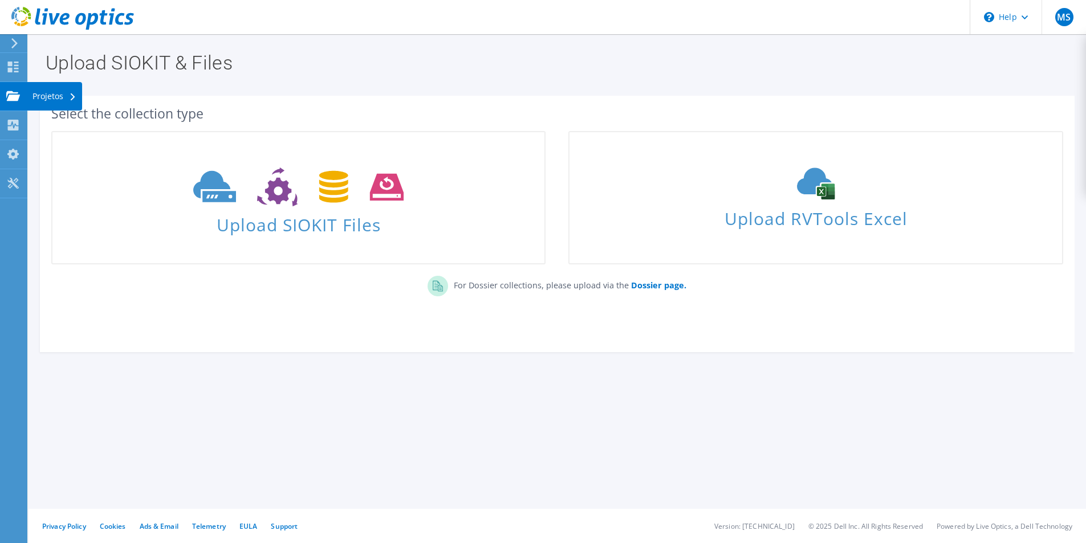
click at [27, 92] on div "Projetos" at bounding box center [54, 96] width 55 height 28
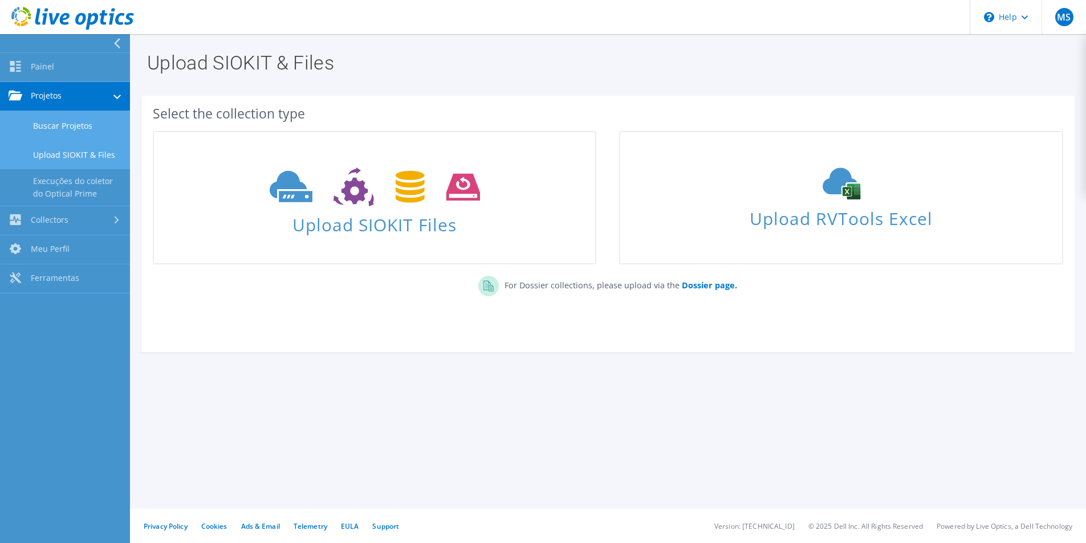
click at [70, 125] on link "Buscar Projetos" at bounding box center [65, 125] width 130 height 29
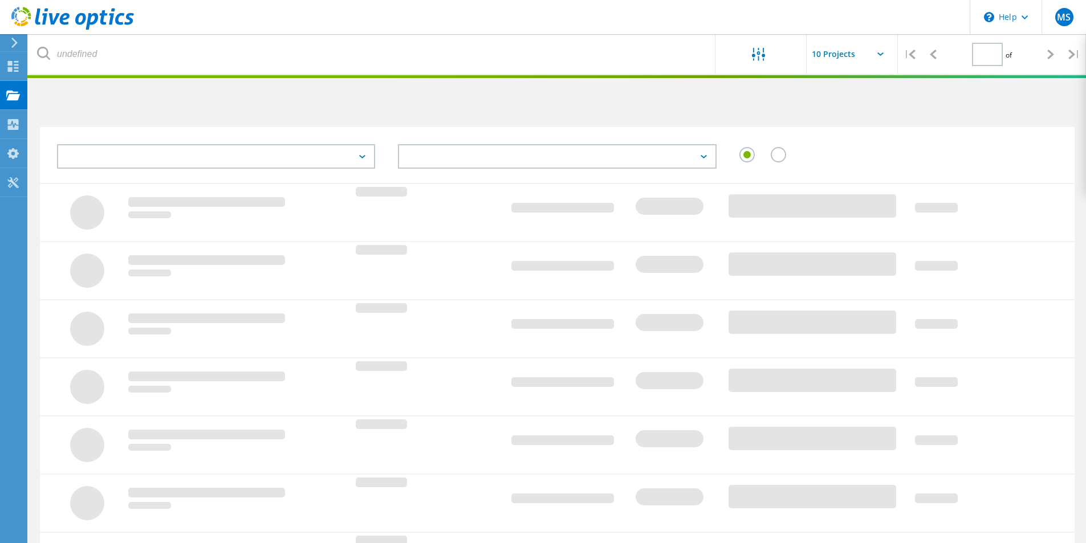
type input "1"
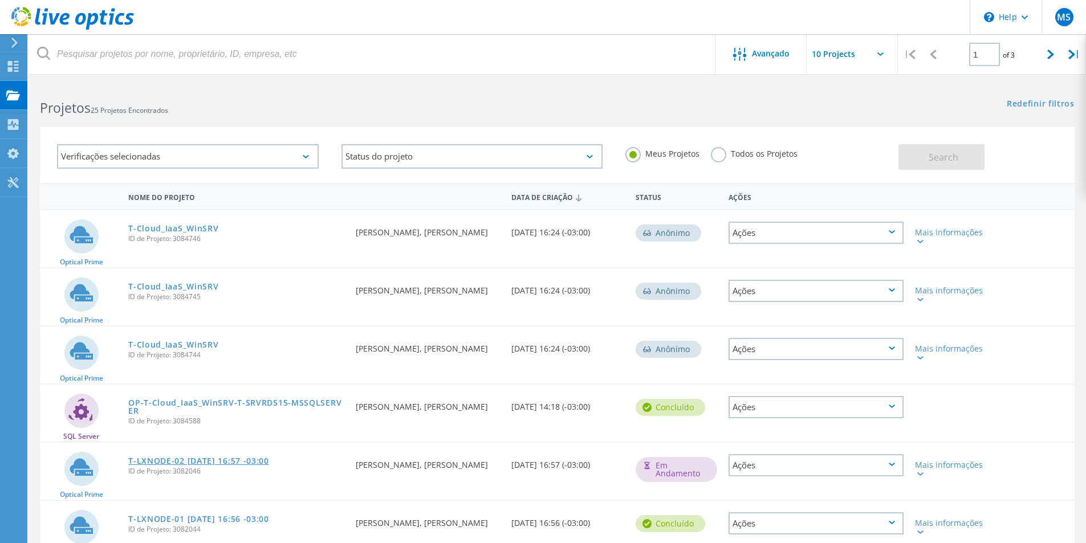
click at [253, 459] on link "T-LXNODE-02 [DATE] 16:57 -03:00" at bounding box center [198, 461] width 141 height 8
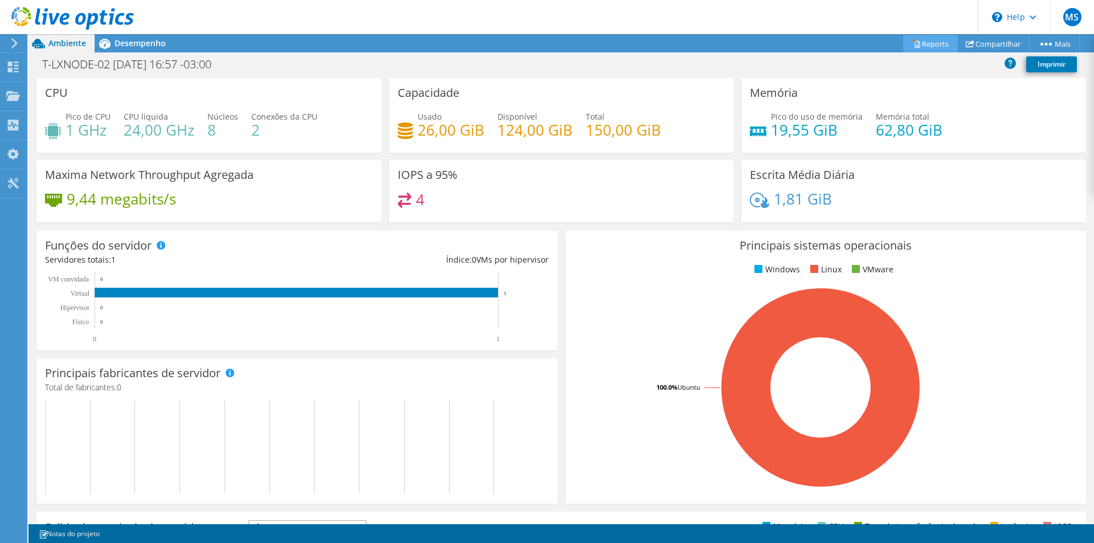
click at [924, 48] on link "Reports" at bounding box center [930, 44] width 55 height 18
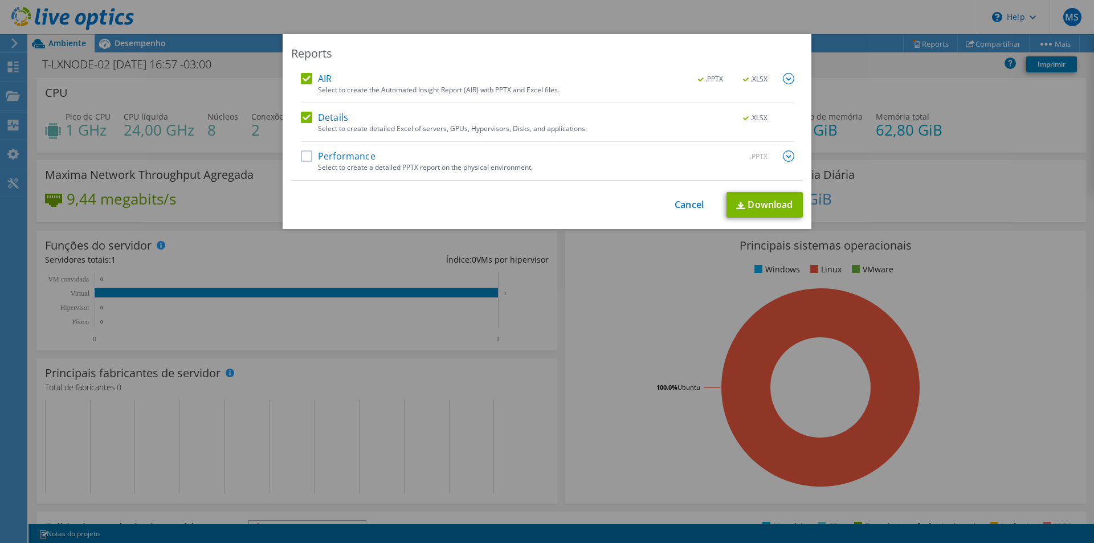
click at [327, 154] on label "Performance" at bounding box center [338, 155] width 75 height 11
click at [0, 0] on input "Performance" at bounding box center [0, 0] width 0 height 0
click at [749, 201] on link "Download" at bounding box center [765, 205] width 76 height 26
click at [927, 19] on div "Reports AIR .PPTX .XLSX Select to create the Automated Insight Report (AIR) wit…" at bounding box center [547, 271] width 1094 height 543
